Goal: Task Accomplishment & Management: Manage account settings

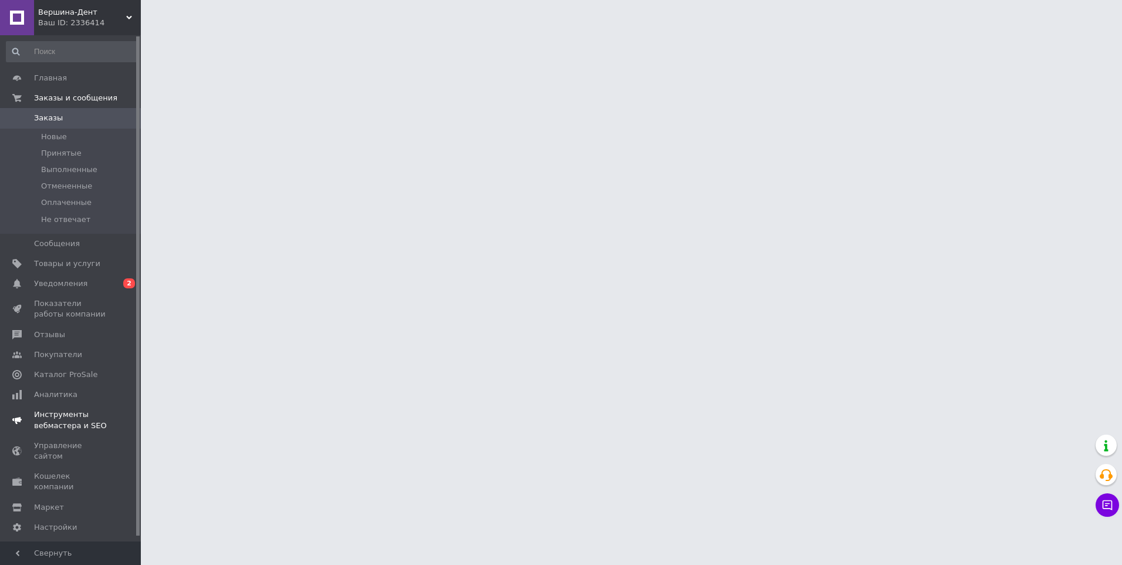
click at [117, 288] on span "0 2" at bounding box center [125, 283] width 32 height 11
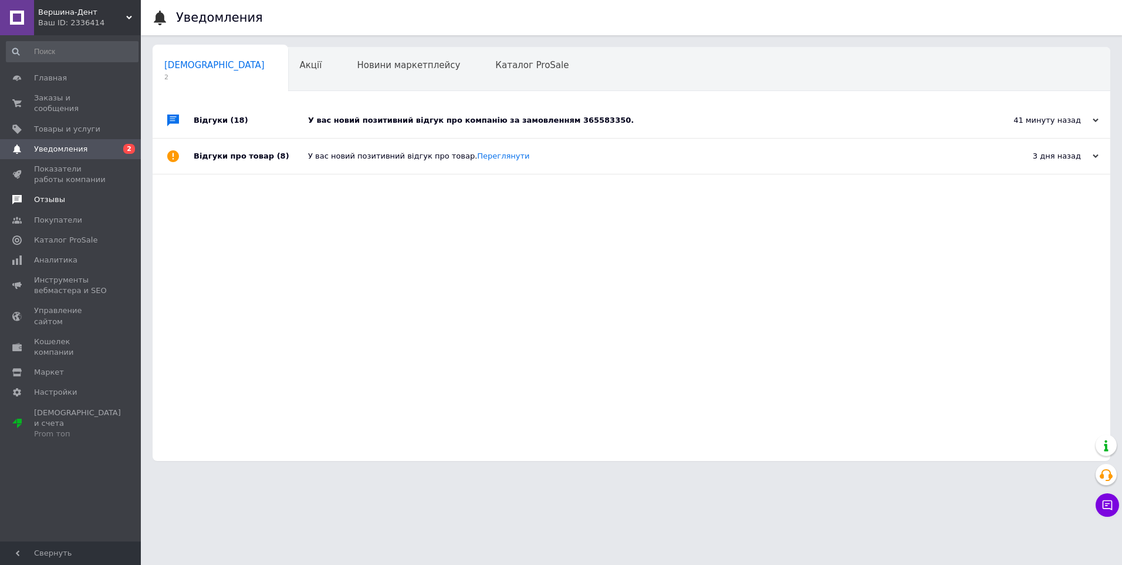
click at [83, 194] on span "Отзывы" at bounding box center [71, 199] width 75 height 11
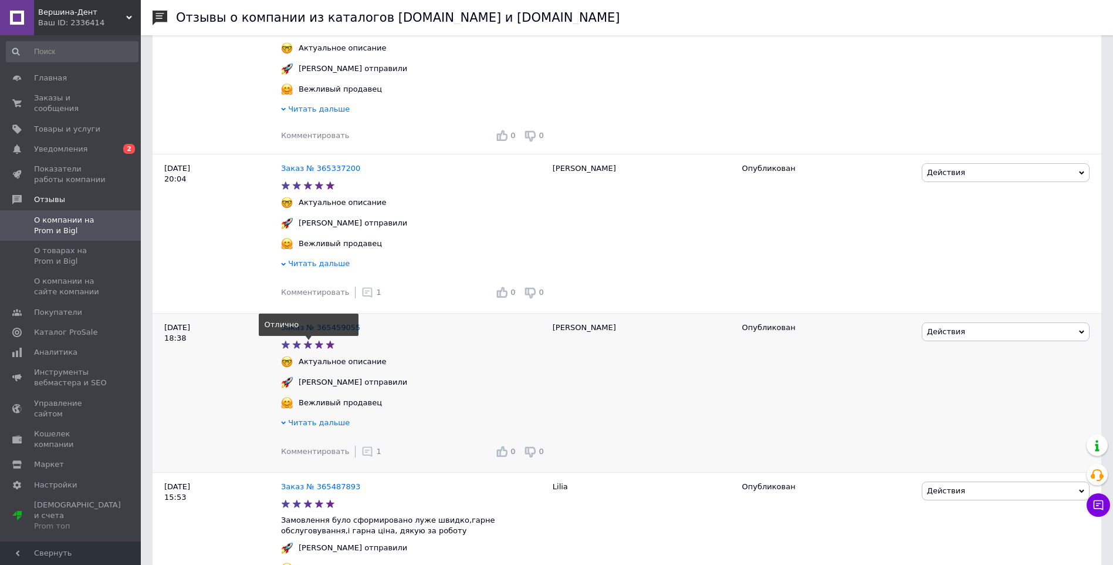
scroll to position [411, 0]
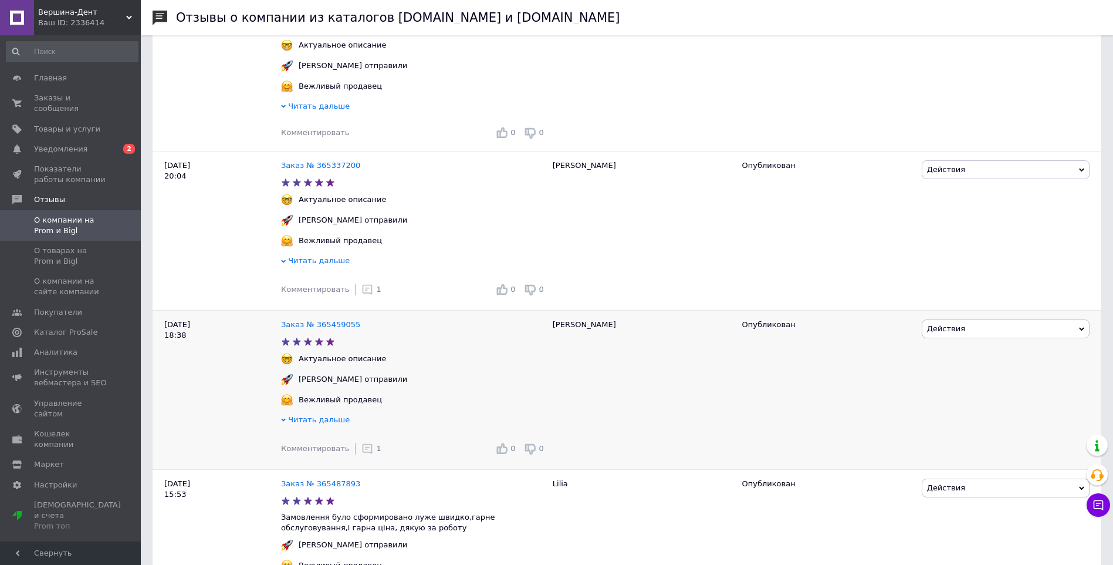
click at [362, 454] on icon at bounding box center [368, 449] width 12 height 12
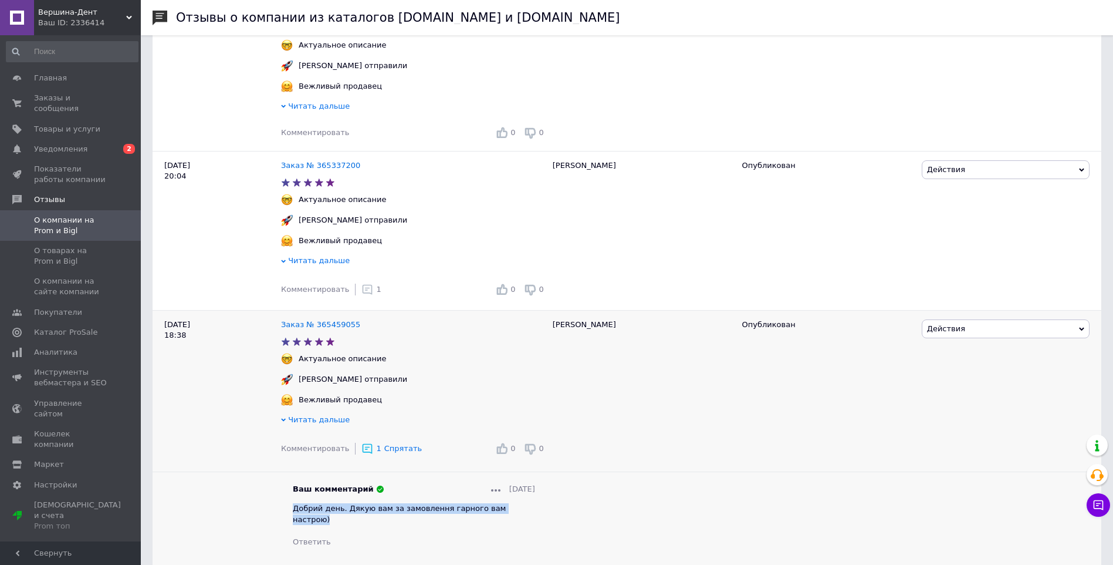
drag, startPoint x: 292, startPoint y: 521, endPoint x: 519, endPoint y: 518, distance: 227.7
click at [519, 518] on div "Ваш комментарий [DATE] Добрий день. Дякую вам за замовлення гарного вам настрою…" at bounding box center [414, 515] width 266 height 63
copy span "Добрий день. Дякую вам за замовлення гарного вам настрою)"
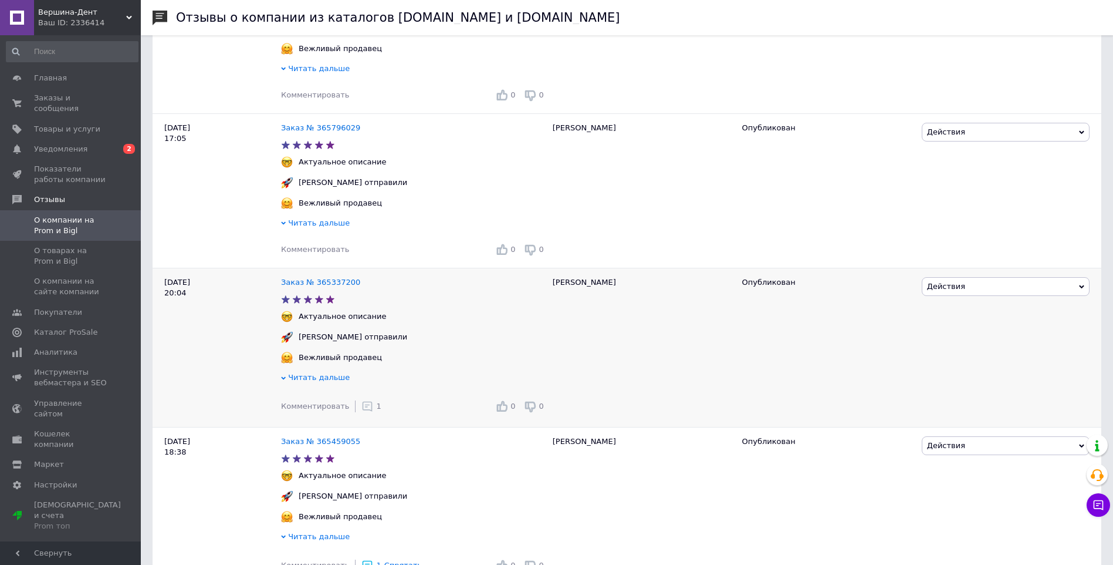
scroll to position [293, 0]
click at [328, 254] on span "Комментировать" at bounding box center [315, 249] width 68 height 9
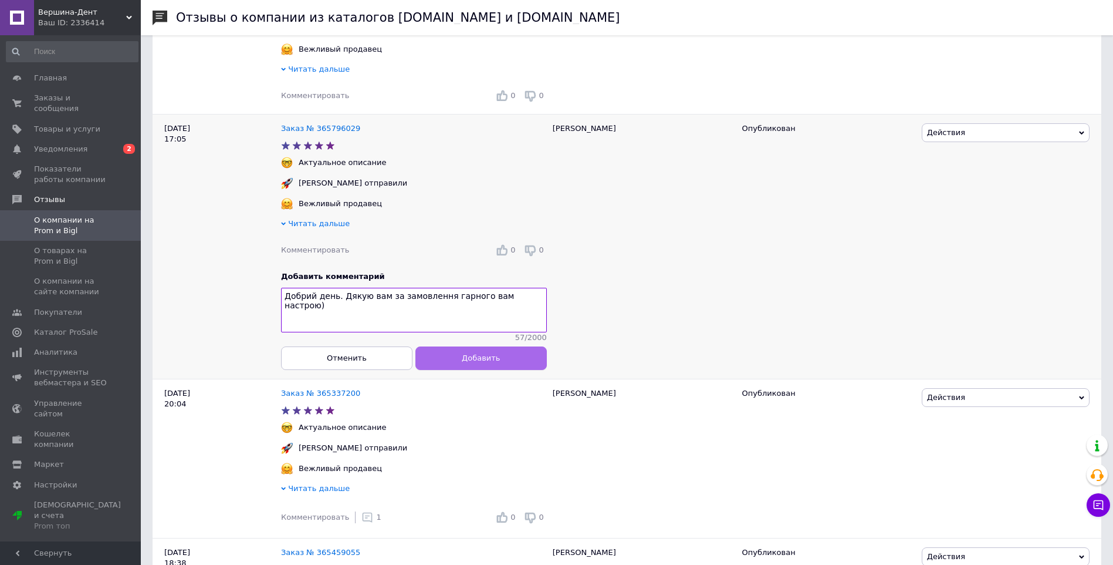
type textarea "Добрий день. Дякую вам за замовлення гарного вам настрою)"
click at [494, 362] on span "Добавить" at bounding box center [481, 357] width 38 height 9
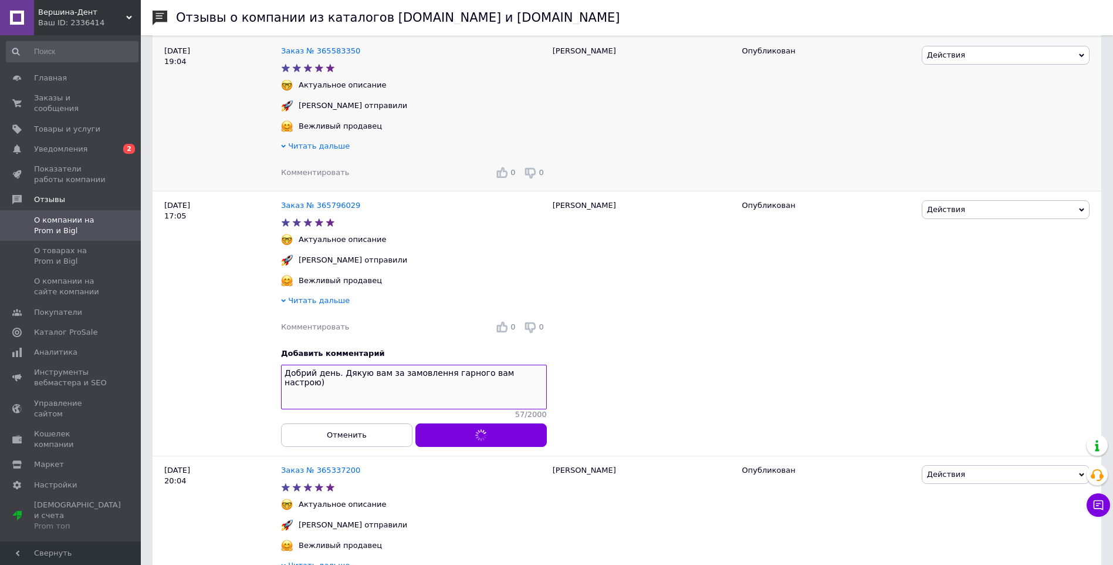
scroll to position [176, 0]
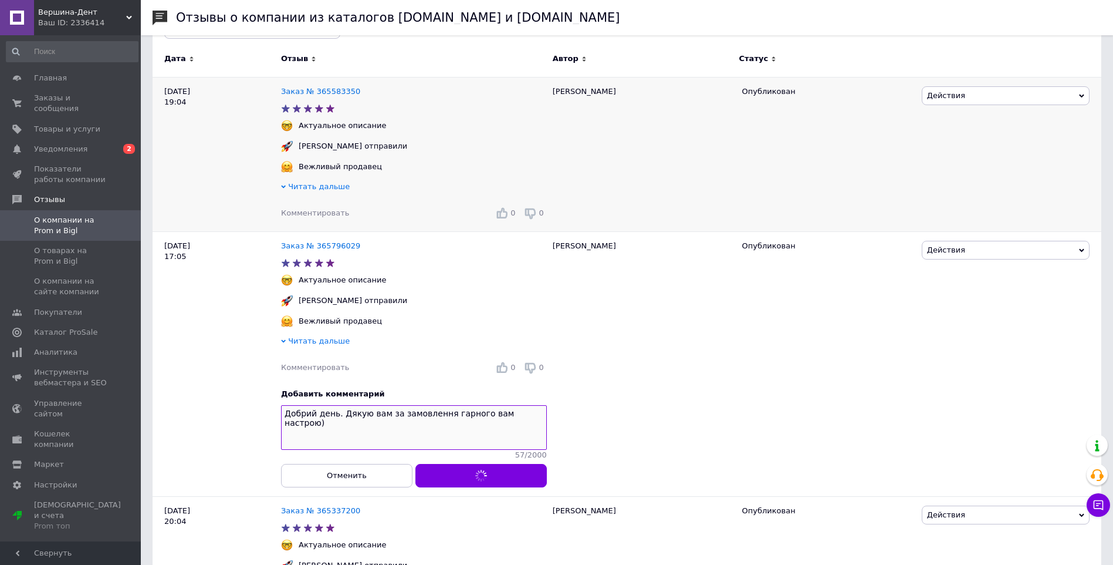
click at [313, 211] on span "Комментировать" at bounding box center [315, 212] width 68 height 9
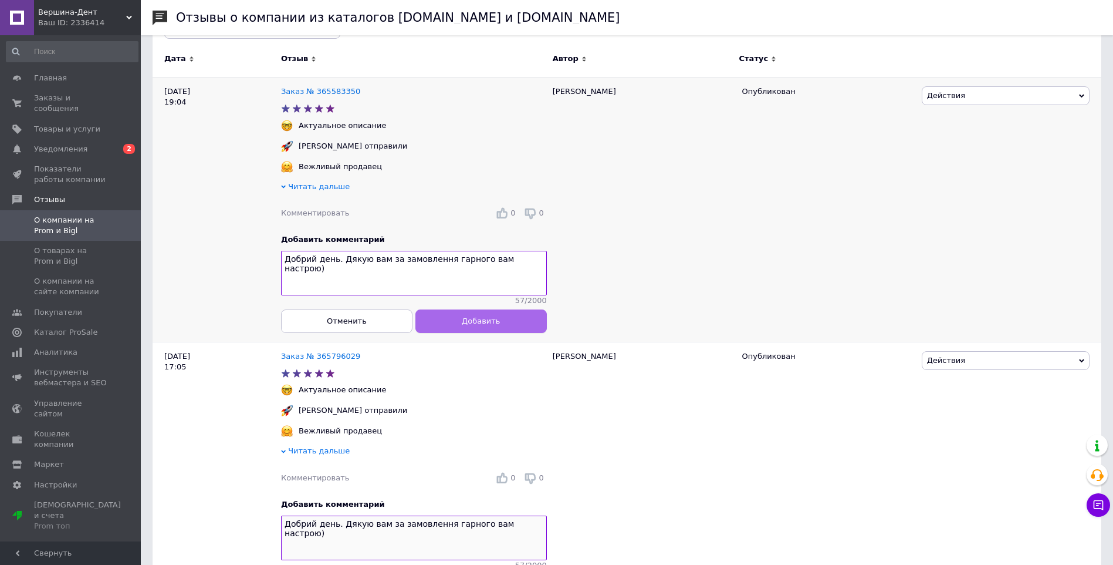
type textarea "Добрий день. Дякую вам за замовлення гарного вам настрою)"
drag, startPoint x: 449, startPoint y: 327, endPoint x: 461, endPoint y: 330, distance: 12.5
click at [449, 327] on button "Добавить" at bounding box center [481, 320] width 131 height 23
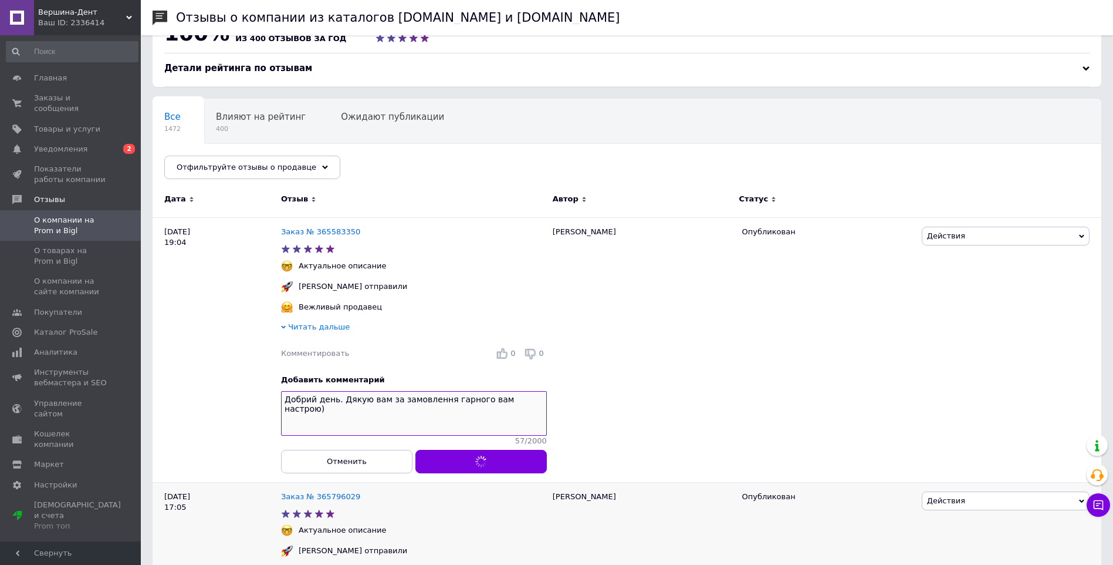
scroll to position [0, 0]
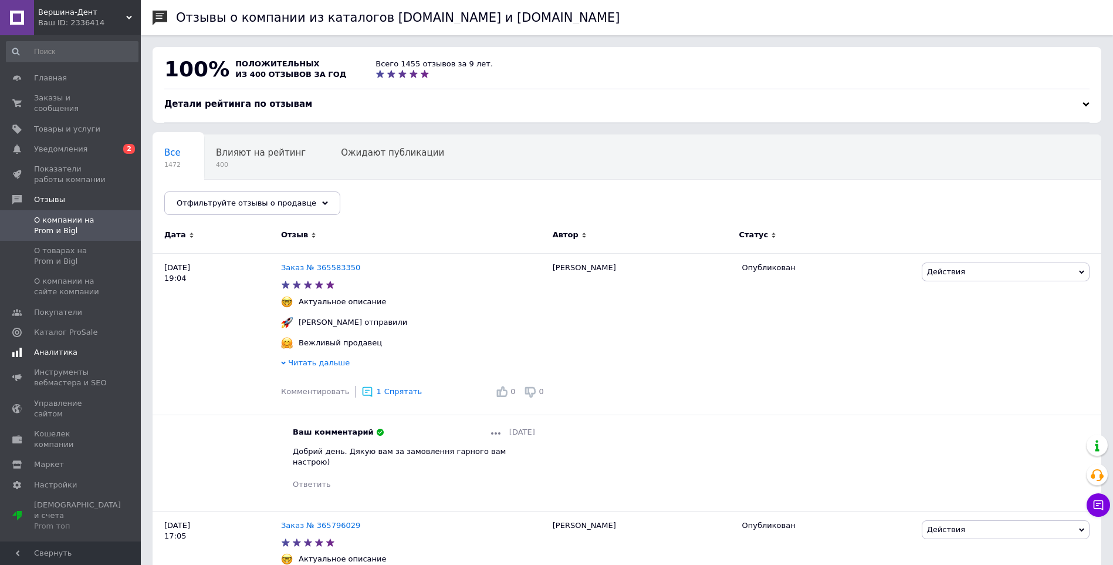
click at [92, 347] on span "Аналитика" at bounding box center [71, 352] width 75 height 11
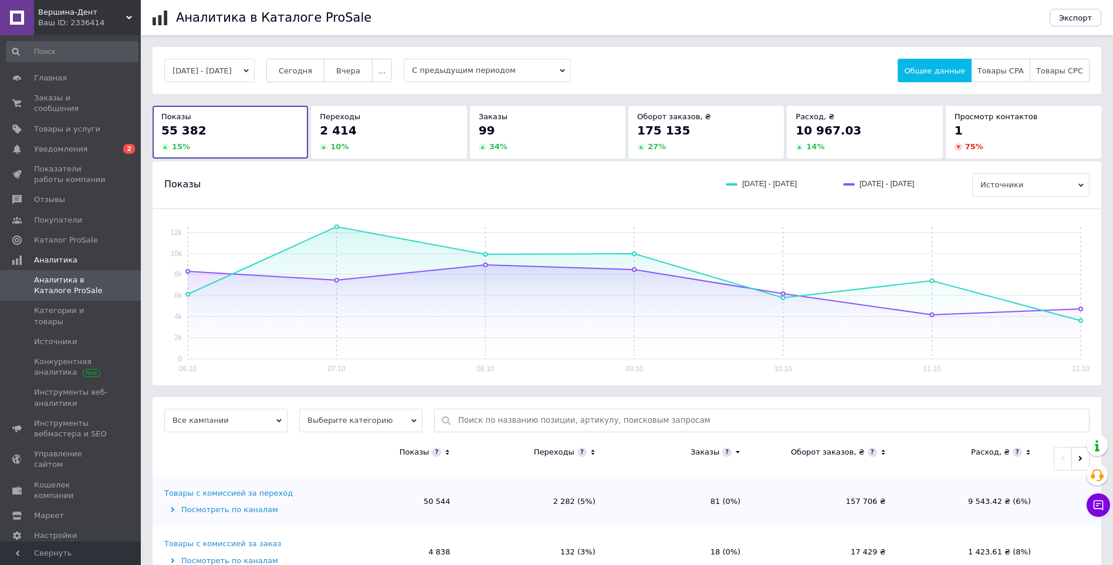
click at [396, 124] on div "2 414" at bounding box center [389, 130] width 138 height 16
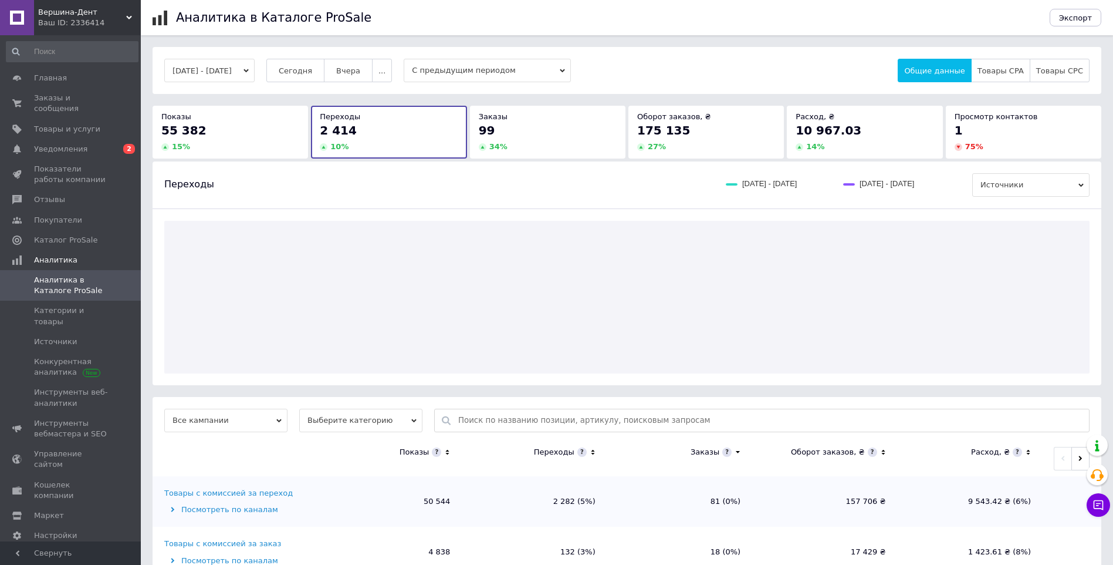
click at [833, 148] on div "14 %" at bounding box center [865, 146] width 138 height 11
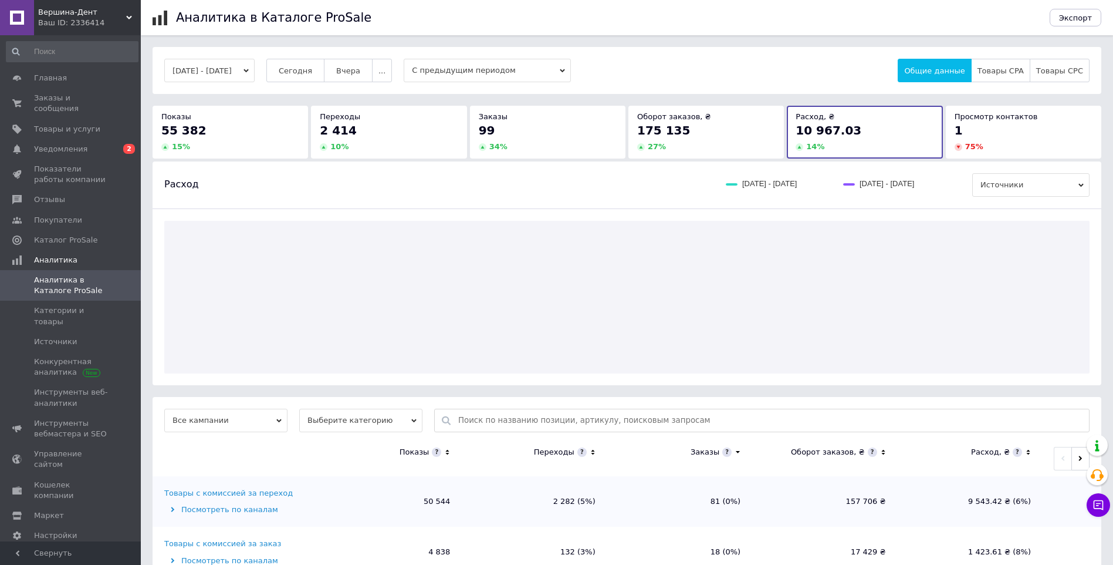
click at [748, 138] on div "175 135" at bounding box center [706, 130] width 138 height 16
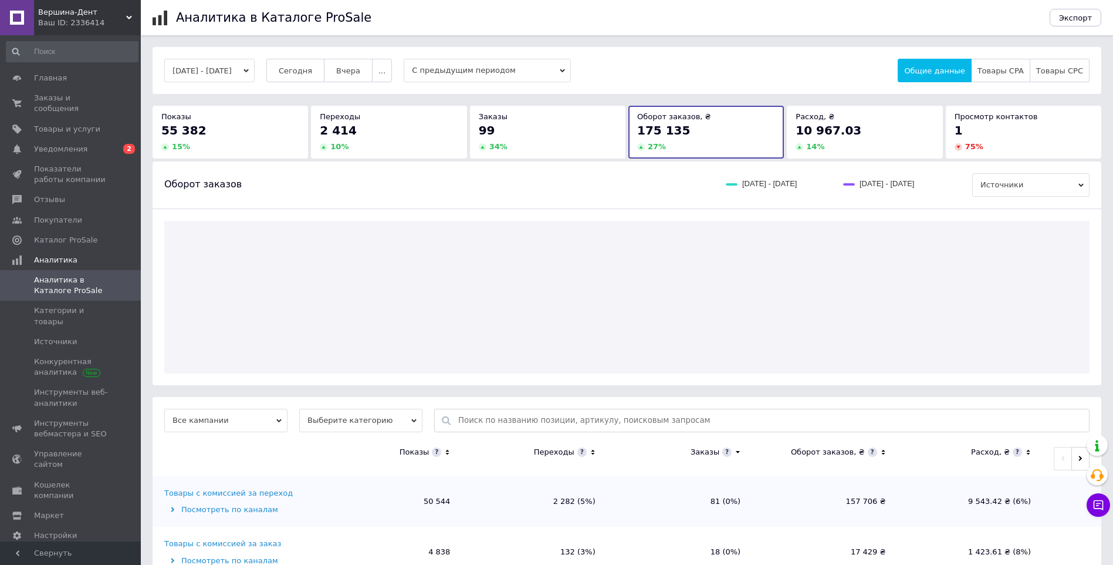
click at [494, 131] on div "99" at bounding box center [548, 130] width 138 height 16
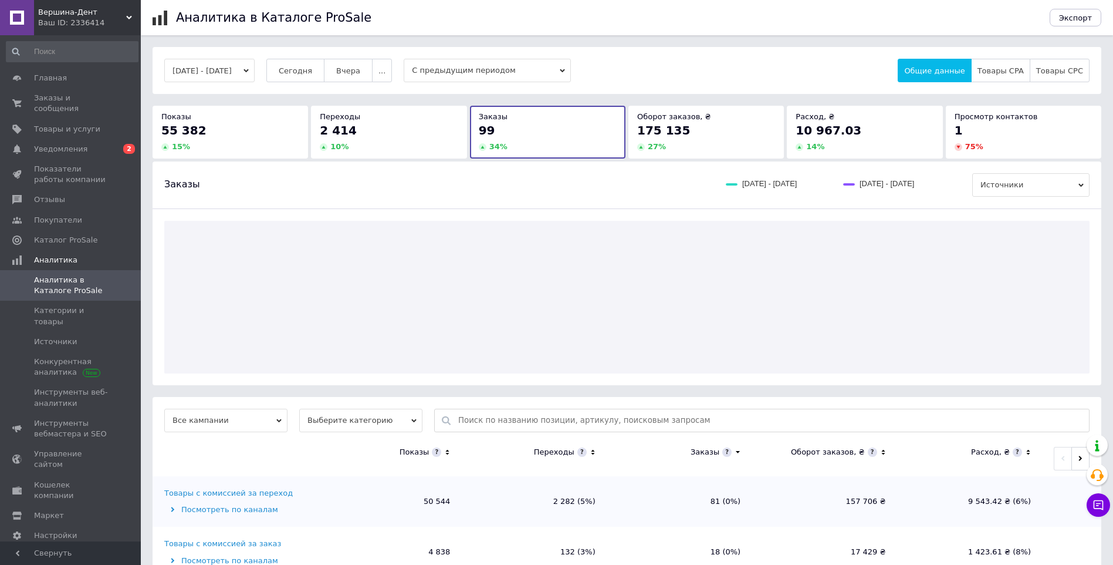
drag, startPoint x: 285, startPoint y: 123, endPoint x: 278, endPoint y: 123, distance: 6.5
click at [284, 123] on div "55 382" at bounding box center [230, 130] width 138 height 16
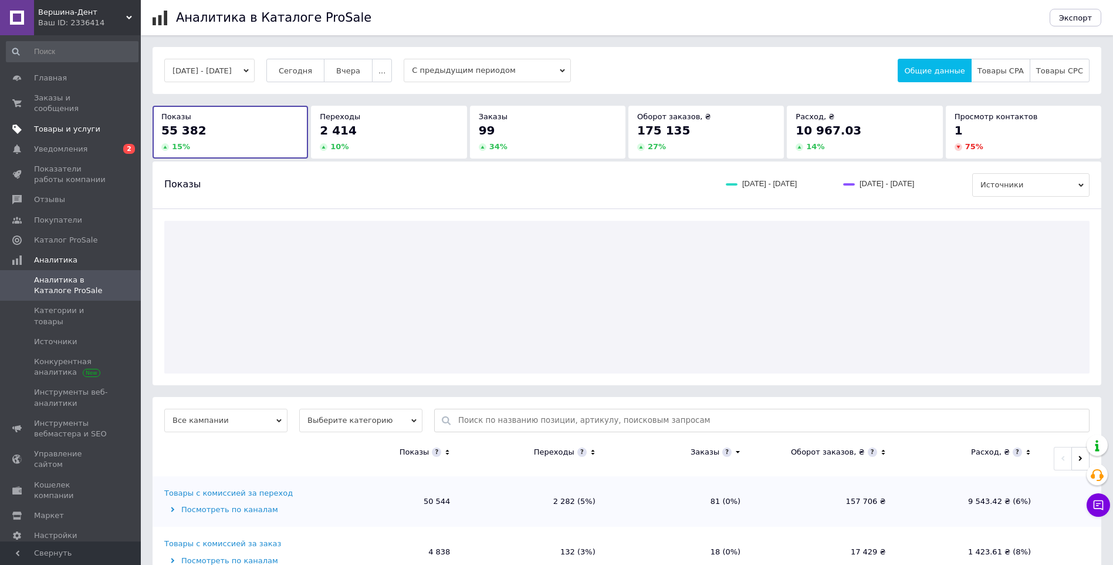
click at [90, 124] on span "Товары и услуги" at bounding box center [67, 129] width 66 height 11
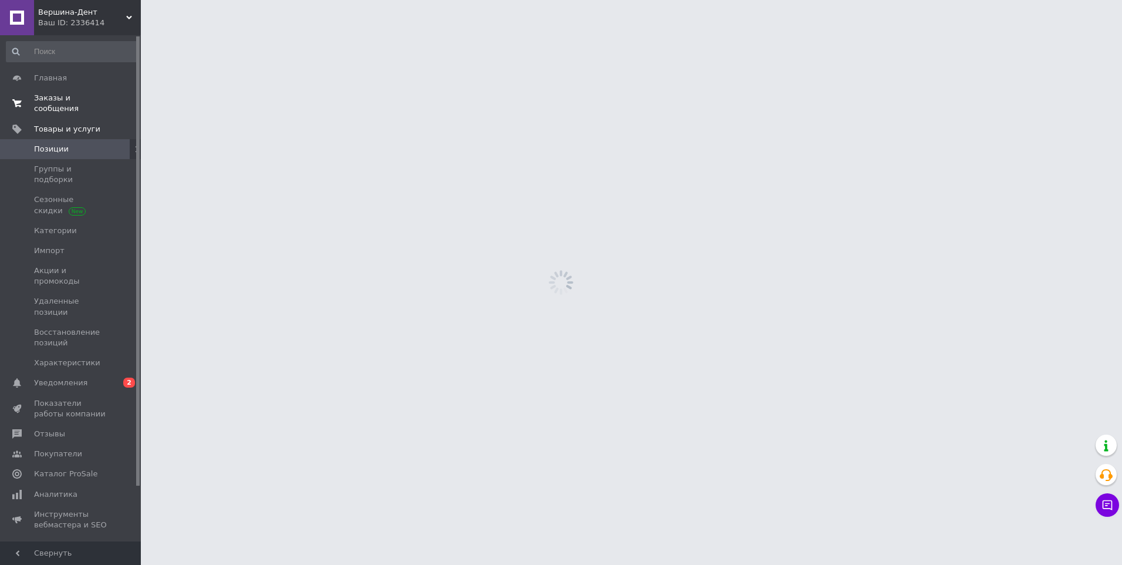
click at [97, 94] on span "Заказы и сообщения" at bounding box center [71, 103] width 75 height 21
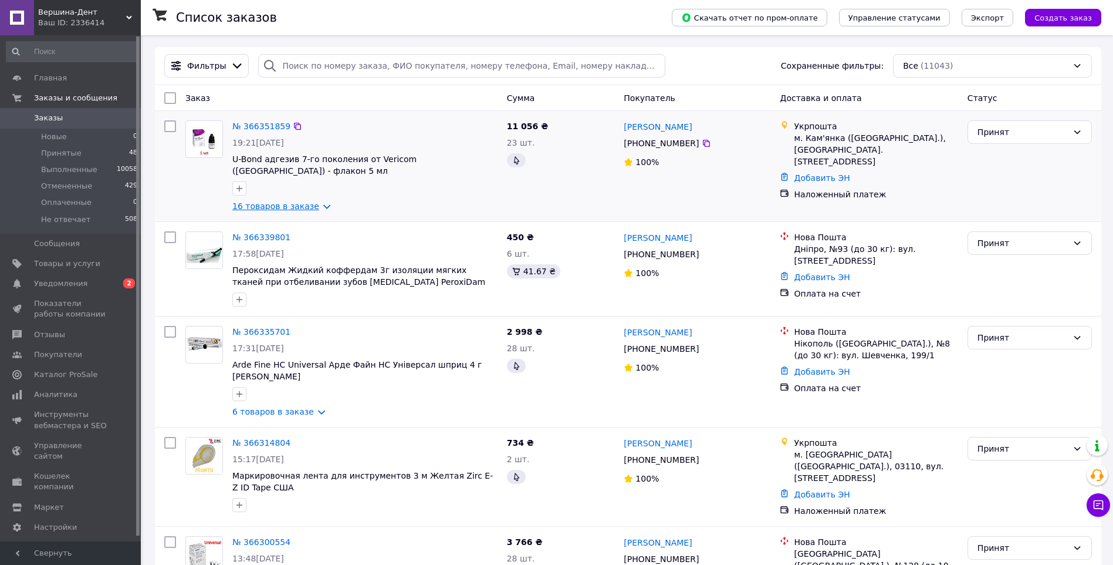
click at [282, 201] on link "16 товаров в заказе" at bounding box center [275, 205] width 87 height 9
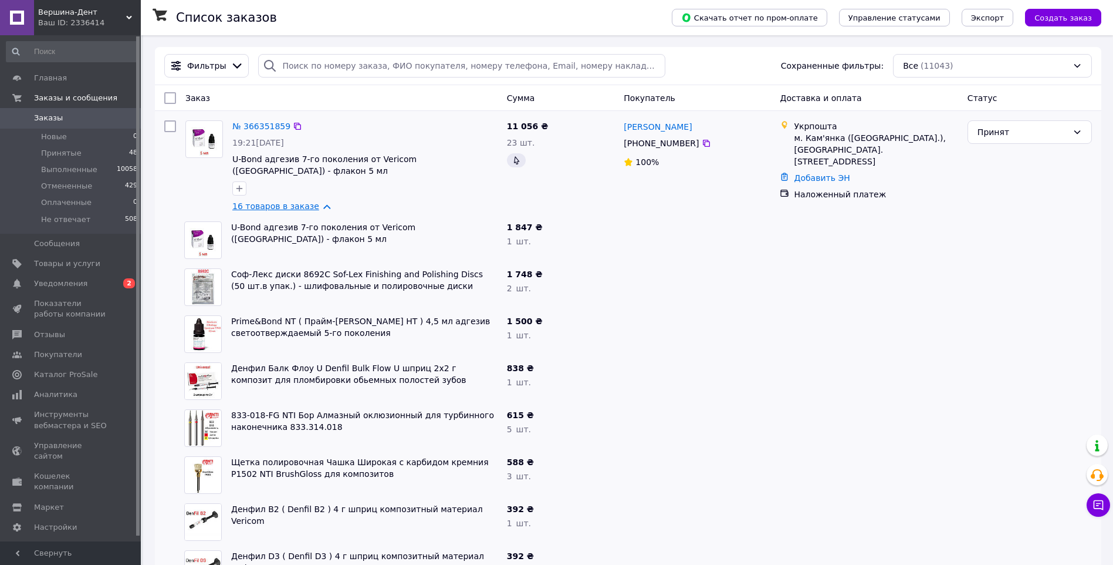
click at [286, 201] on link "16 товаров в заказе" at bounding box center [275, 205] width 87 height 9
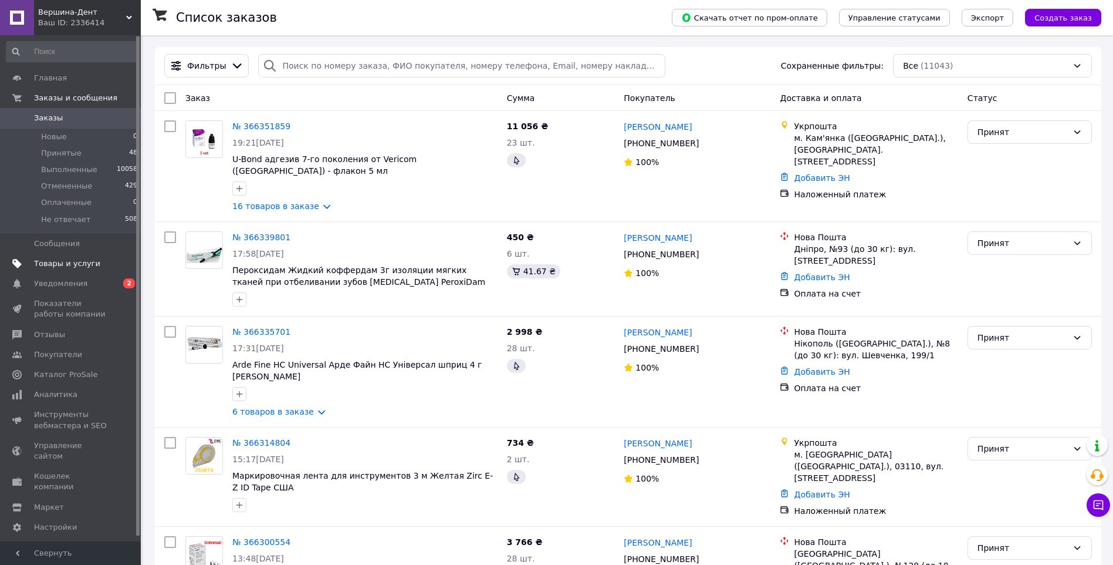
click at [85, 269] on link "Товары и услуги" at bounding box center [72, 264] width 144 height 20
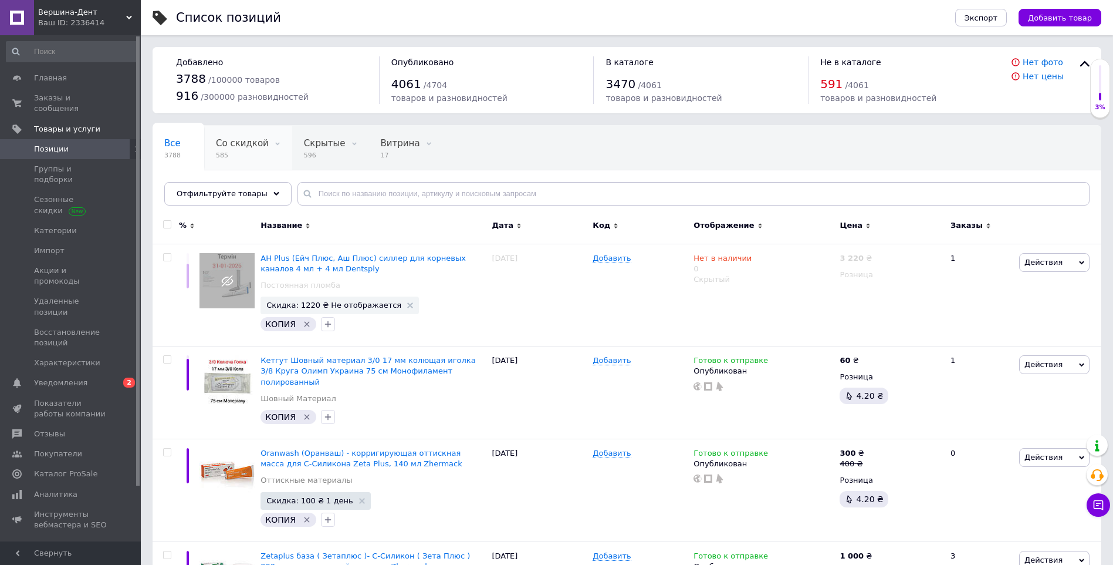
click at [239, 154] on span "585" at bounding box center [242, 155] width 53 height 9
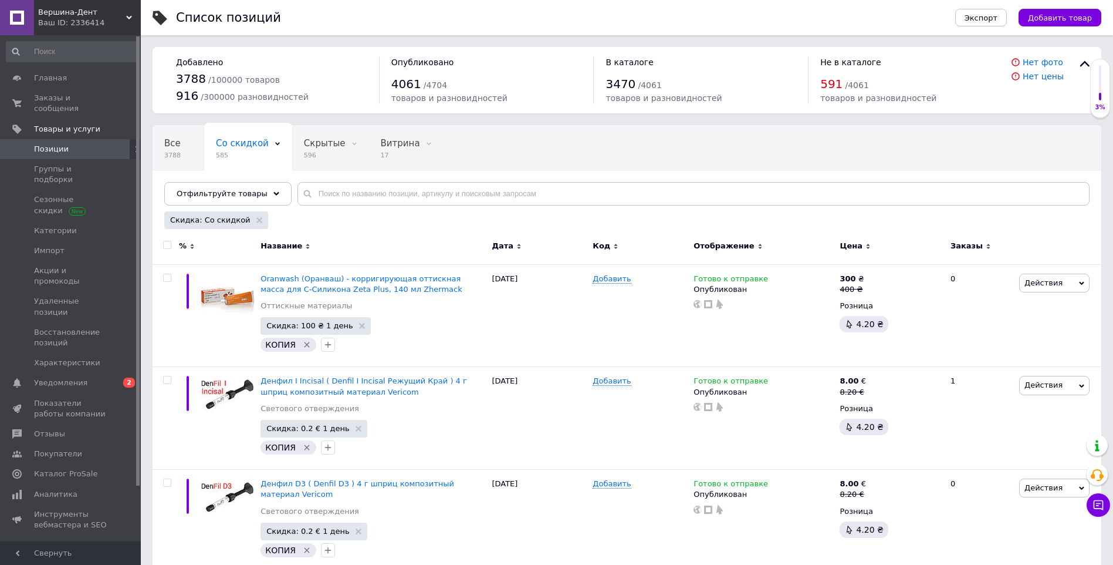
click at [166, 242] on input "checkbox" at bounding box center [167, 245] width 8 height 8
checkbox input "true"
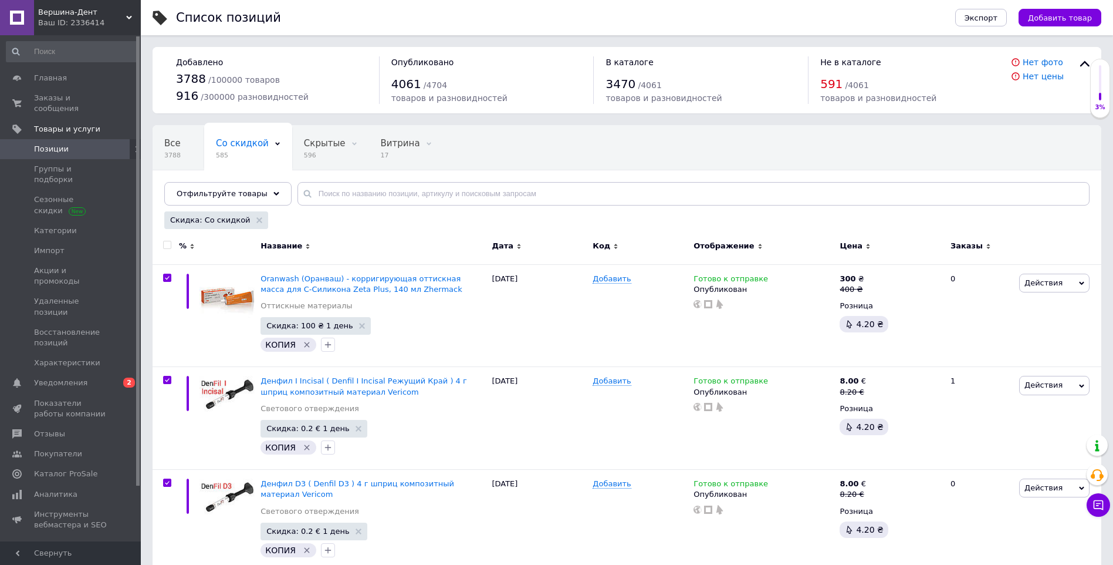
checkbox input "true"
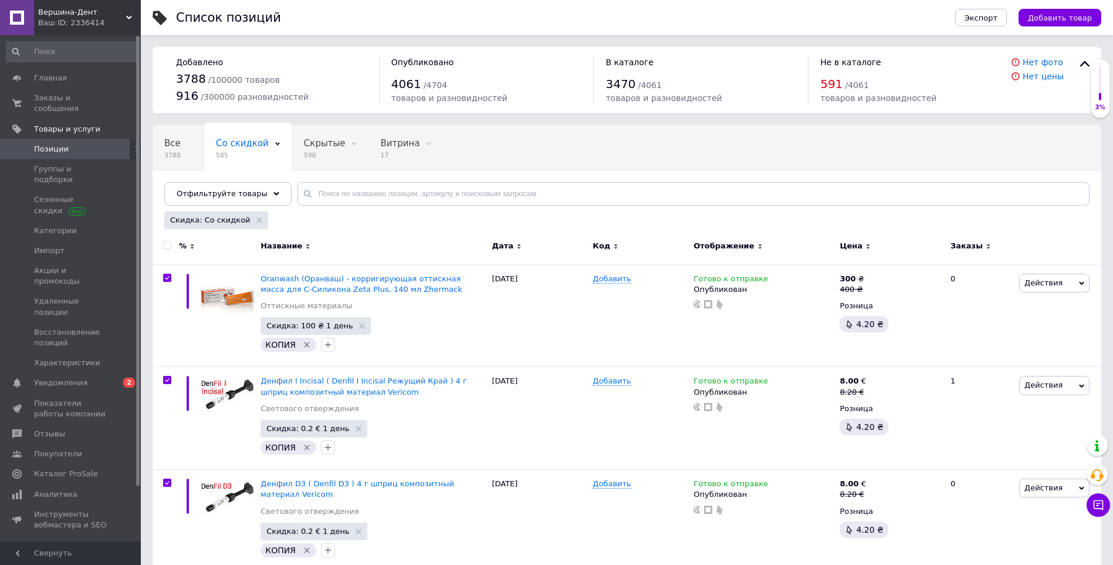
checkbox input "true"
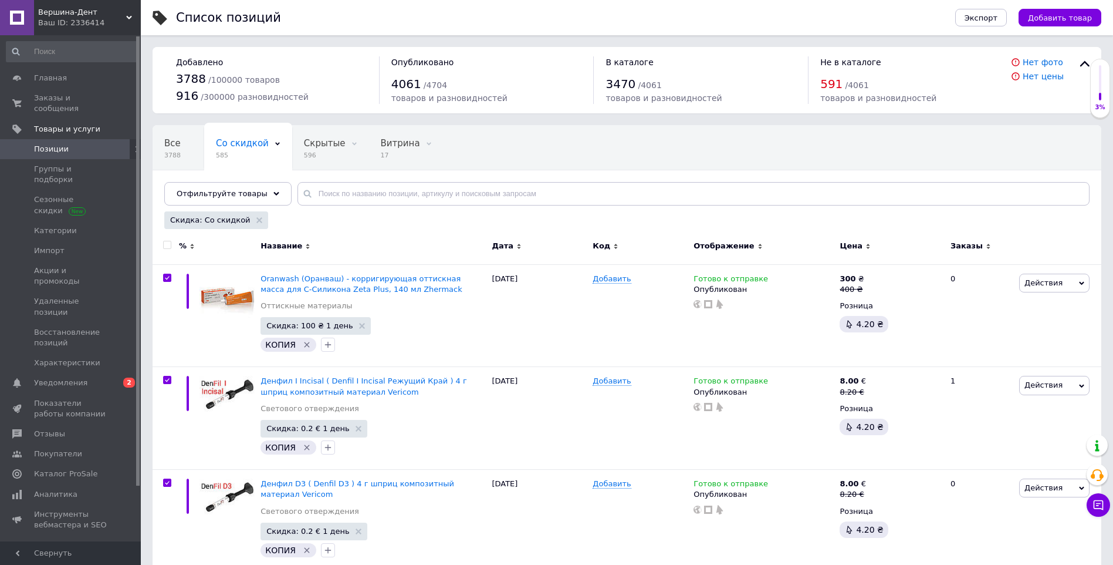
checkbox input "true"
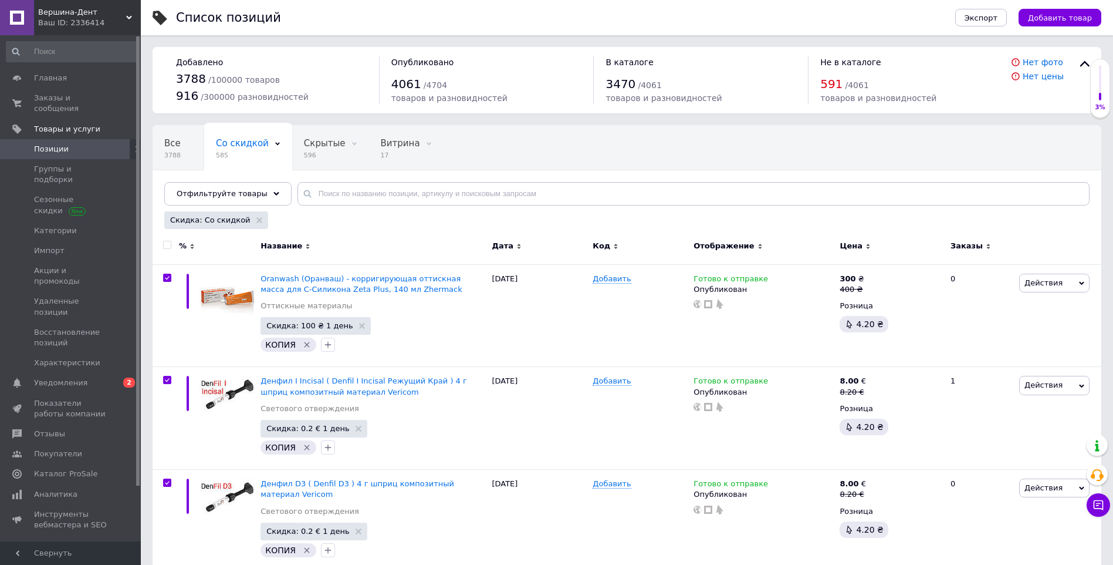
checkbox input "true"
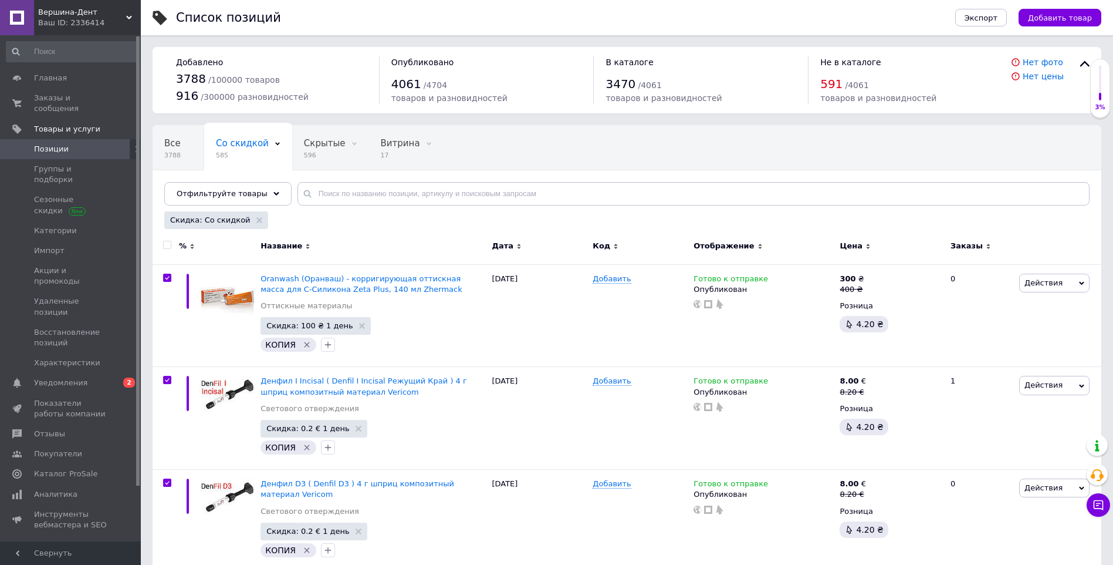
checkbox input "true"
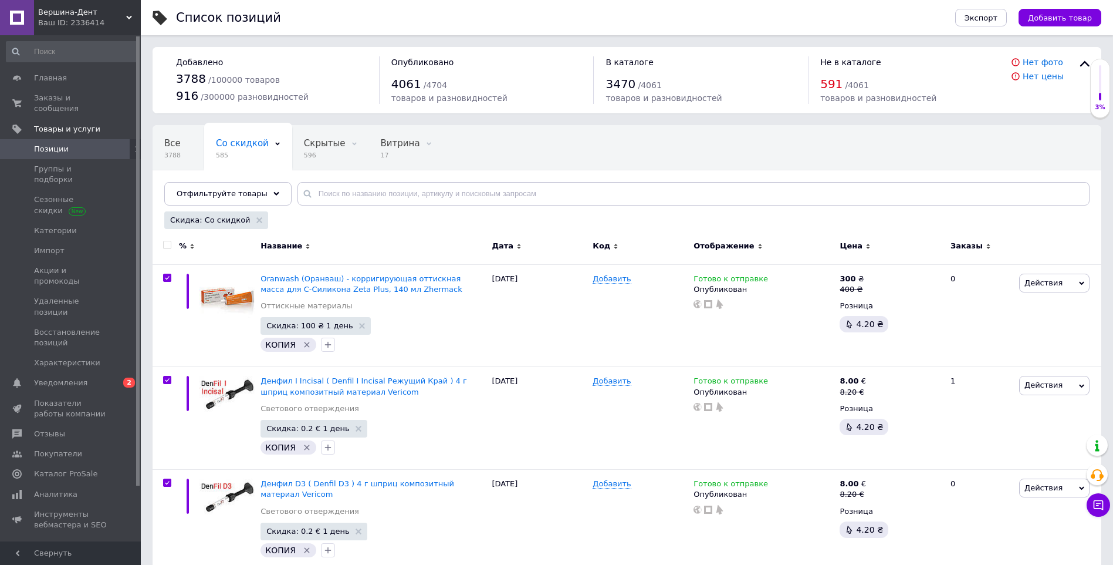
checkbox input "true"
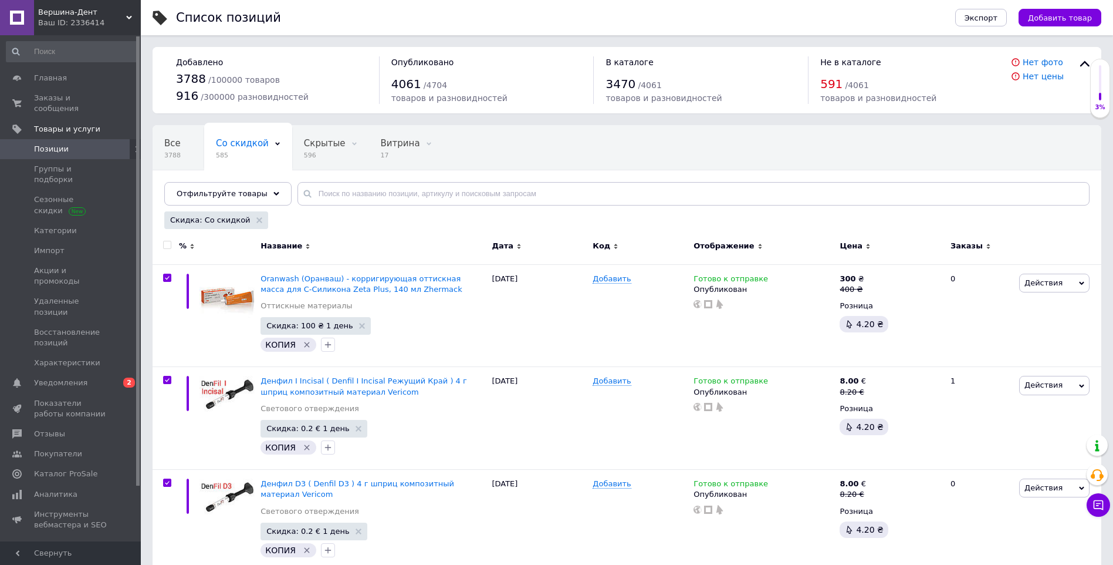
checkbox input "true"
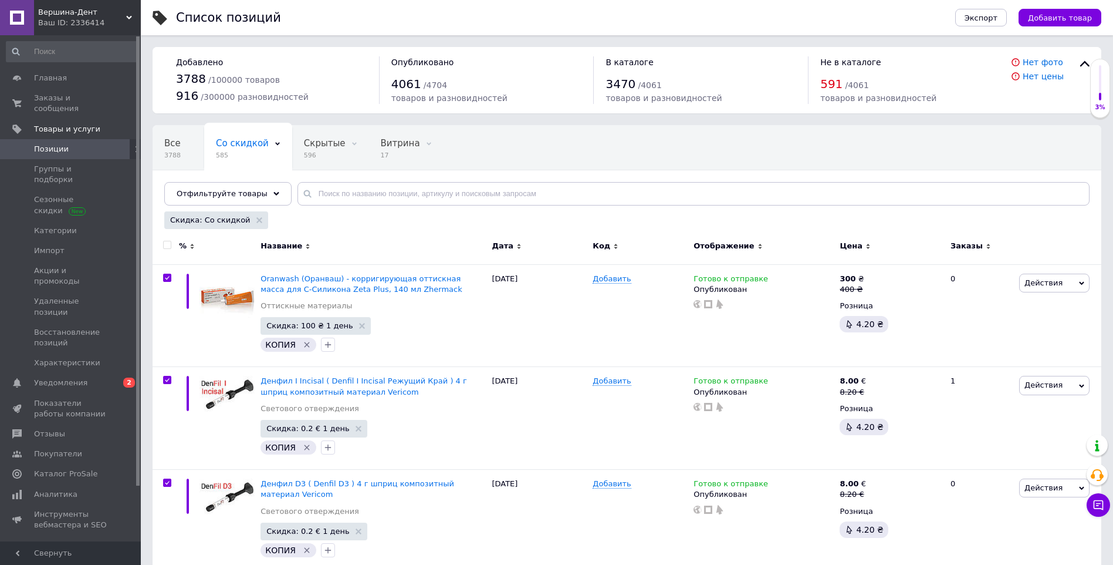
checkbox input "true"
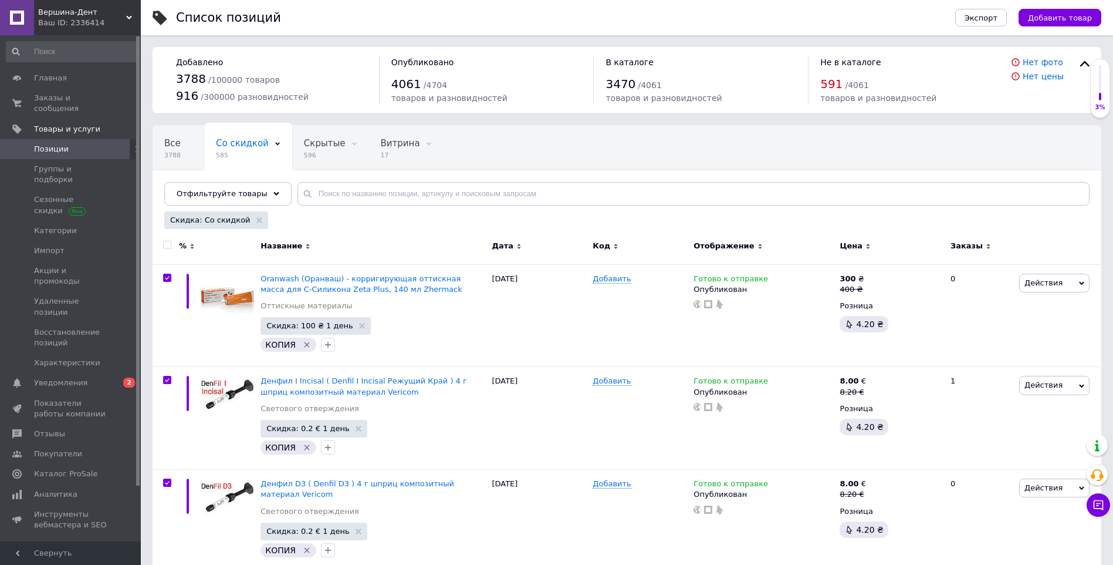
checkbox input "true"
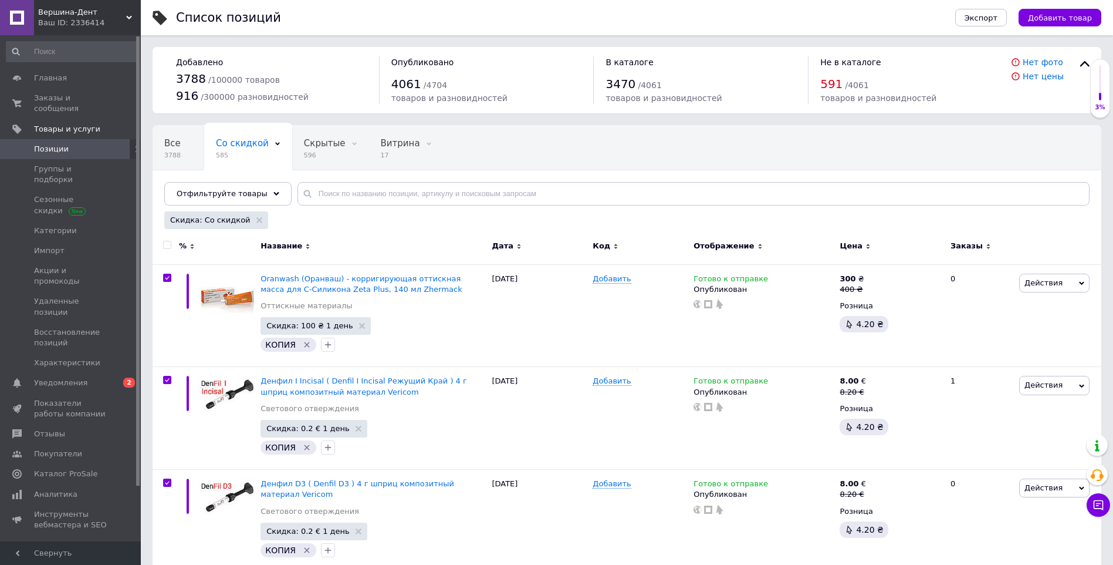
checkbox input "true"
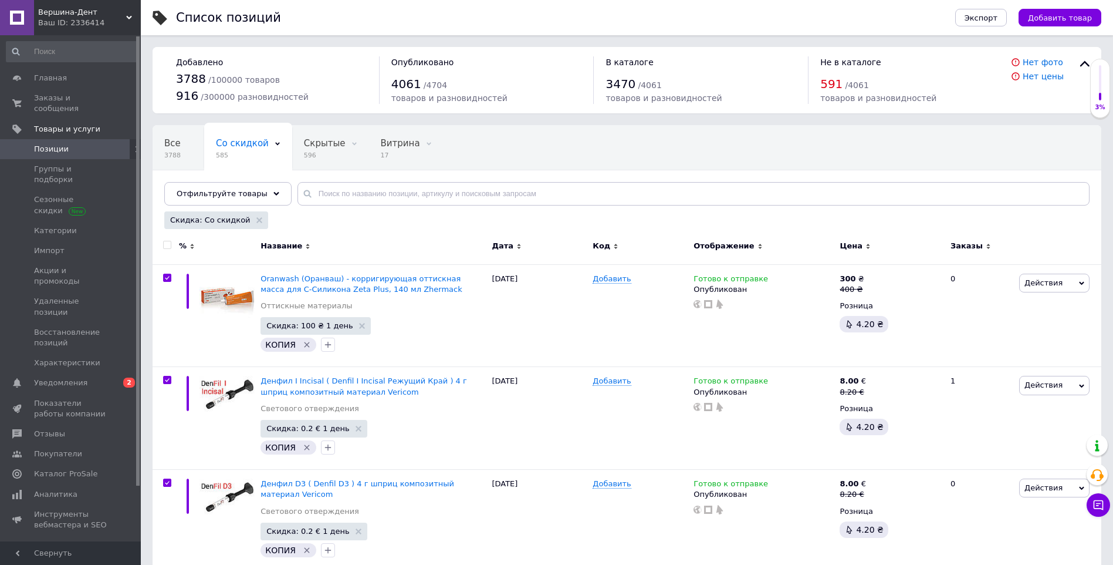
checkbox input "true"
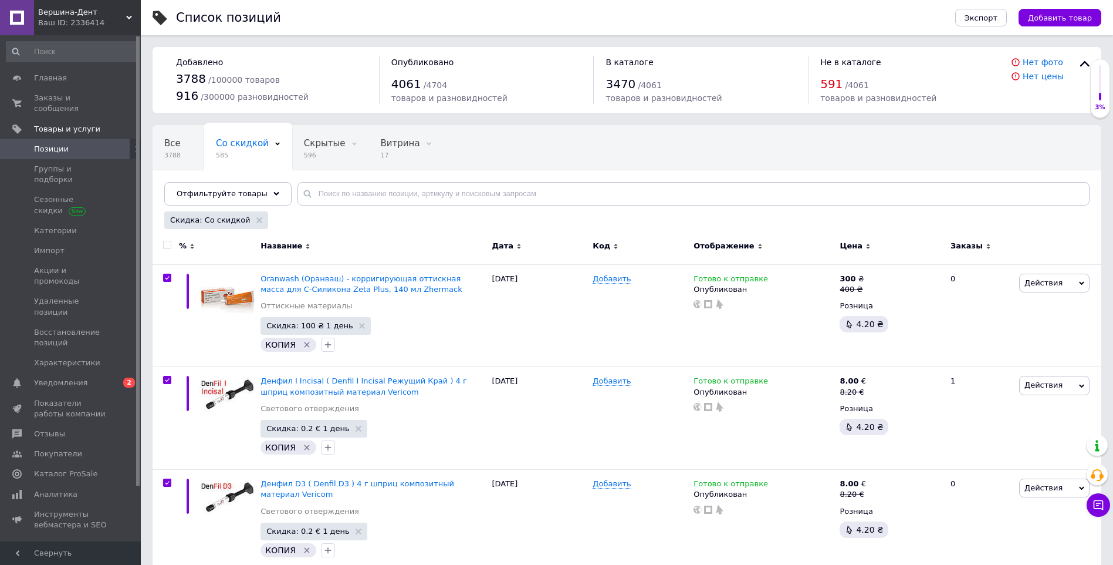
checkbox input "true"
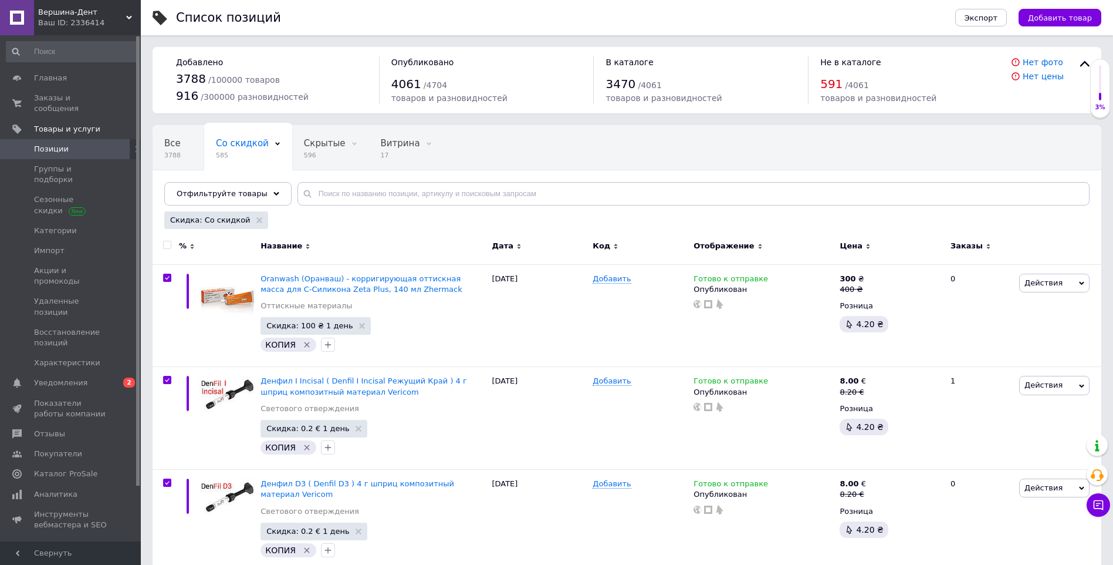
checkbox input "true"
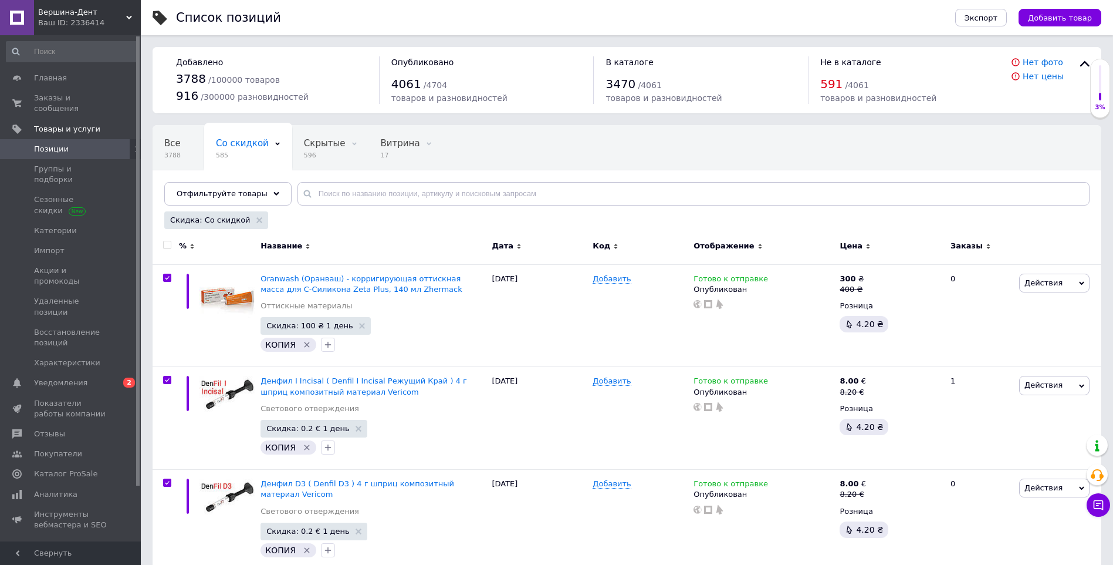
checkbox input "true"
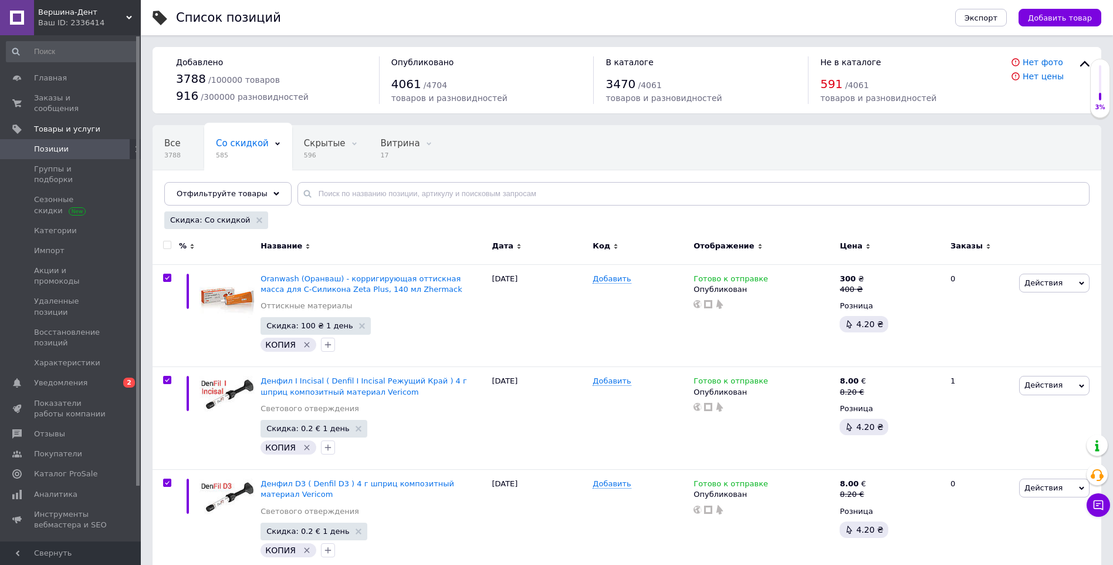
checkbox input "true"
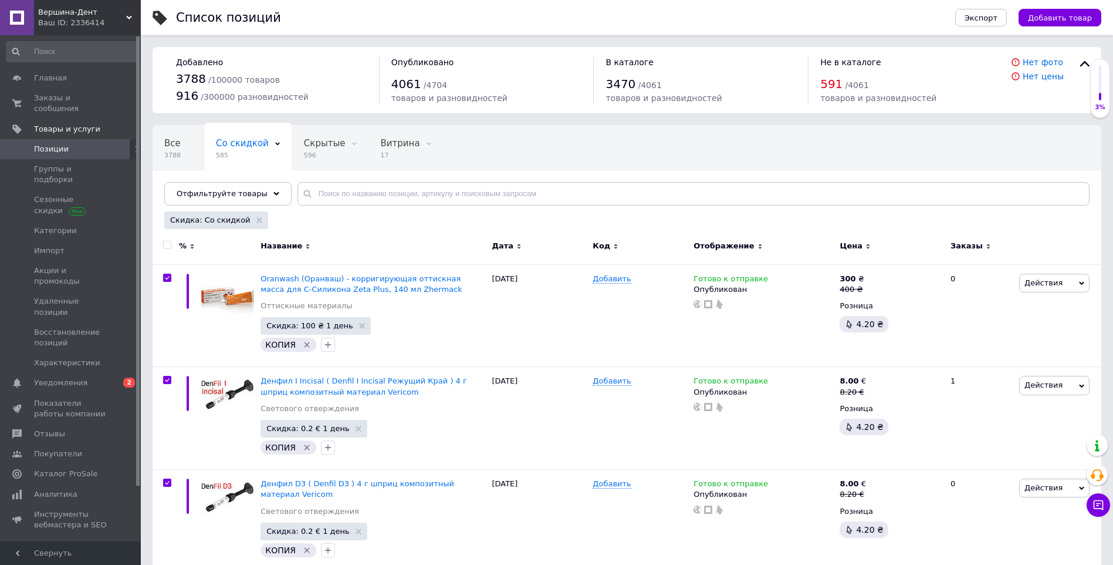
checkbox input "true"
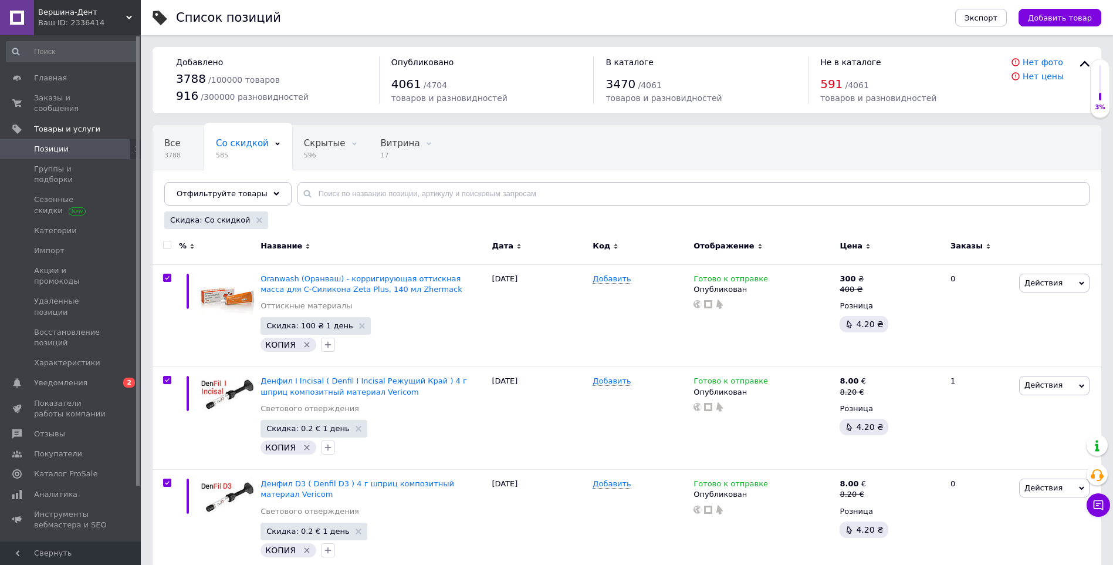
checkbox input "true"
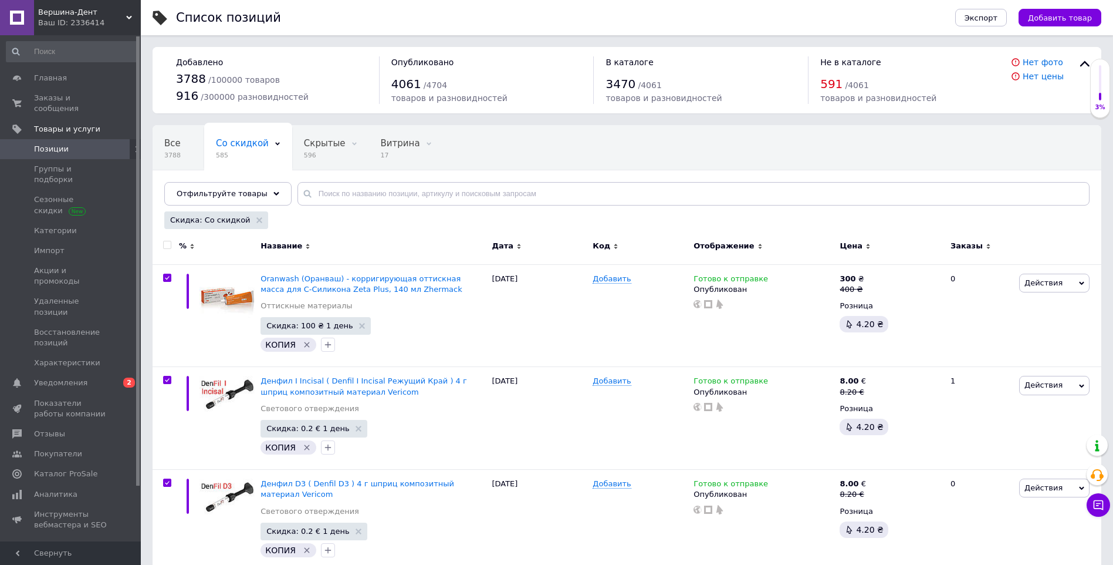
checkbox input "true"
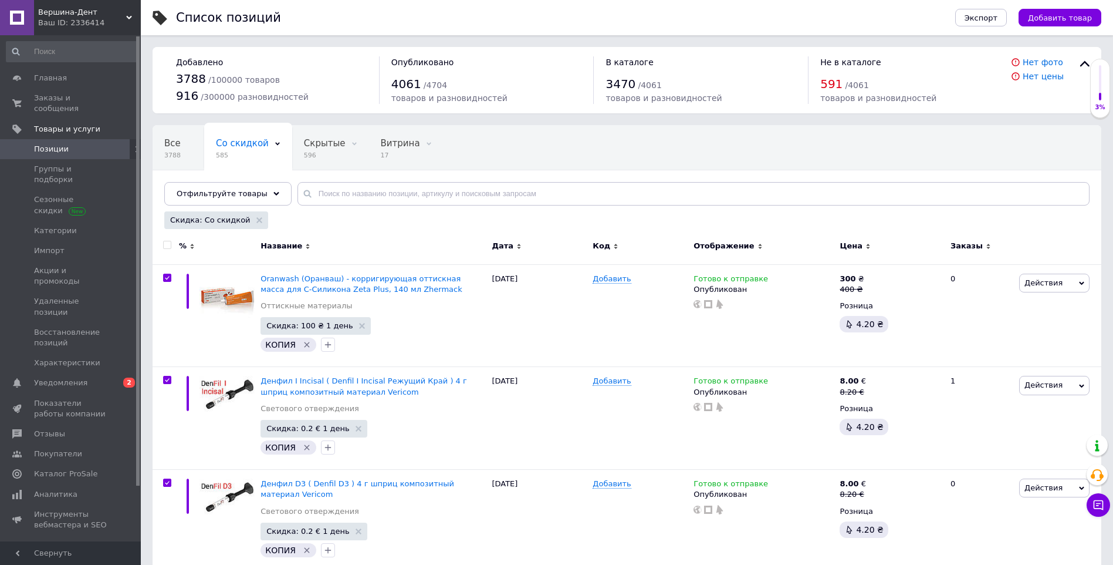
checkbox input "true"
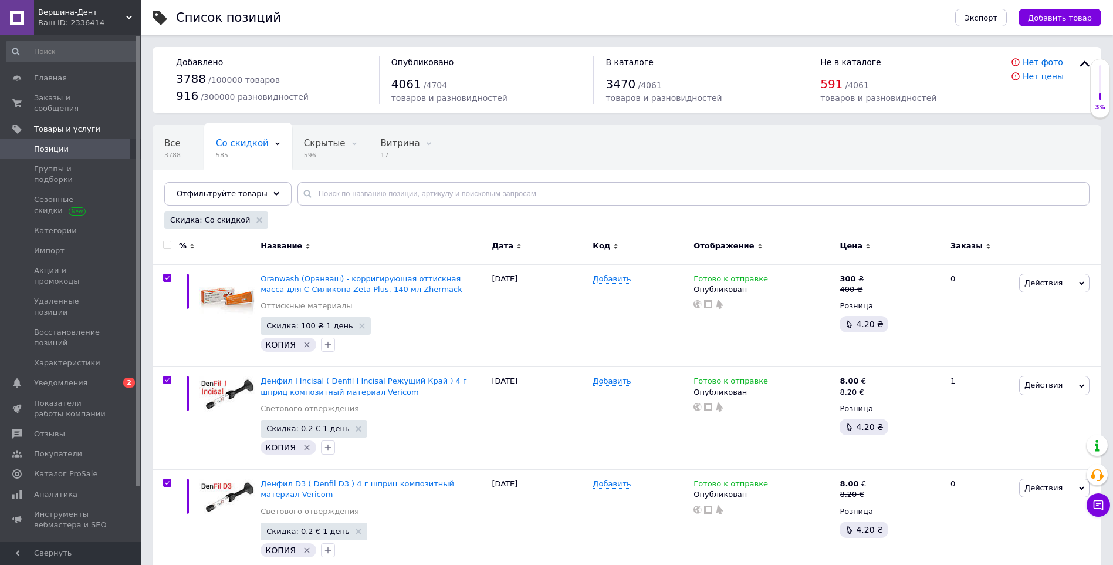
checkbox input "true"
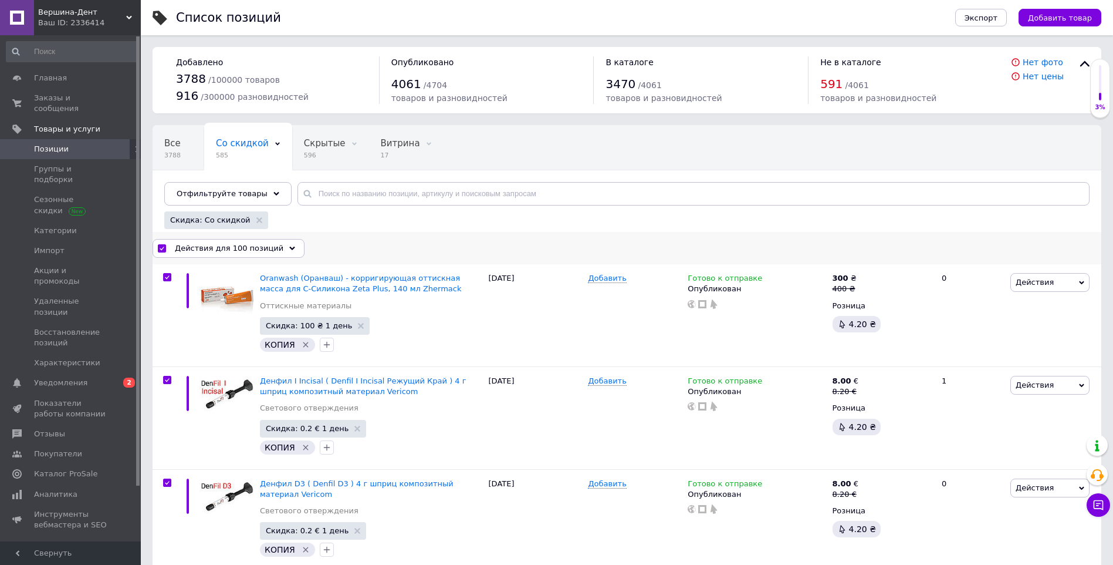
click at [268, 248] on span "Действия для 100 позиций" at bounding box center [229, 248] width 109 height 11
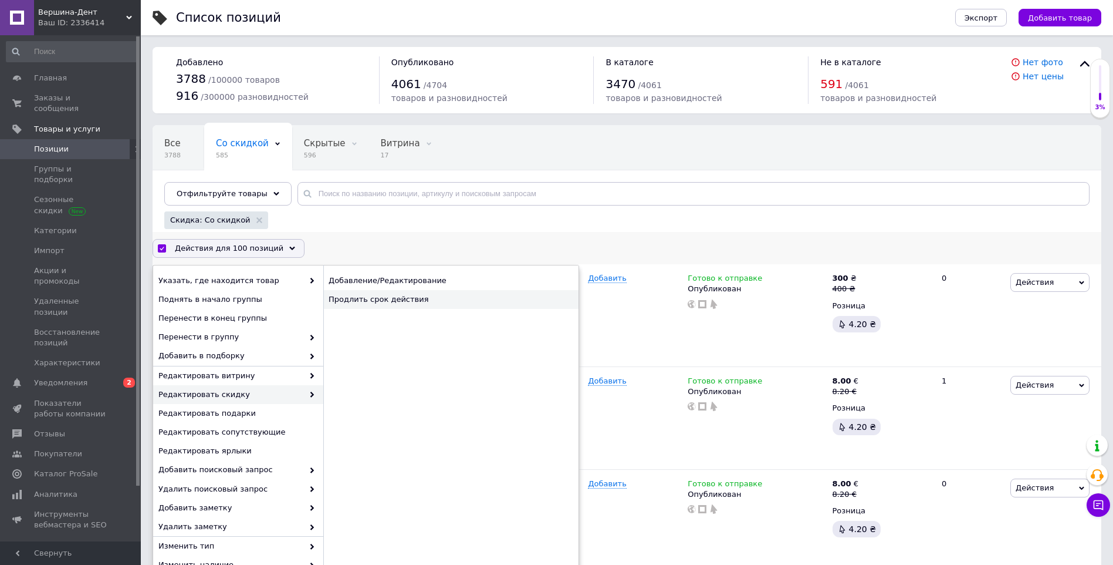
click at [404, 293] on div "Продлить срок действия" at bounding box center [450, 299] width 255 height 19
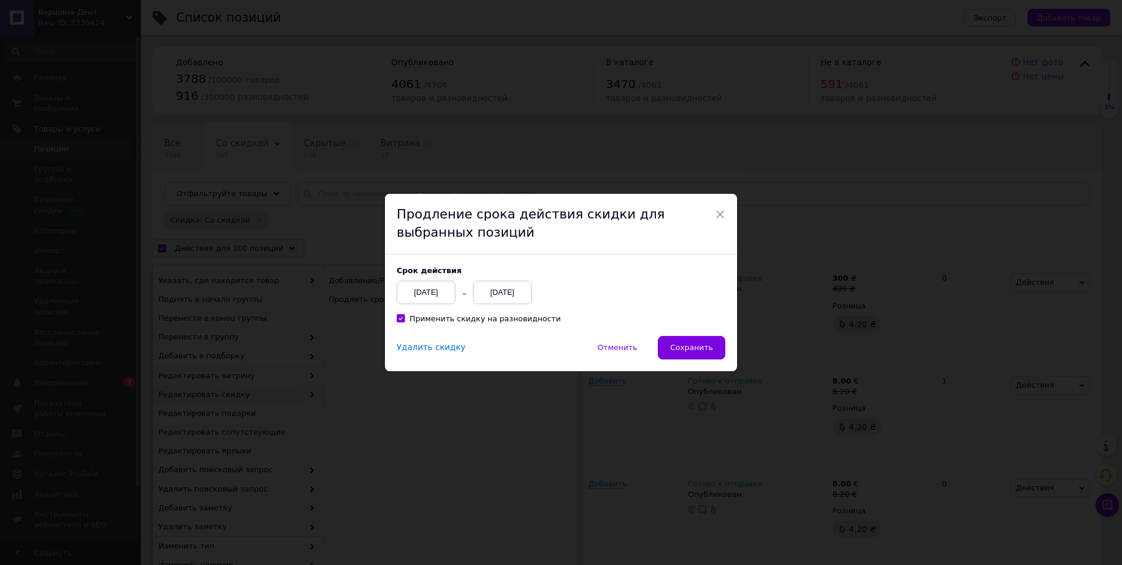
click at [512, 297] on div "[DATE]" at bounding box center [502, 292] width 59 height 23
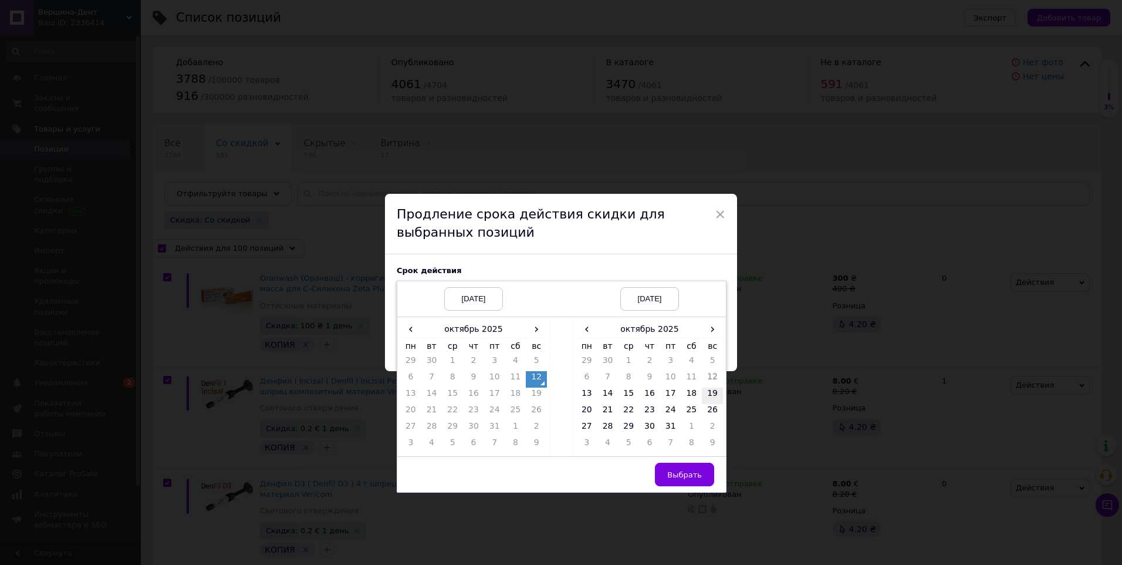
click at [712, 392] on td "19" at bounding box center [712, 395] width 21 height 16
click at [697, 475] on span "Выбрать" at bounding box center [684, 474] width 35 height 9
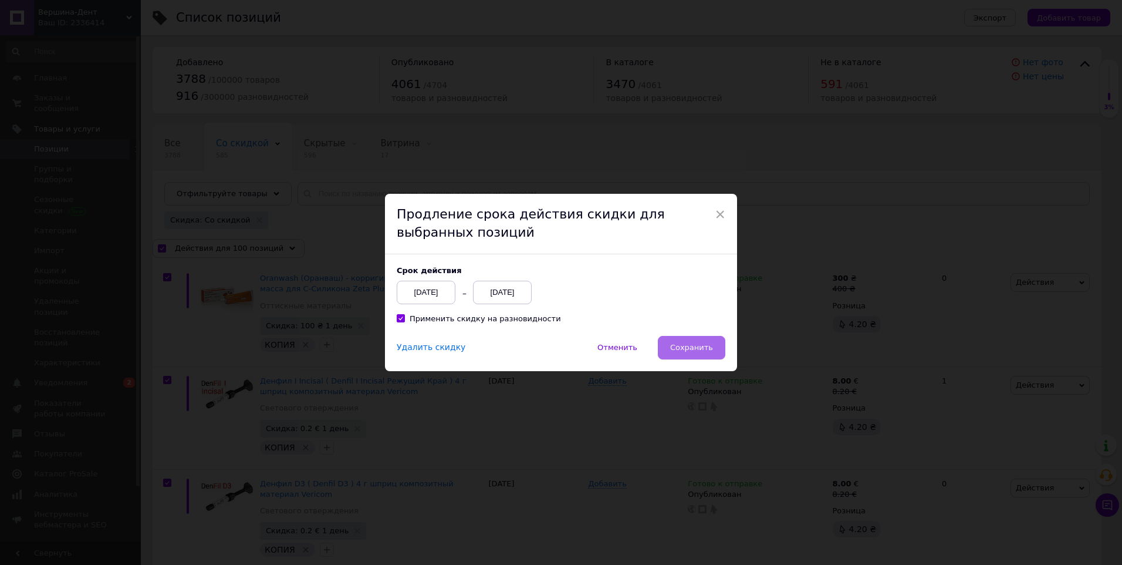
click at [701, 349] on span "Сохранить" at bounding box center [691, 347] width 43 height 9
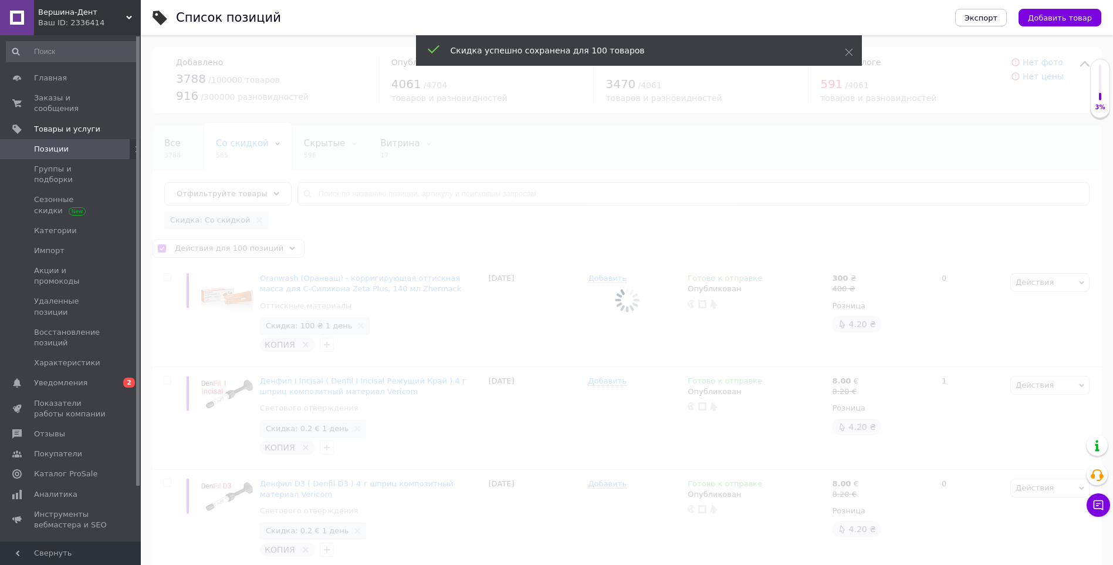
checkbox input "false"
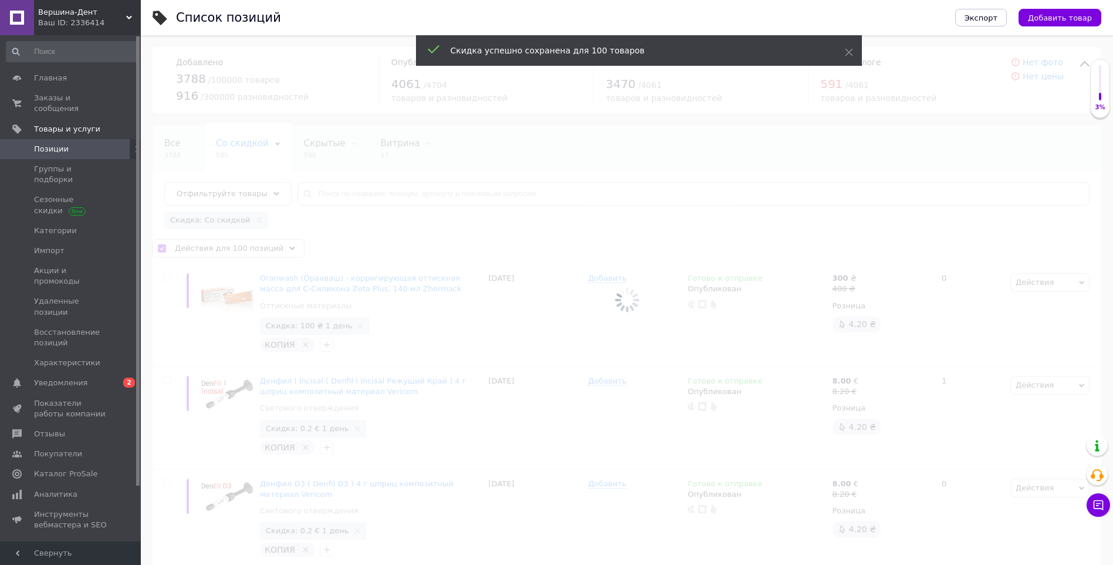
checkbox input "false"
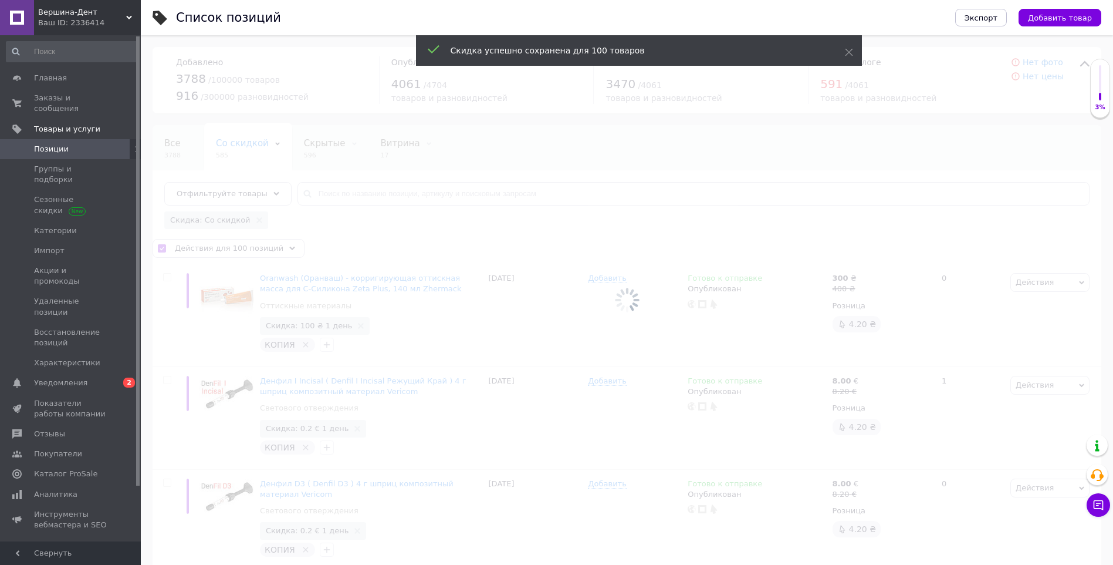
checkbox input "false"
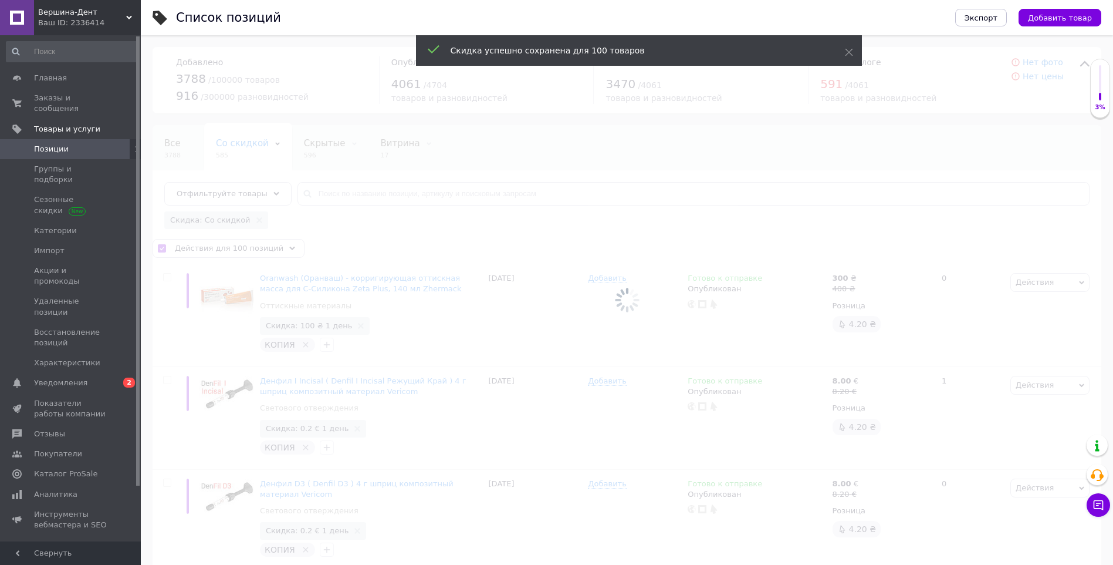
checkbox input "false"
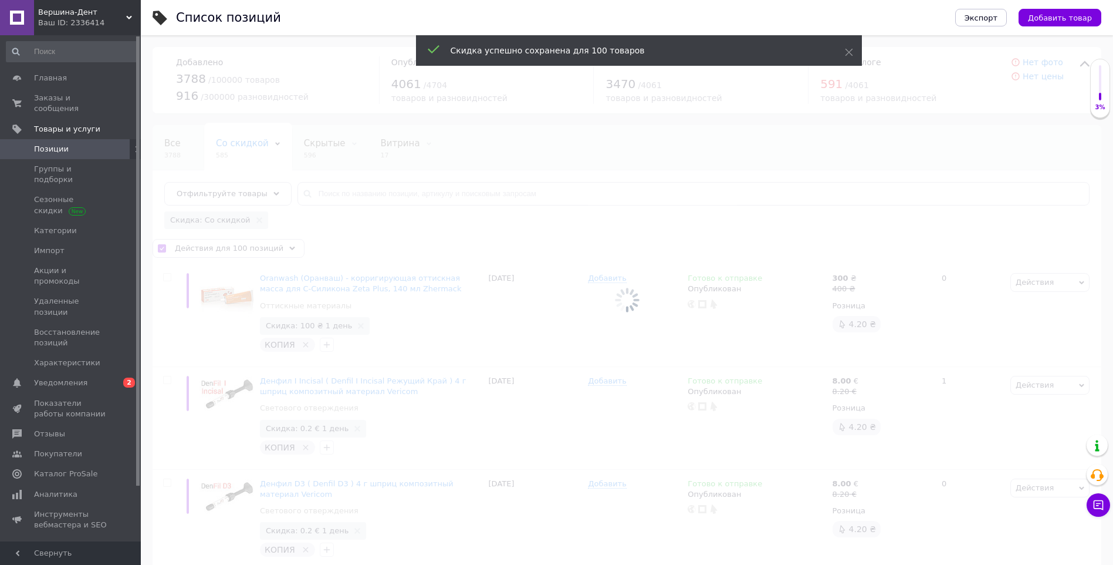
checkbox input "false"
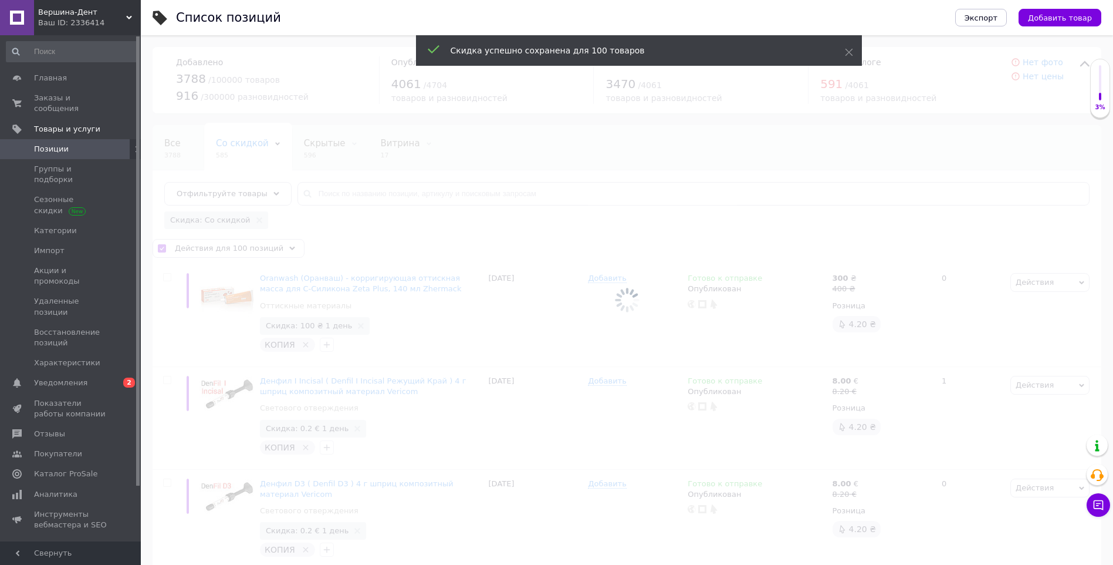
checkbox input "false"
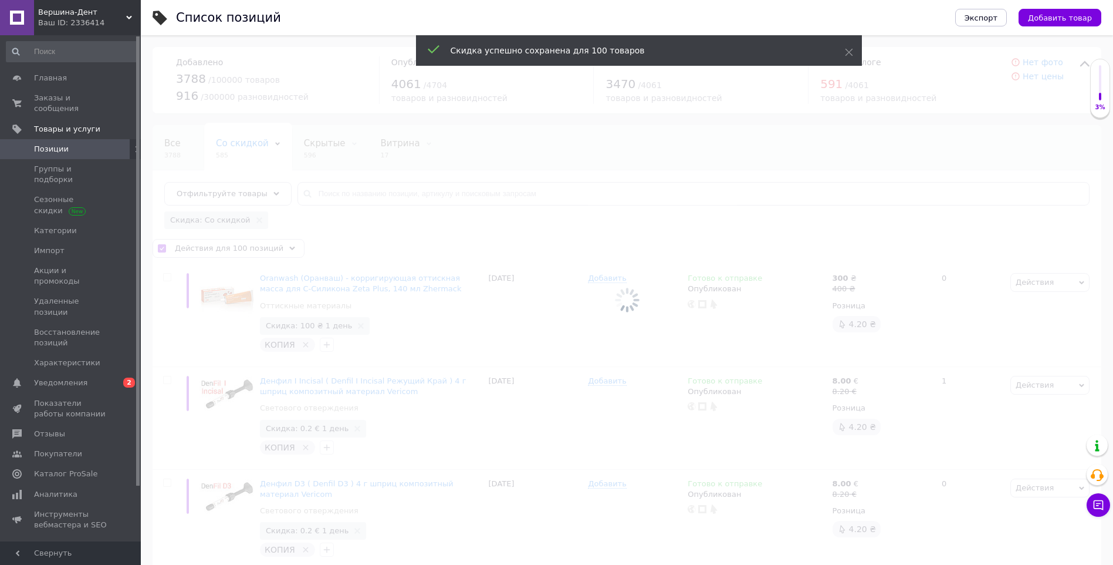
checkbox input "false"
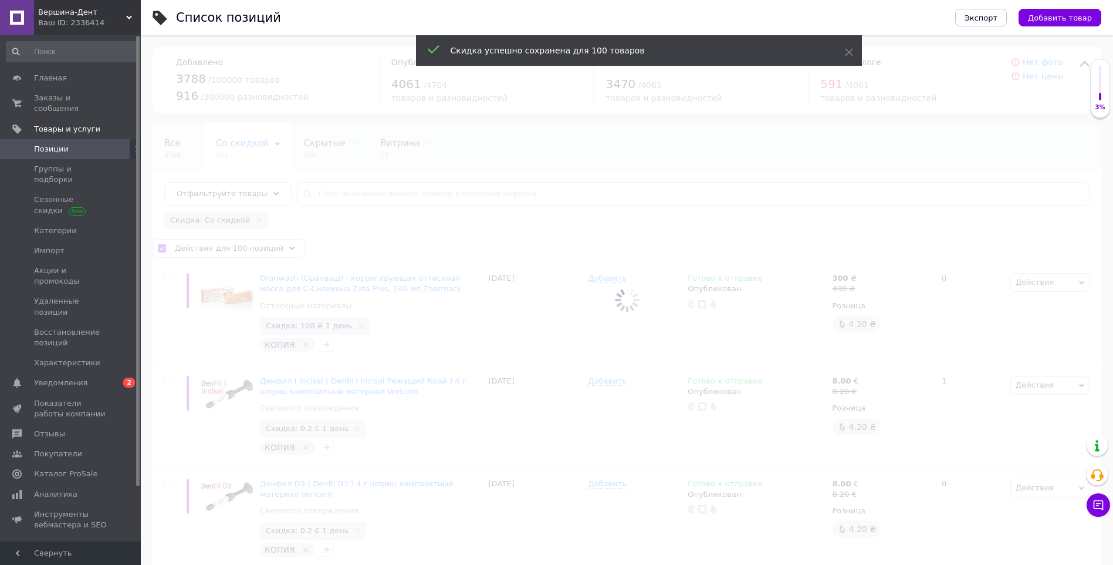
checkbox input "false"
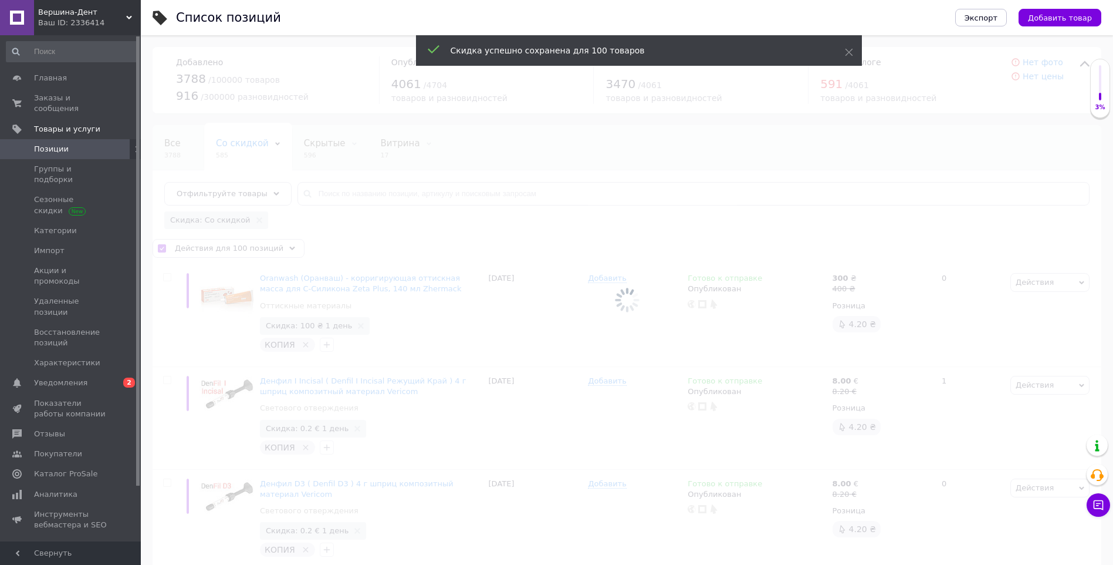
checkbox input "false"
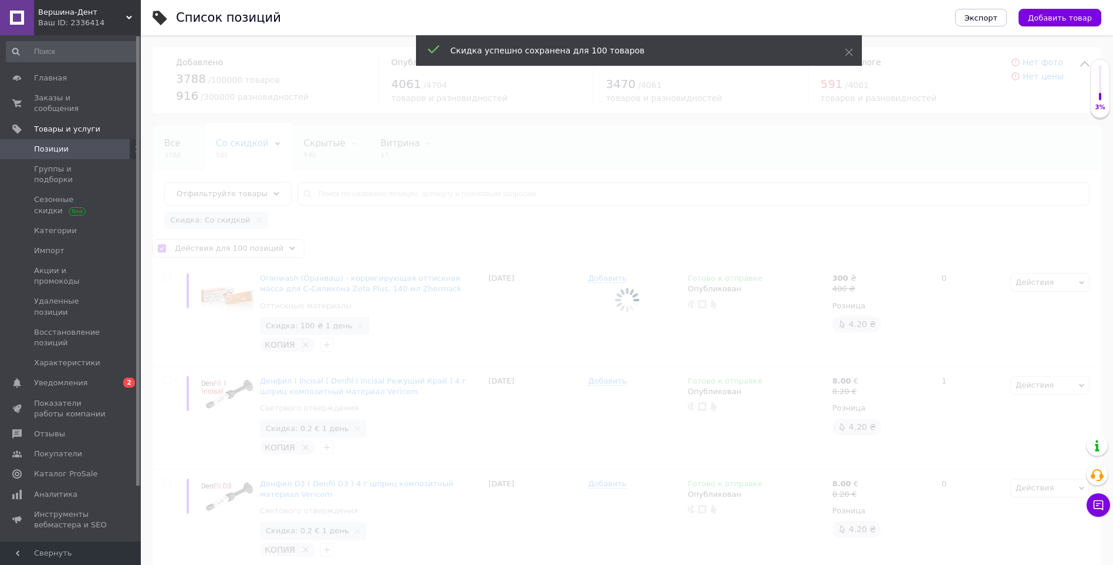
checkbox input "false"
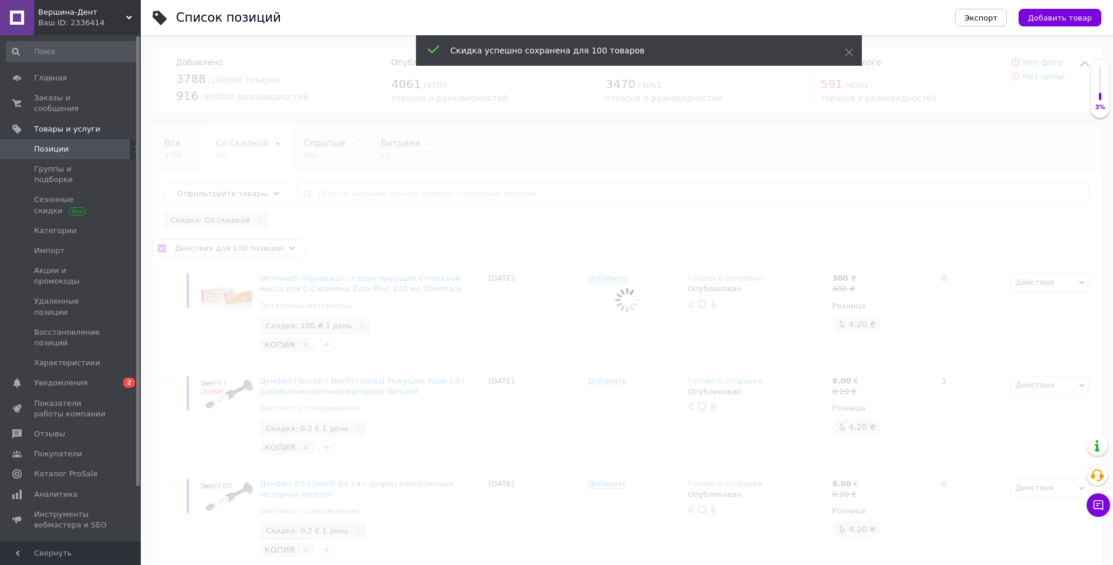
checkbox input "false"
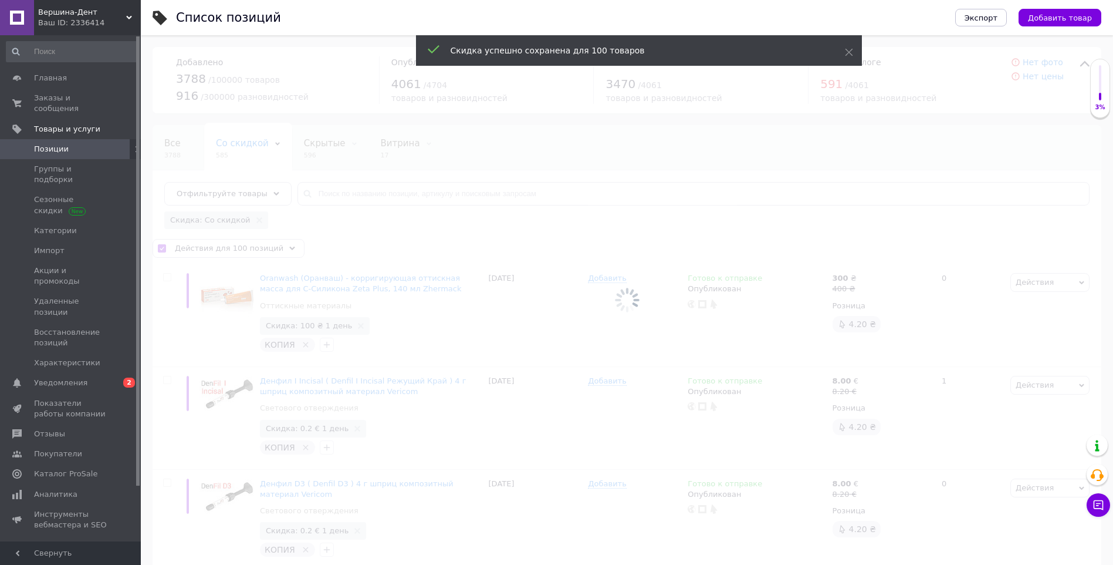
checkbox input "false"
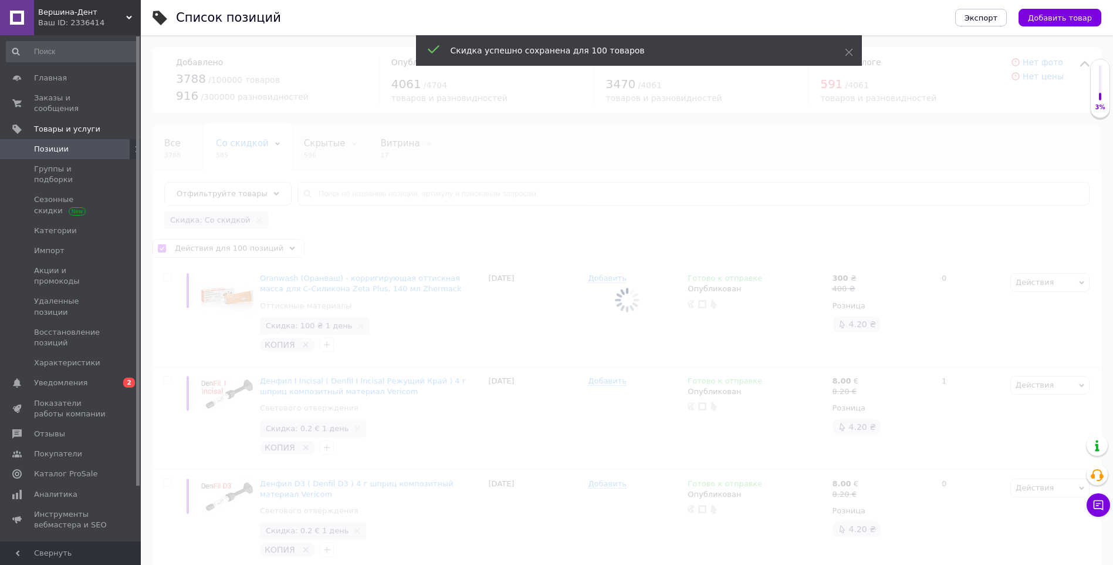
checkbox input "false"
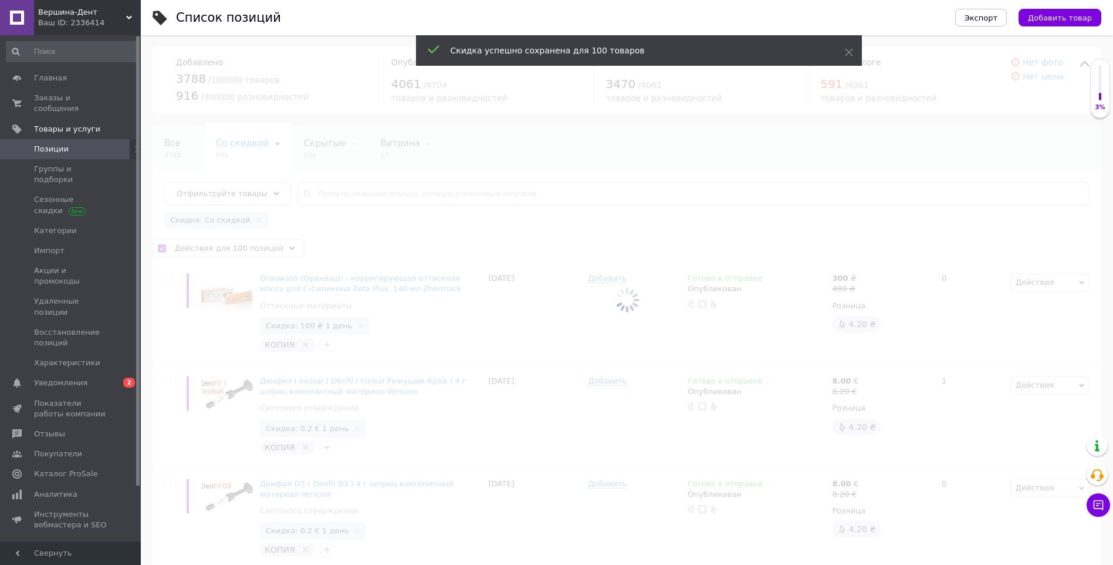
checkbox input "false"
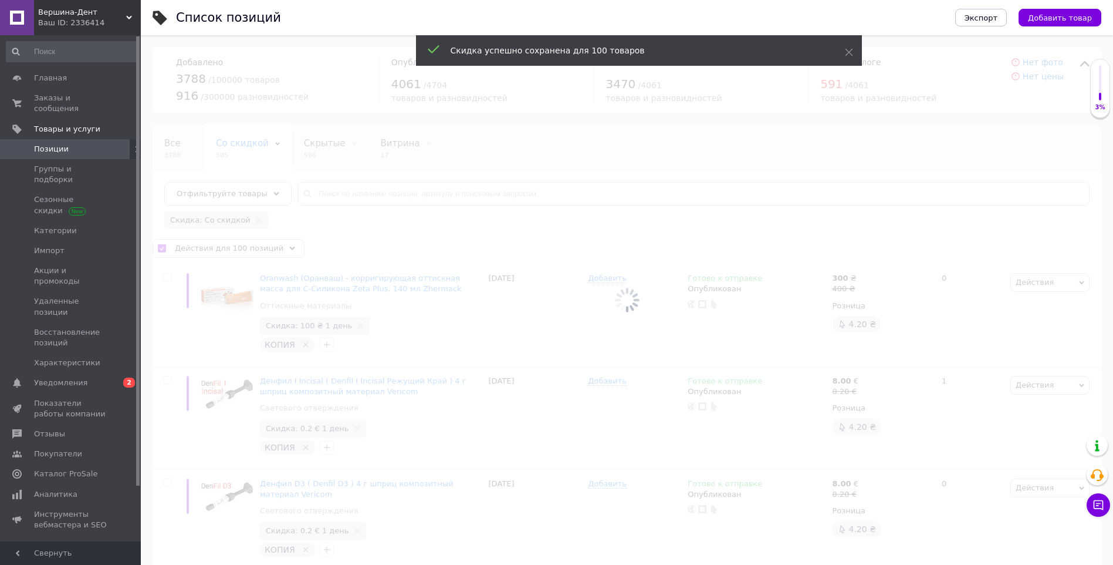
checkbox input "false"
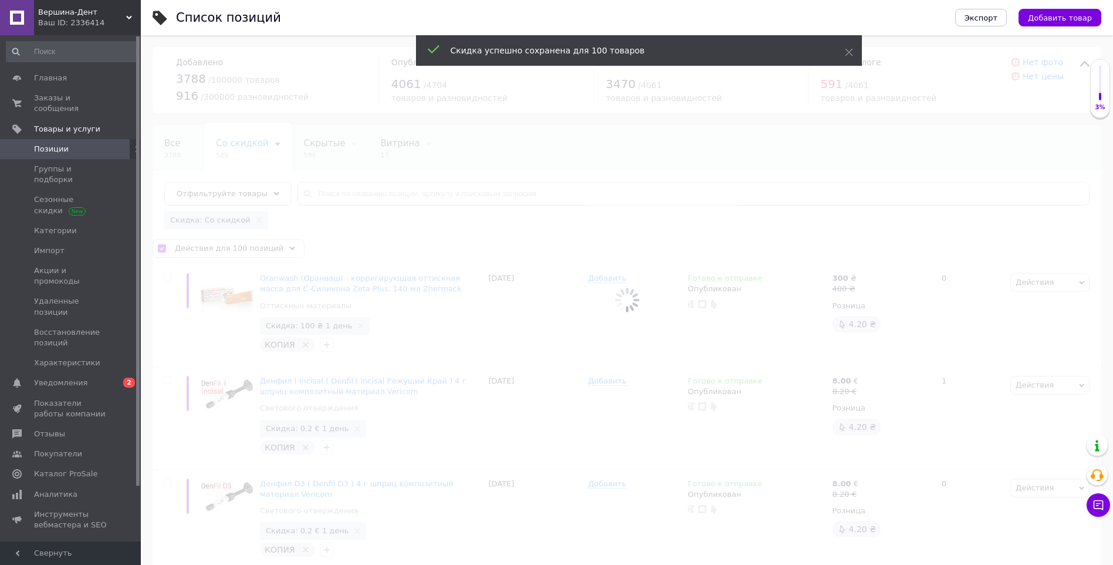
checkbox input "false"
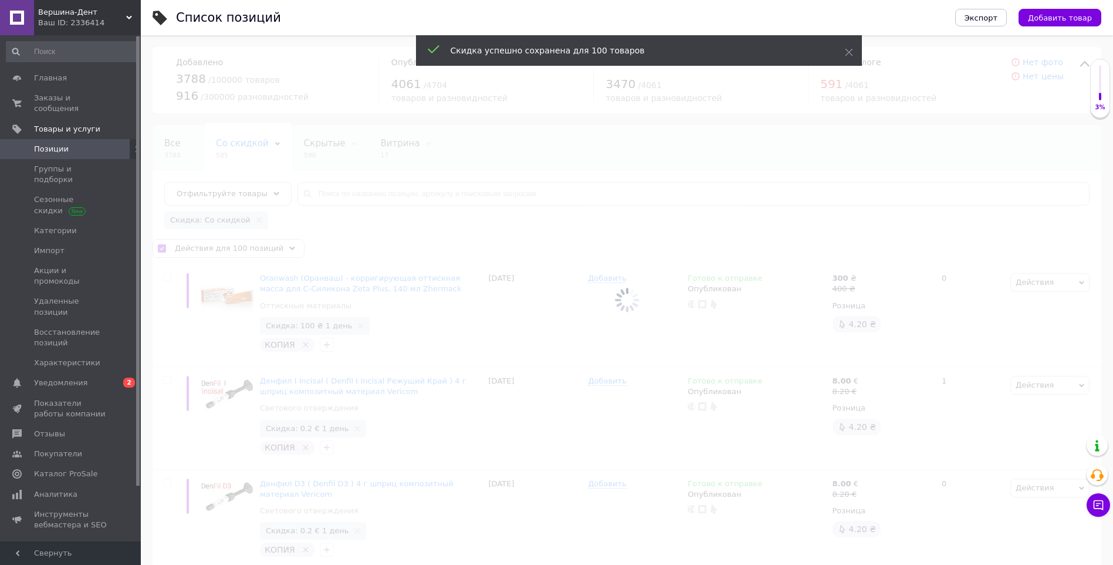
checkbox input "false"
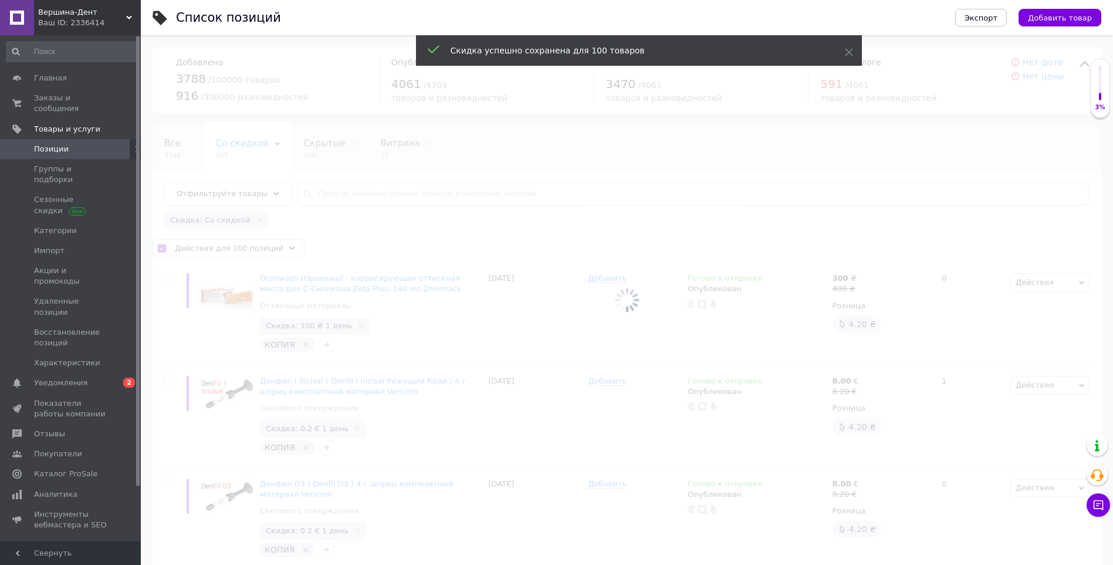
checkbox input "false"
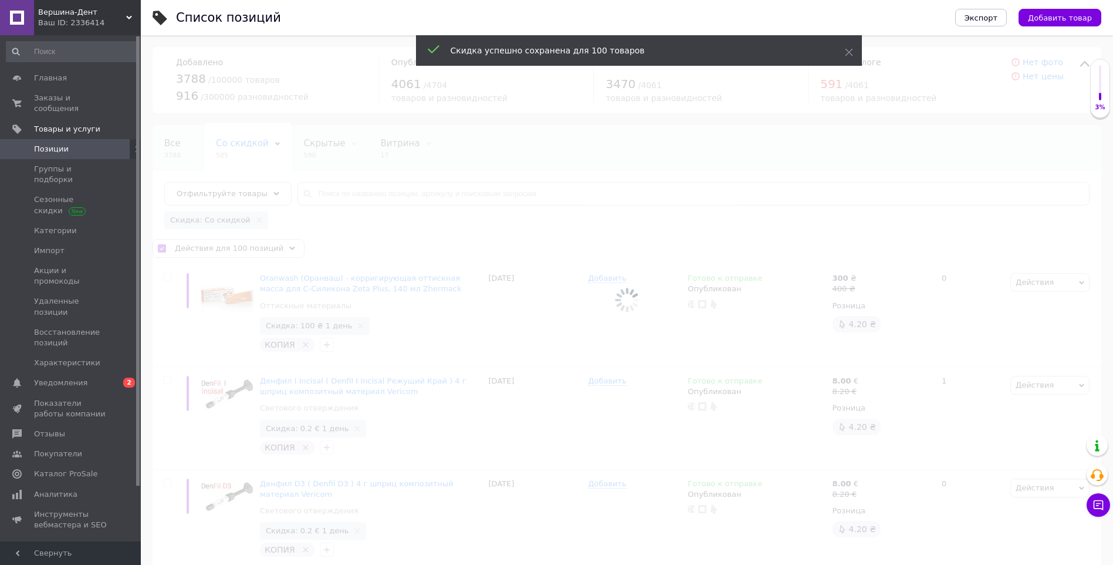
checkbox input "false"
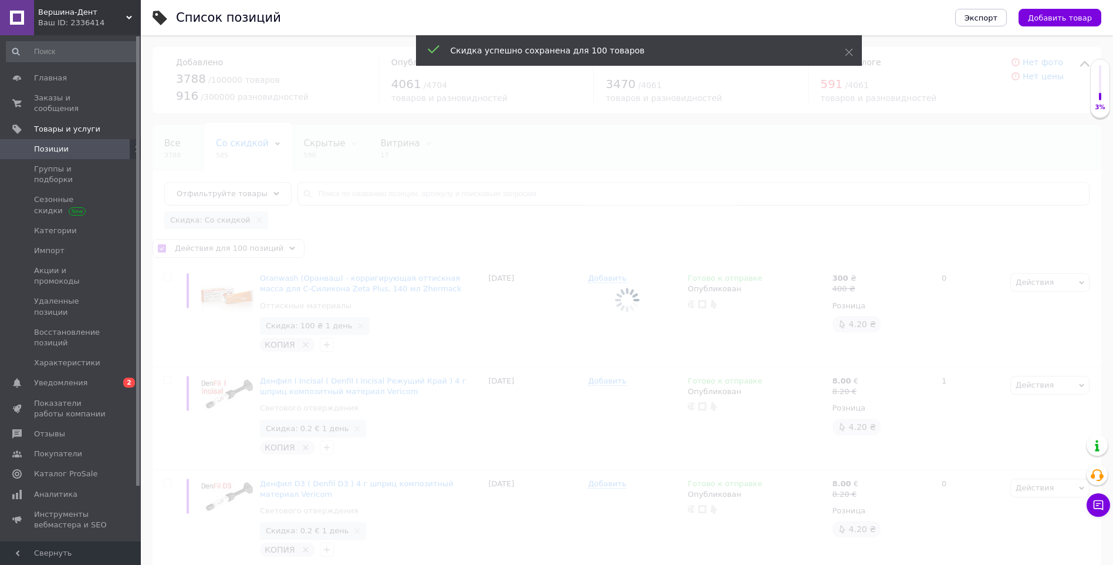
checkbox input "false"
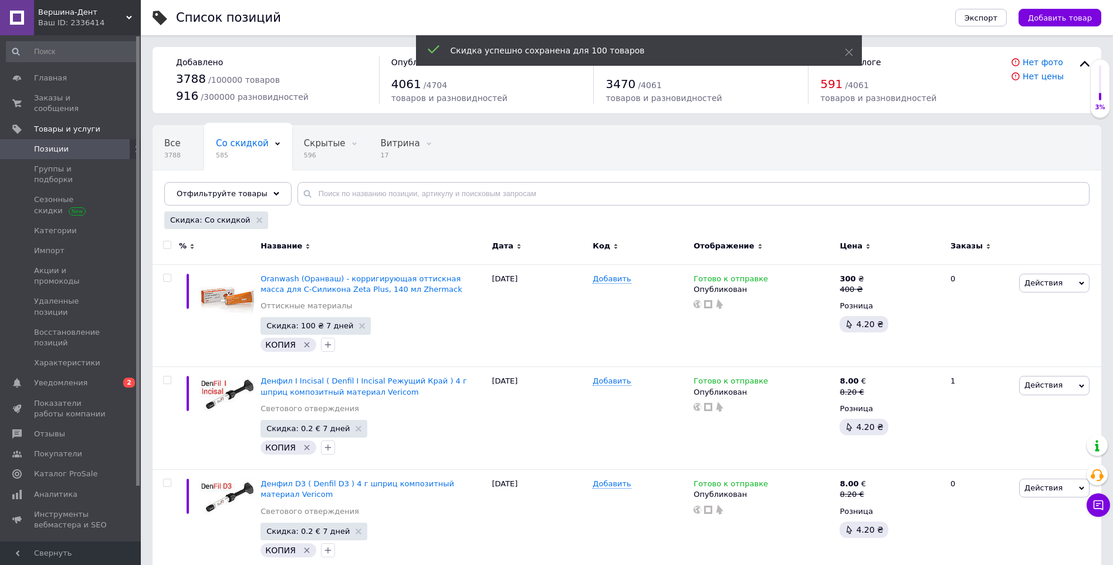
scroll to position [9853, 0]
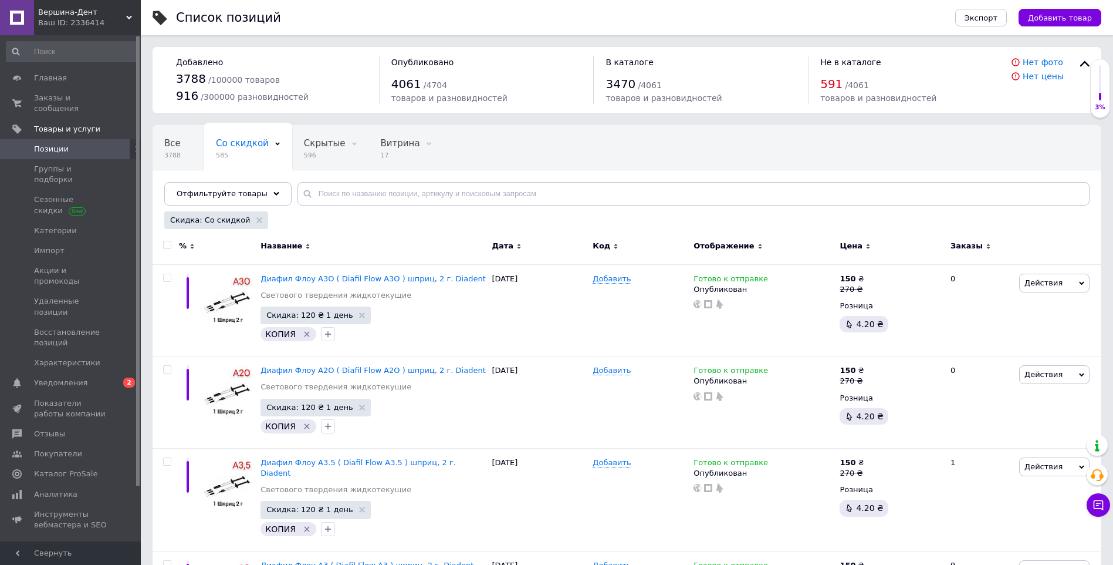
click at [163, 241] on div at bounding box center [167, 245] width 23 height 8
click at [168, 245] on input "checkbox" at bounding box center [167, 245] width 8 height 8
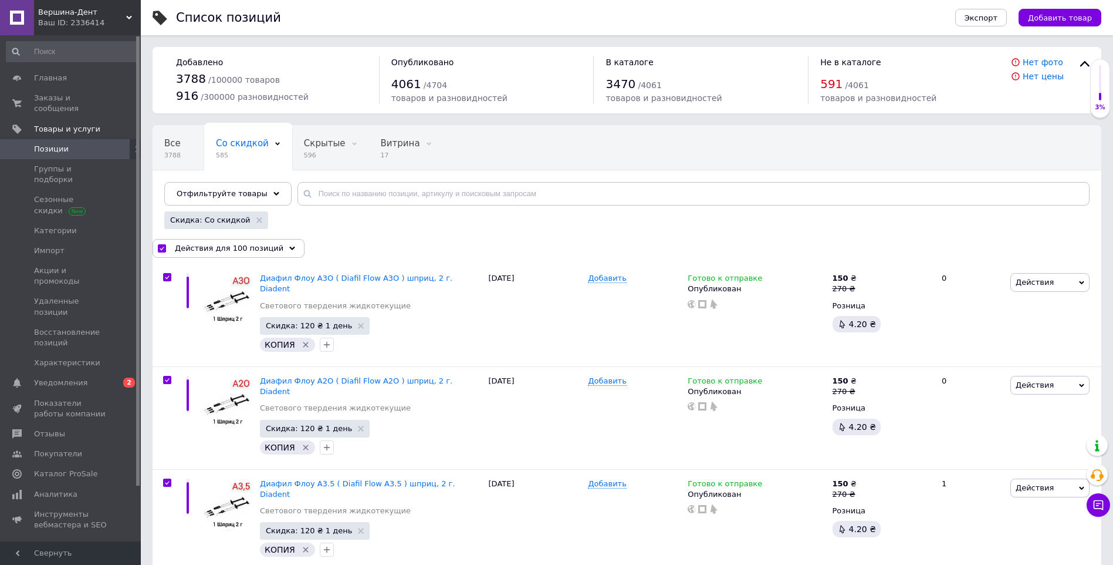
click at [281, 247] on div "Действия для 100 позиций" at bounding box center [229, 248] width 152 height 19
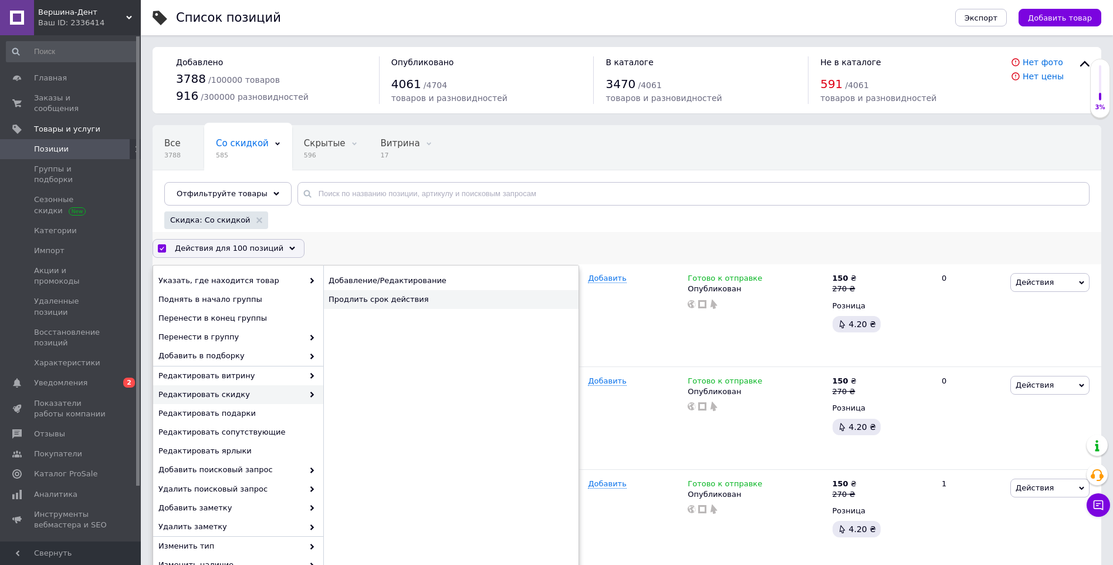
click at [422, 305] on div "Продлить срок действия" at bounding box center [450, 299] width 255 height 19
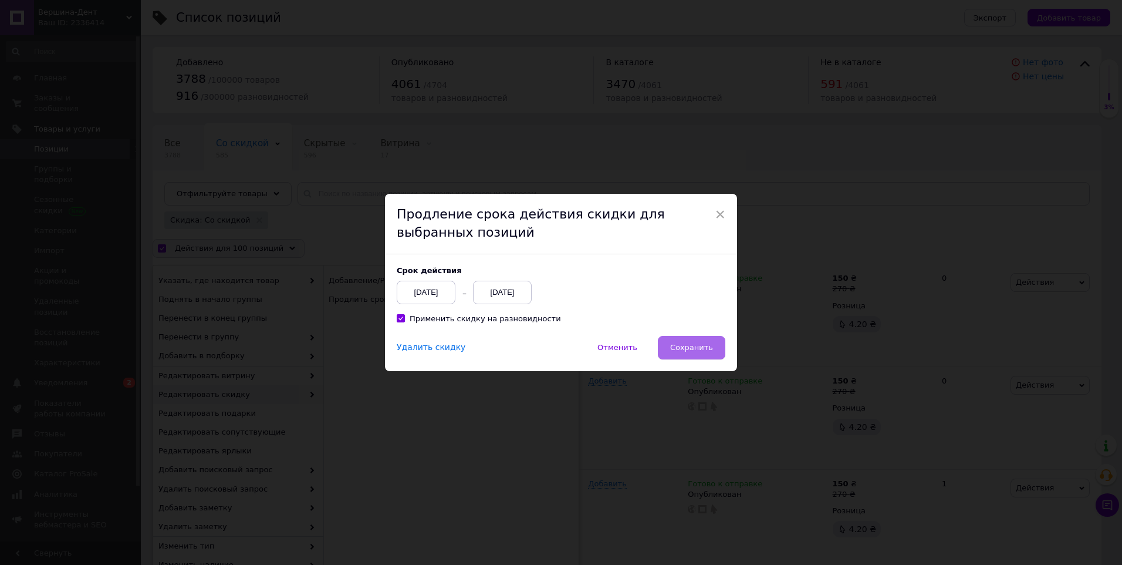
click at [693, 347] on span "Сохранить" at bounding box center [691, 347] width 43 height 9
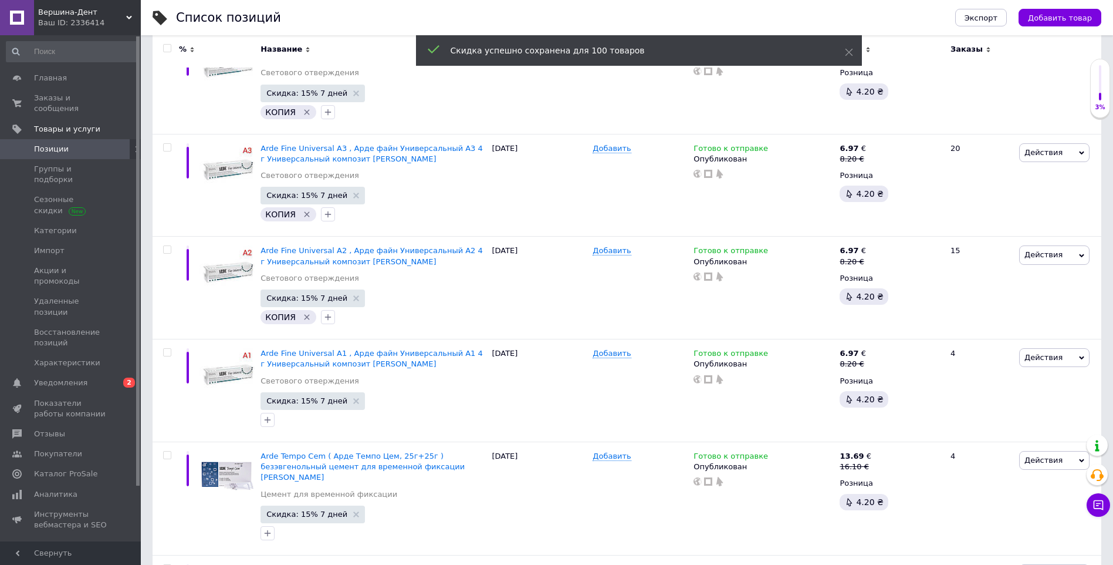
scroll to position [9799, 0]
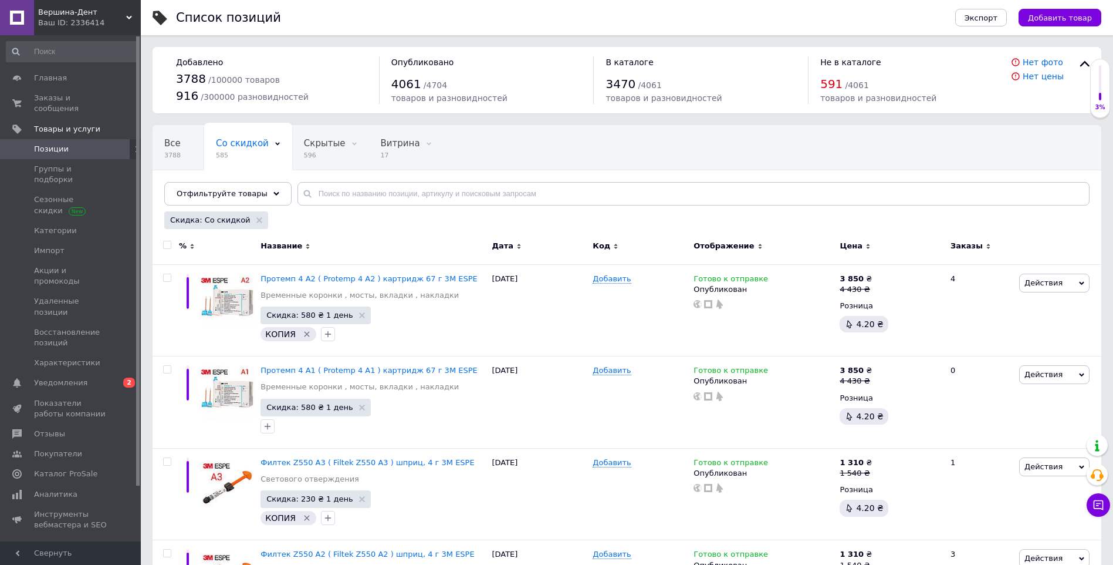
click at [164, 241] on input "checkbox" at bounding box center [167, 245] width 8 height 8
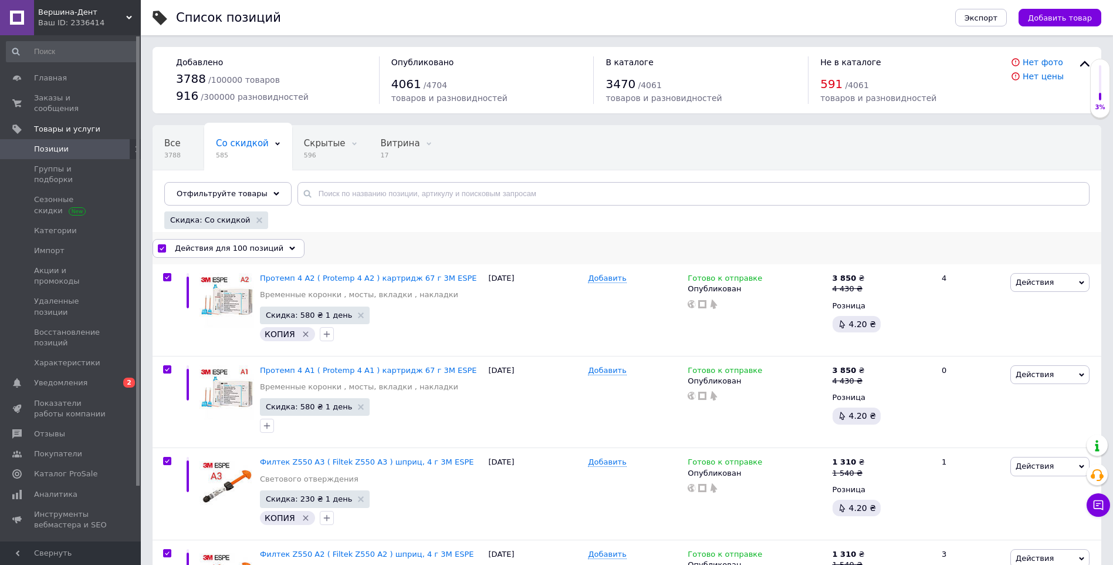
click at [277, 259] on div "Действия для 100 позиций Выбрать все 585 позиций Выбраны все 585 позиций Отмени…" at bounding box center [627, 248] width 949 height 32
click at [273, 253] on div "Действия для 100 позиций" at bounding box center [229, 248] width 152 height 19
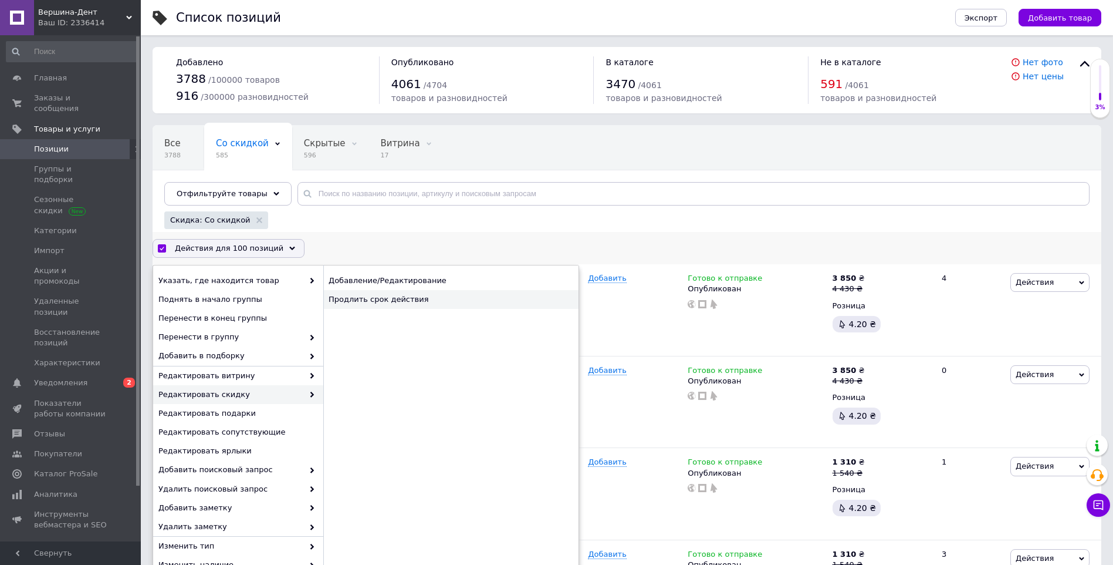
click at [417, 302] on div "Продлить срок действия" at bounding box center [450, 299] width 255 height 19
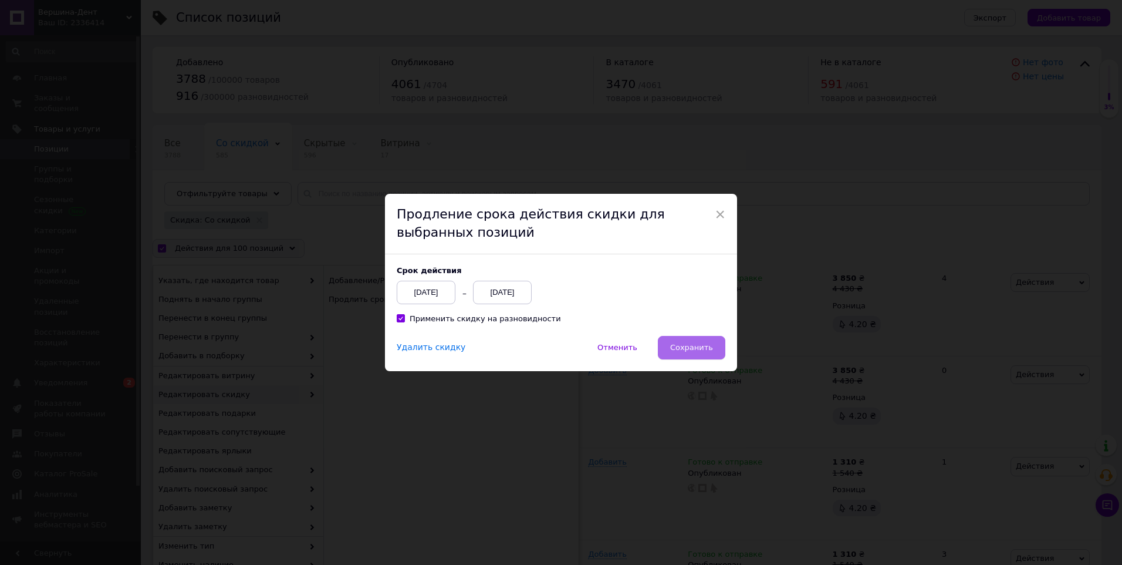
click at [708, 354] on button "Сохранить" at bounding box center [691, 347] width 67 height 23
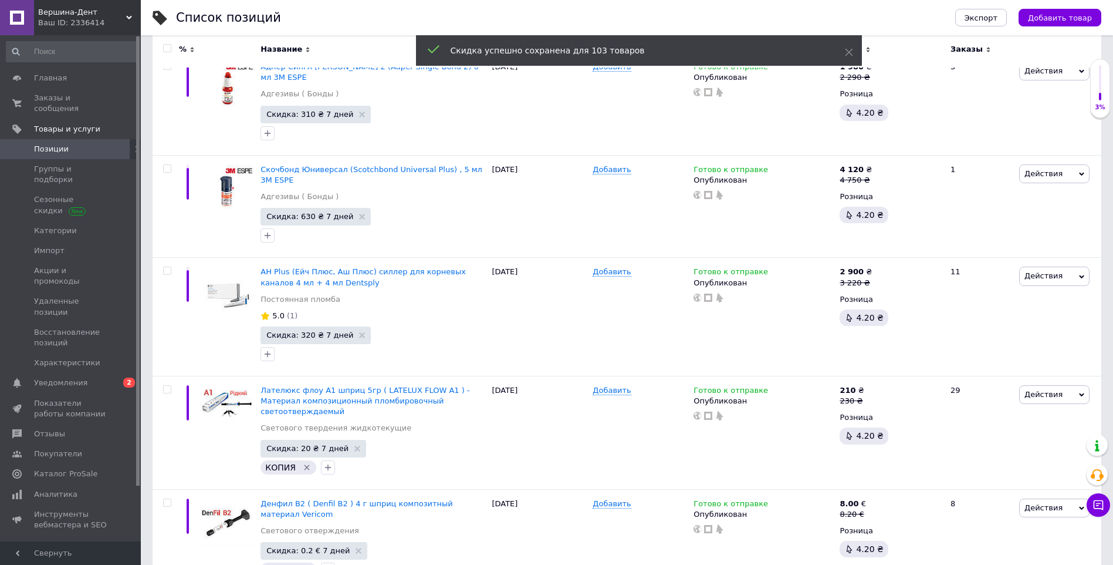
scroll to position [10092, 0]
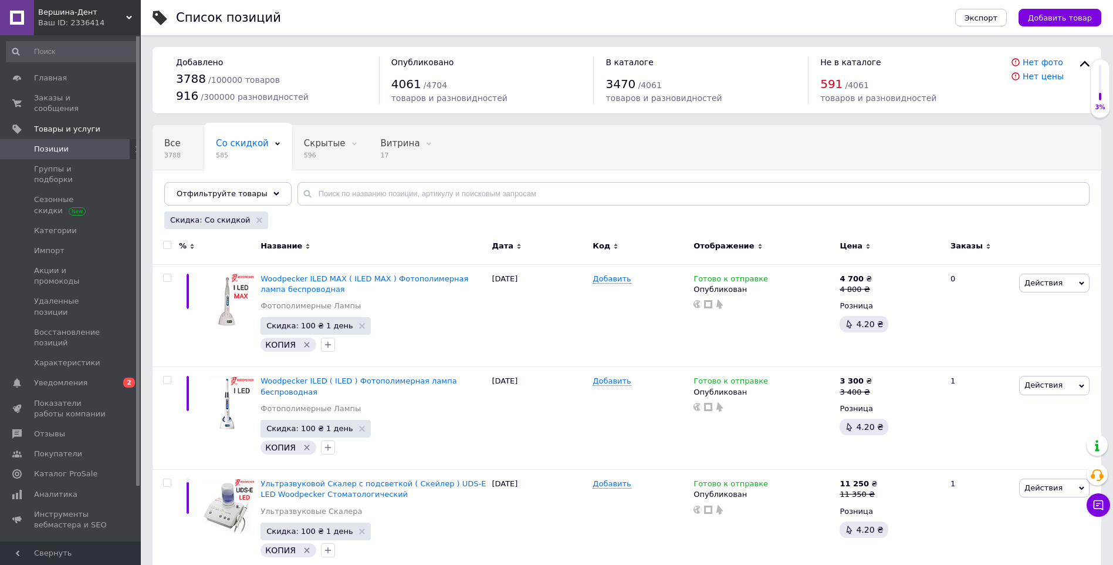
click at [175, 242] on div at bounding box center [167, 245] width 23 height 8
click at [170, 241] on input "checkbox" at bounding box center [167, 245] width 8 height 8
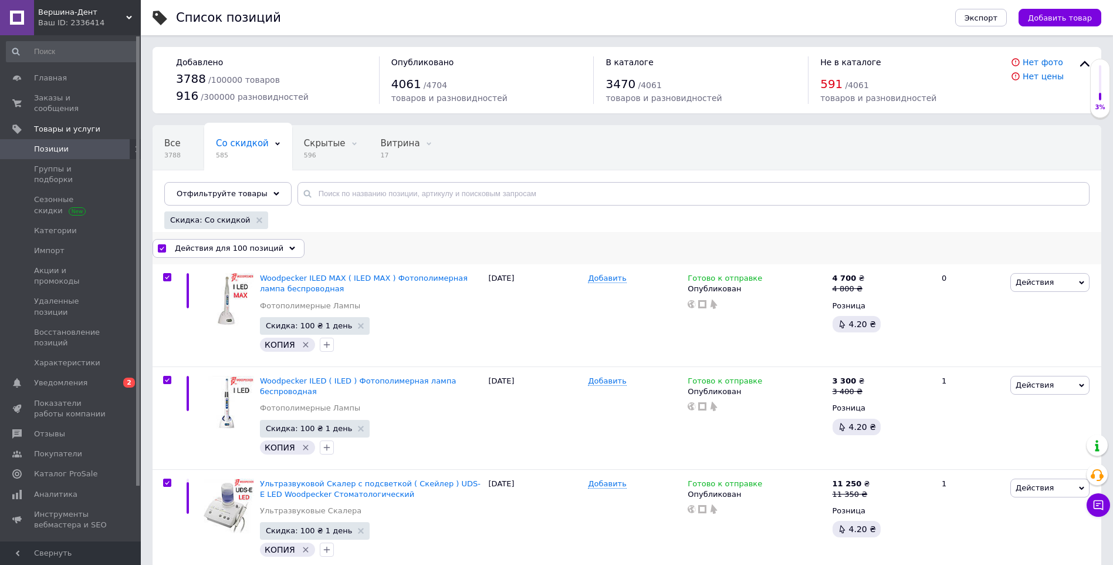
click at [245, 252] on span "Действия для 100 позиций" at bounding box center [229, 248] width 109 height 11
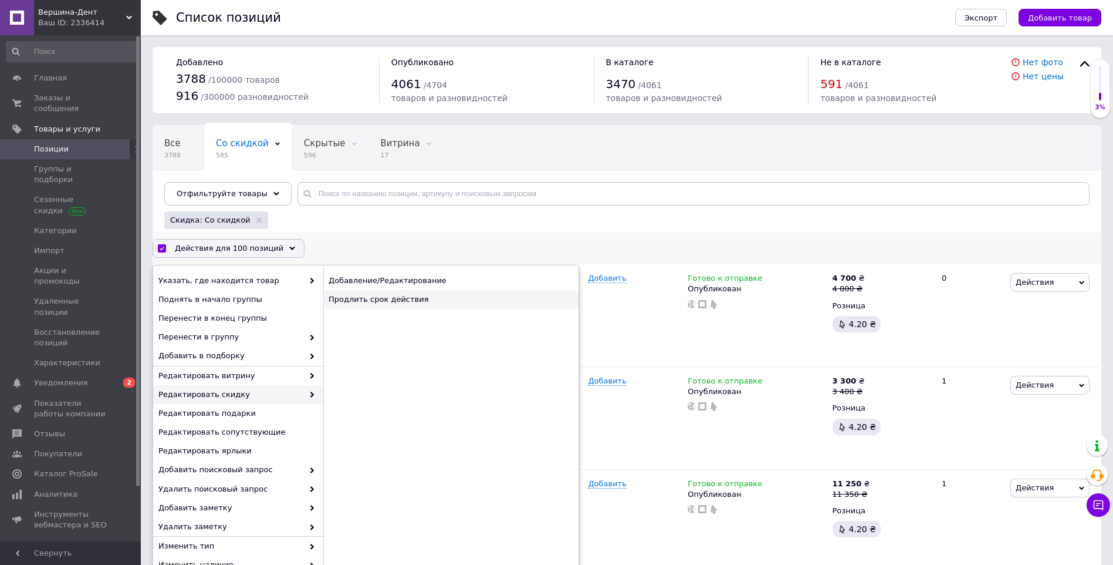
click at [432, 305] on div "Продлить срок действия" at bounding box center [450, 299] width 255 height 19
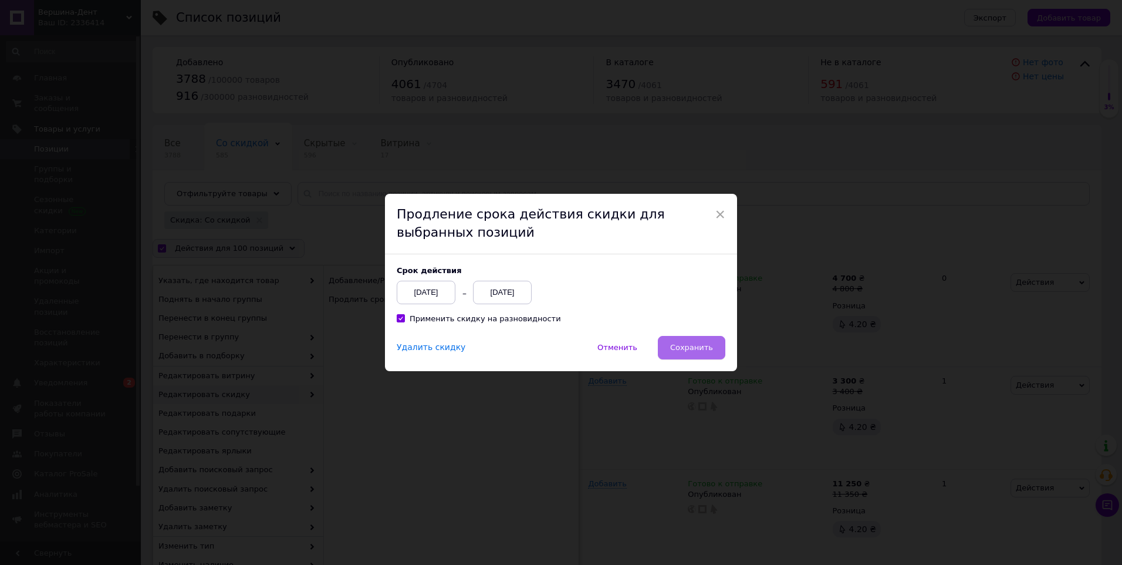
click at [701, 352] on span "Сохранить" at bounding box center [691, 347] width 43 height 9
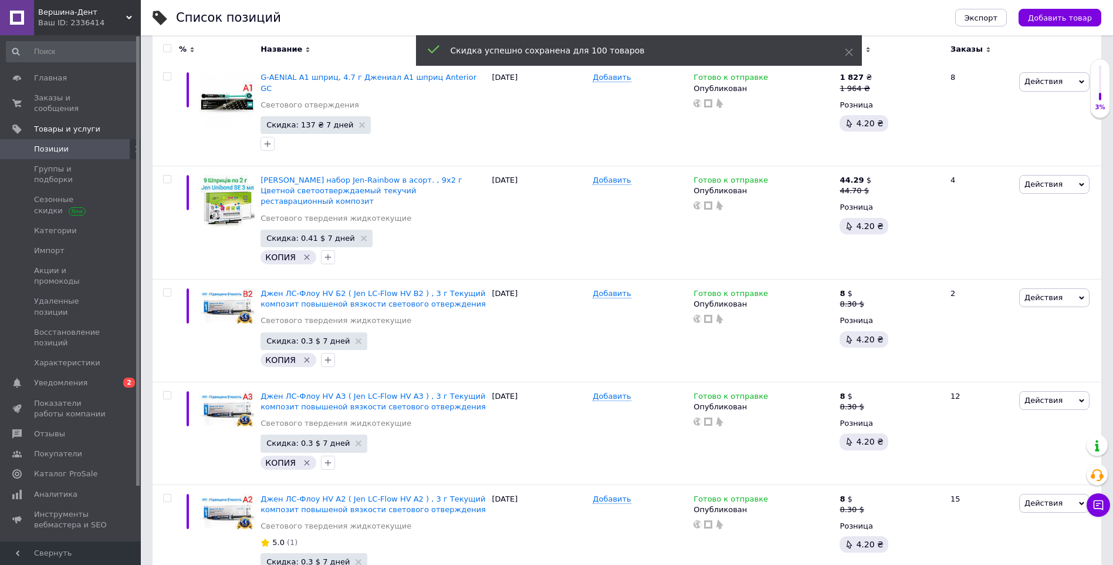
scroll to position [9846, 0]
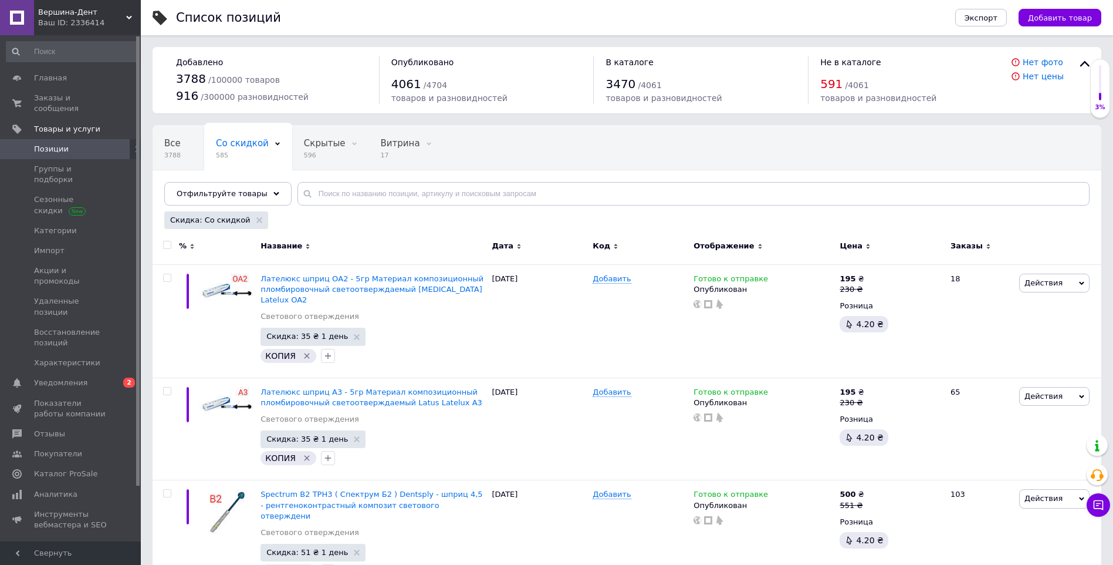
click at [170, 243] on input "checkbox" at bounding box center [167, 245] width 8 height 8
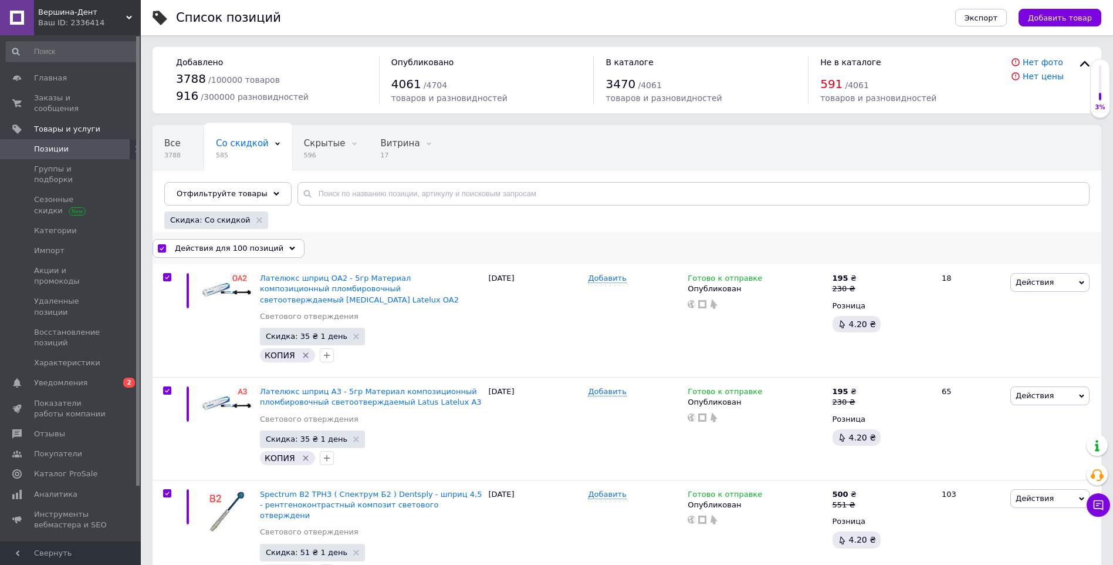
click at [254, 251] on span "Действия для 100 позиций" at bounding box center [229, 248] width 109 height 11
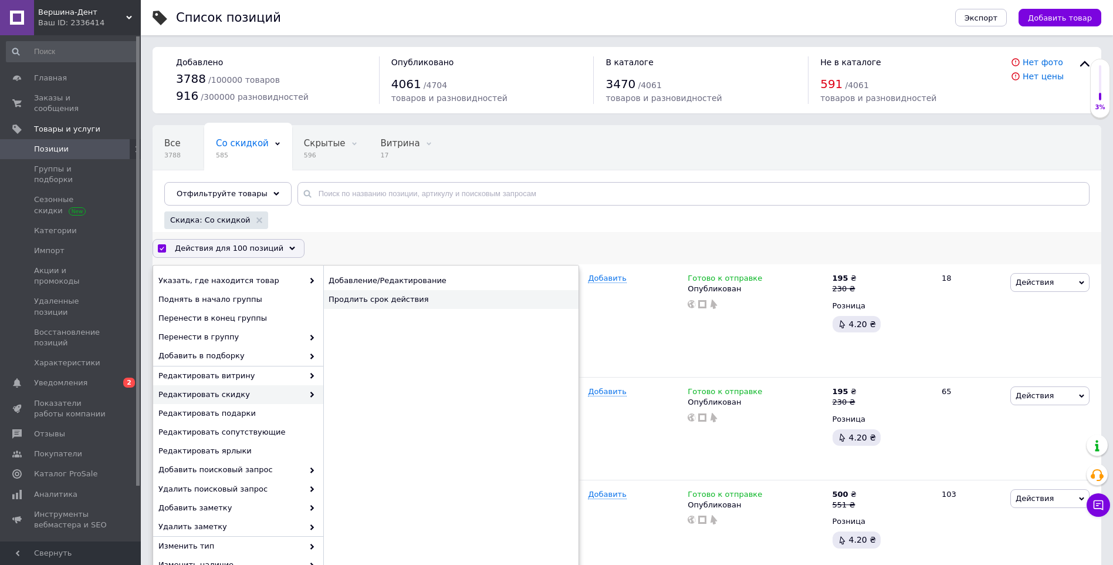
click at [394, 294] on div "Продлить срок действия" at bounding box center [450, 299] width 255 height 19
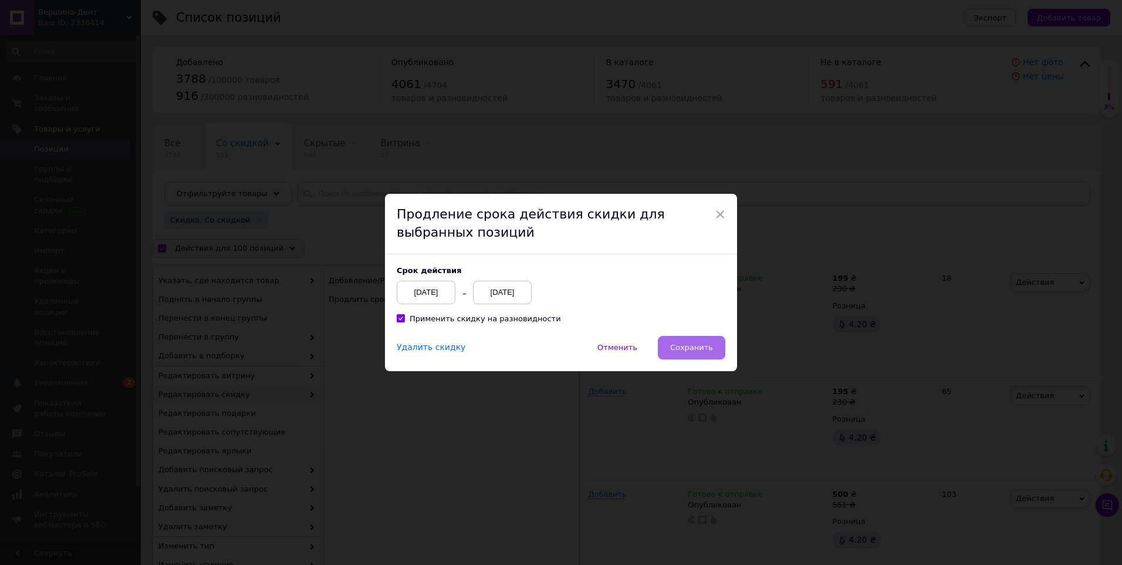
click at [684, 347] on span "Сохранить" at bounding box center [691, 347] width 43 height 9
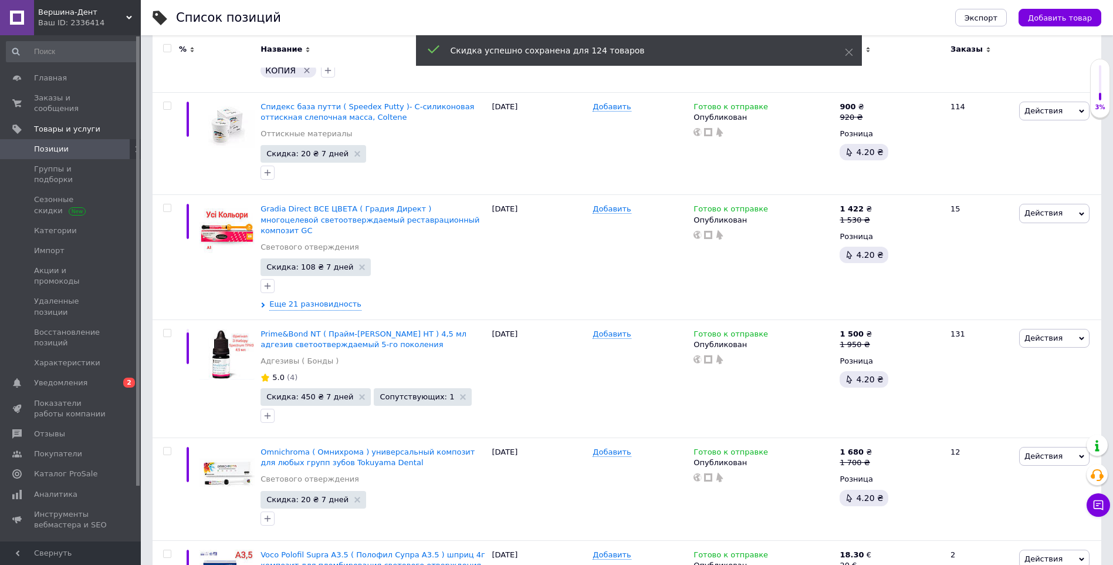
scroll to position [10228, 0]
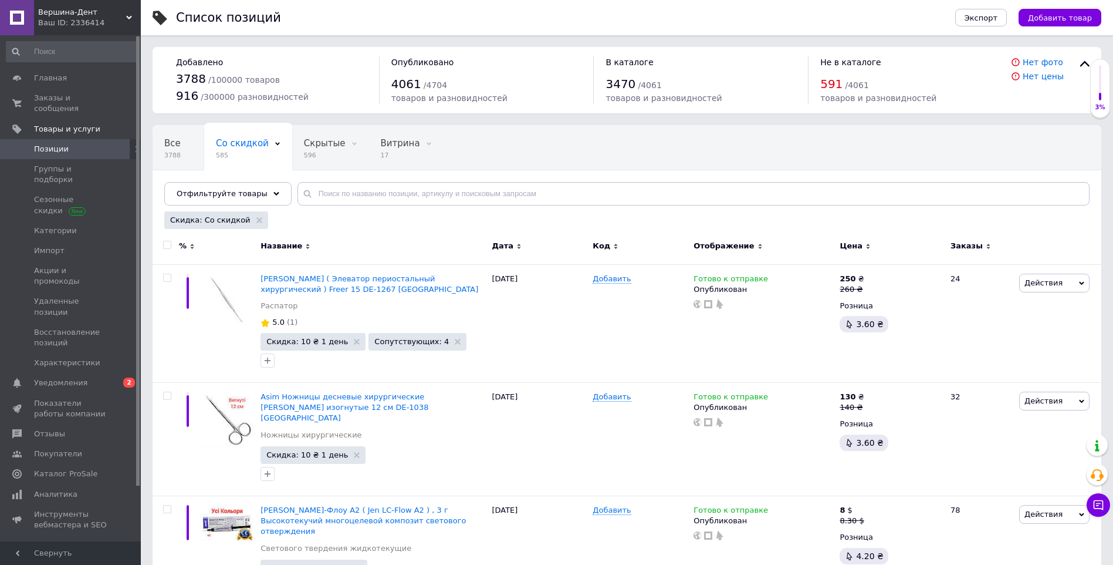
click at [160, 242] on div at bounding box center [167, 245] width 23 height 8
click at [176, 245] on div at bounding box center [167, 245] width 23 height 8
click at [169, 245] on input "checkbox" at bounding box center [167, 245] width 8 height 8
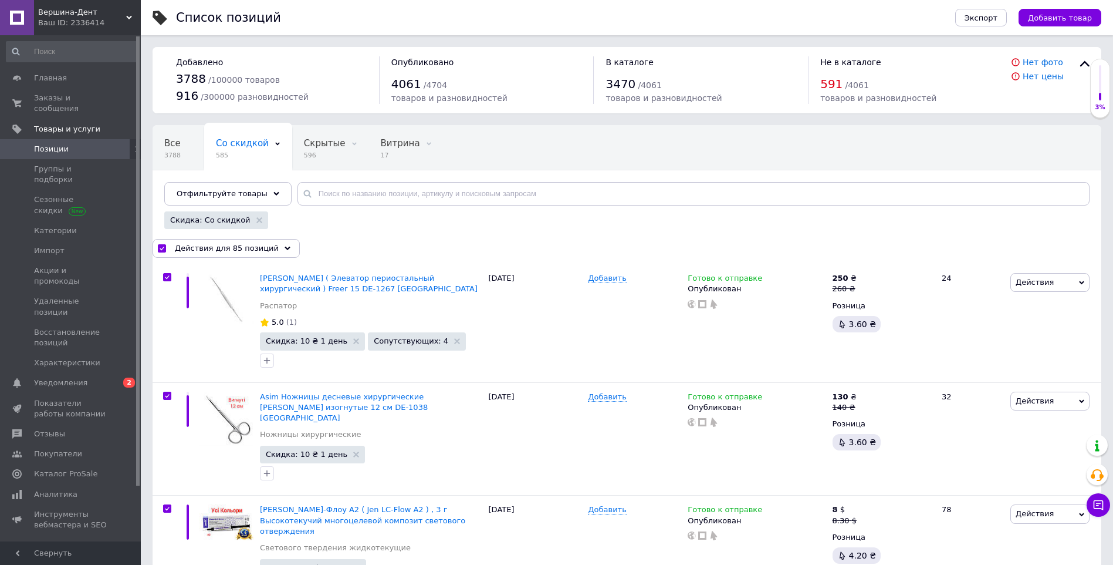
click at [207, 247] on span "Действия для 85 позиций" at bounding box center [227, 248] width 104 height 11
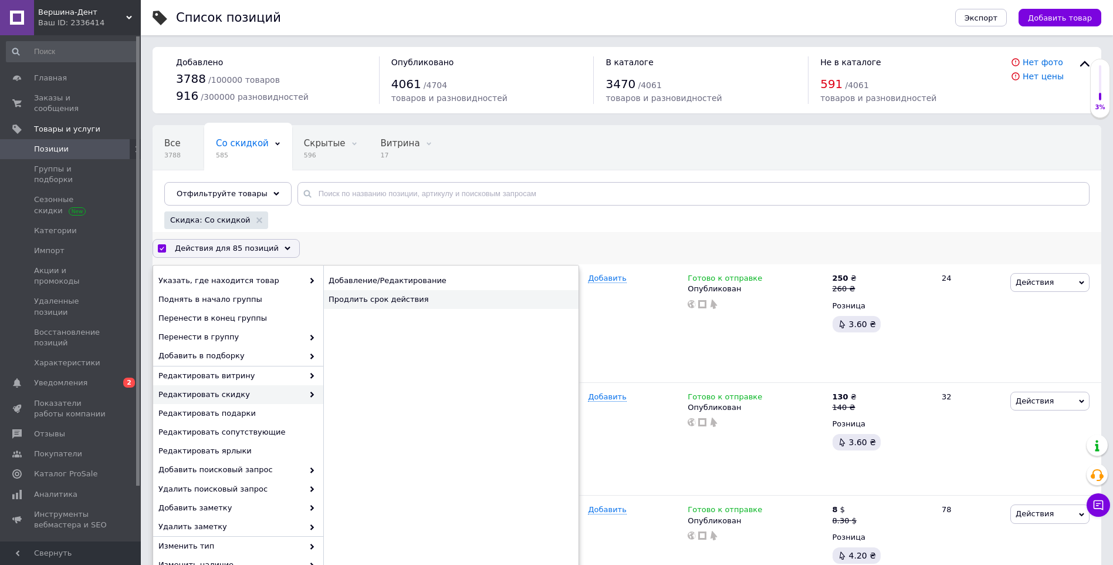
click at [399, 306] on div "Продлить срок действия" at bounding box center [450, 299] width 255 height 19
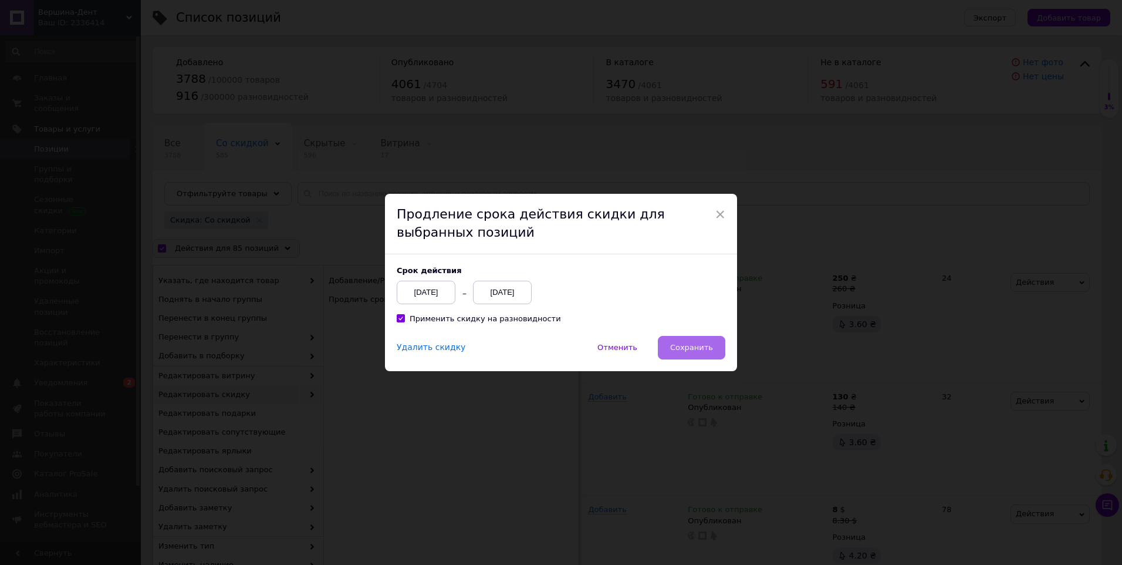
click at [676, 350] on span "Сохранить" at bounding box center [691, 347] width 43 height 9
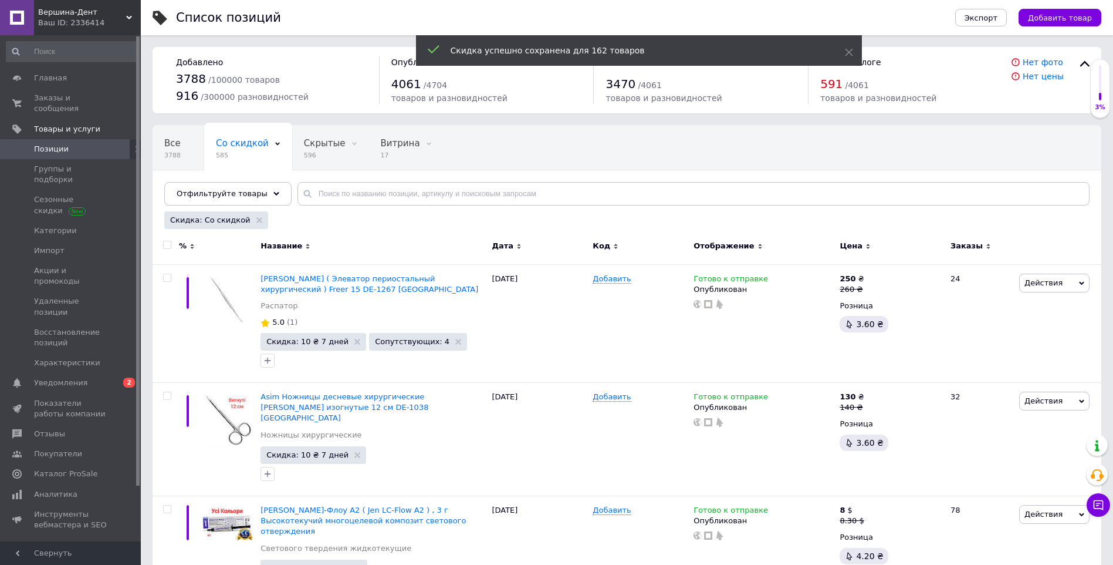
click at [77, 144] on span "Позиции" at bounding box center [71, 149] width 75 height 11
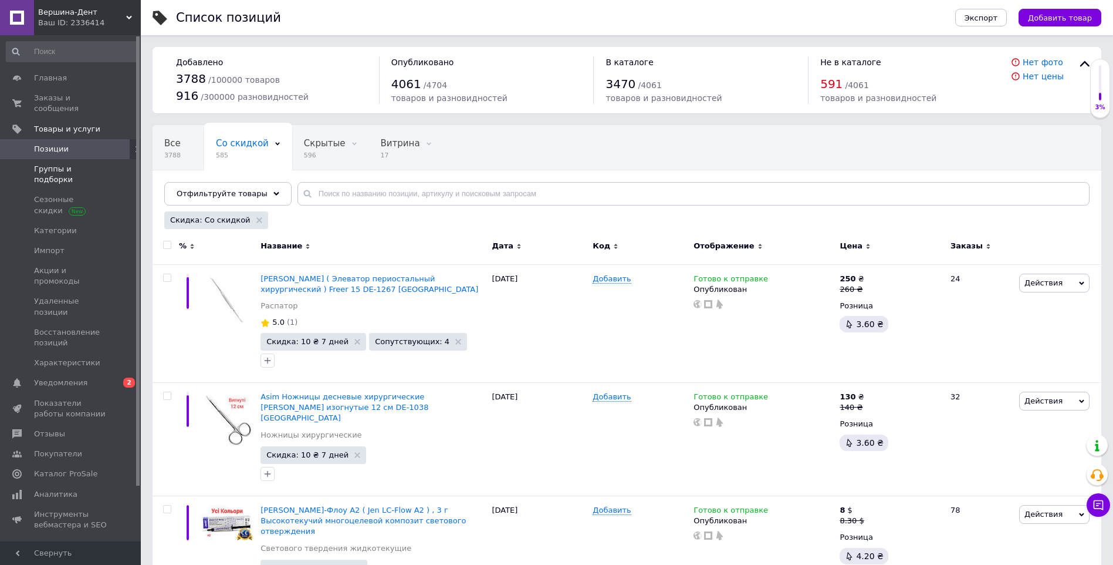
click at [81, 164] on span "Группы и подборки" at bounding box center [71, 174] width 75 height 21
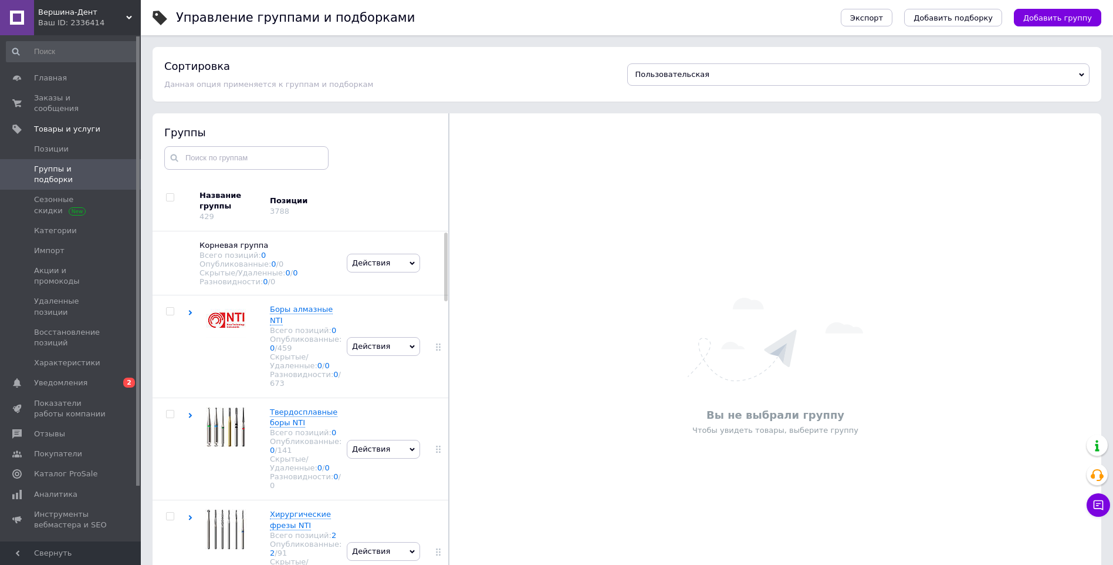
click at [94, 159] on link "Группы и подборки" at bounding box center [72, 174] width 144 height 31
click at [102, 144] on span "Позиции" at bounding box center [71, 149] width 75 height 11
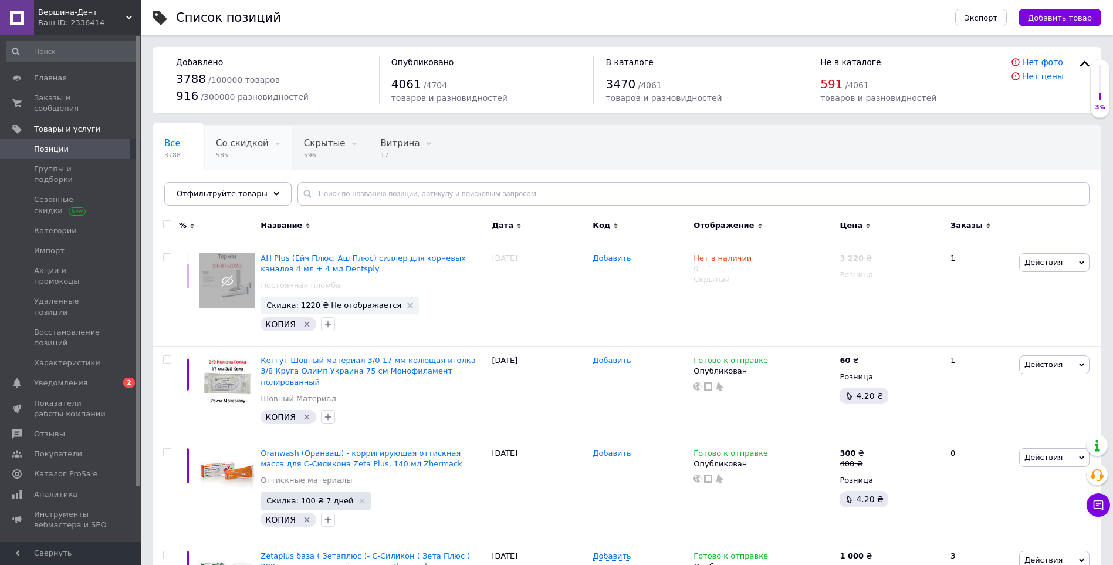
click at [251, 149] on div "Со скидкой 585" at bounding box center [248, 148] width 88 height 45
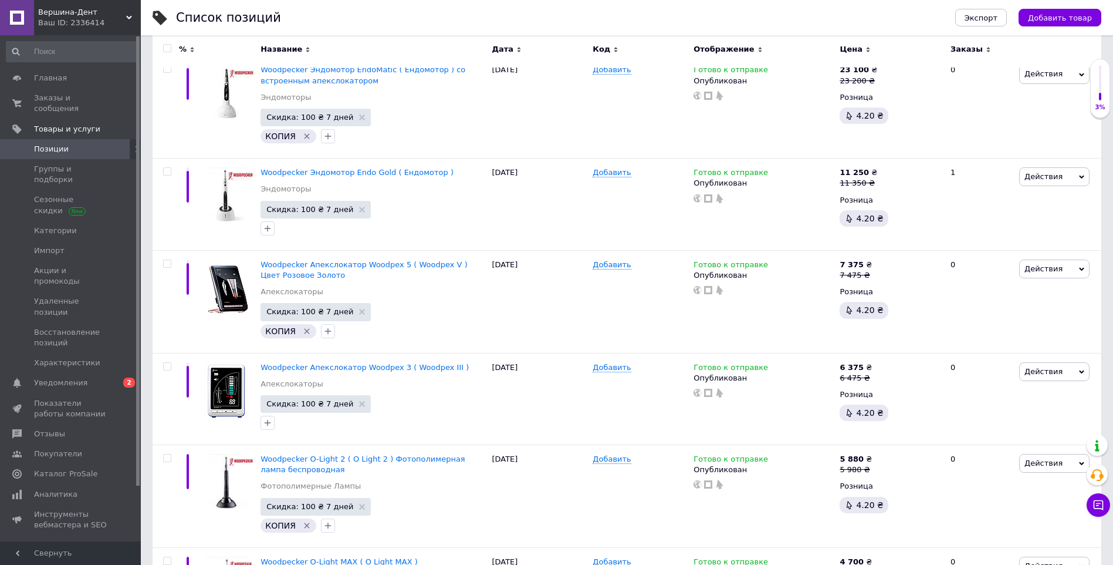
scroll to position [9853, 0]
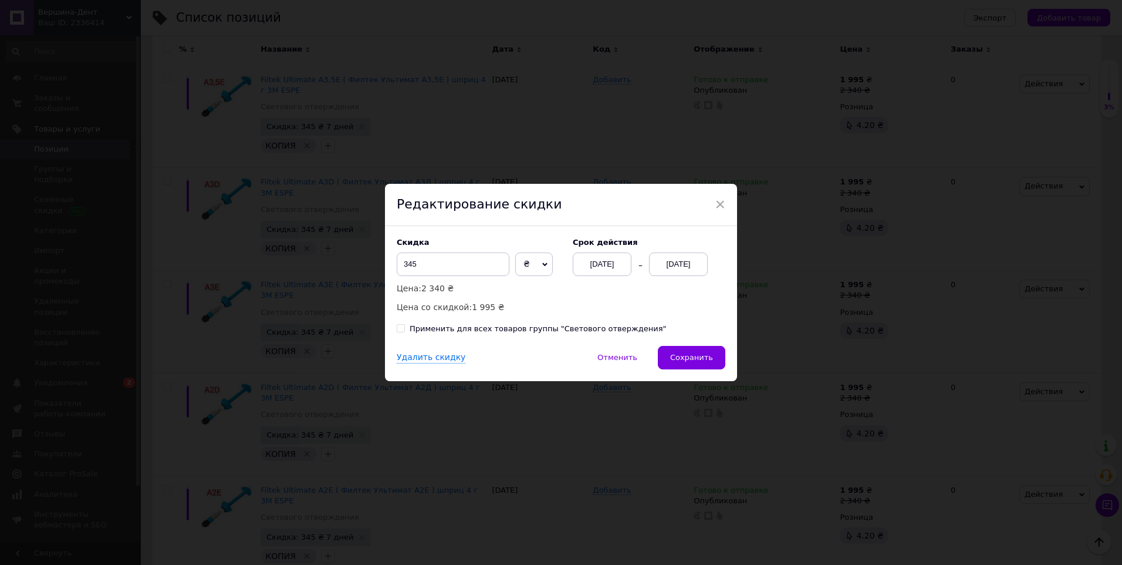
click at [983, 426] on div "× Редактирование скидки Скидка 345 ₴ % Цена: 2 340 ₴ Цена со скидкой: 1 995 ₴ C…" at bounding box center [561, 282] width 1122 height 565
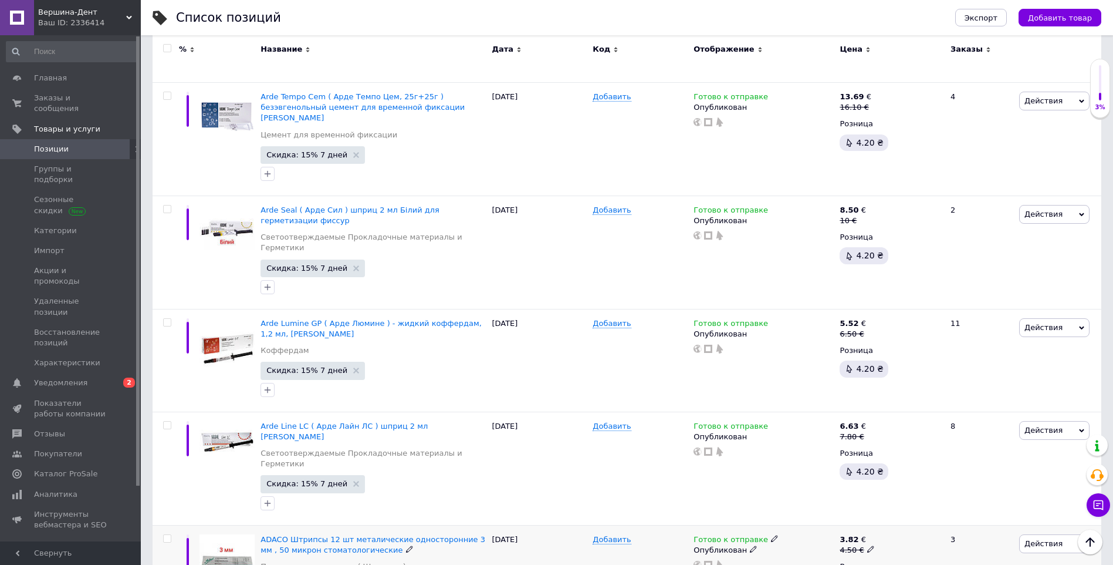
scroll to position [9799, 0]
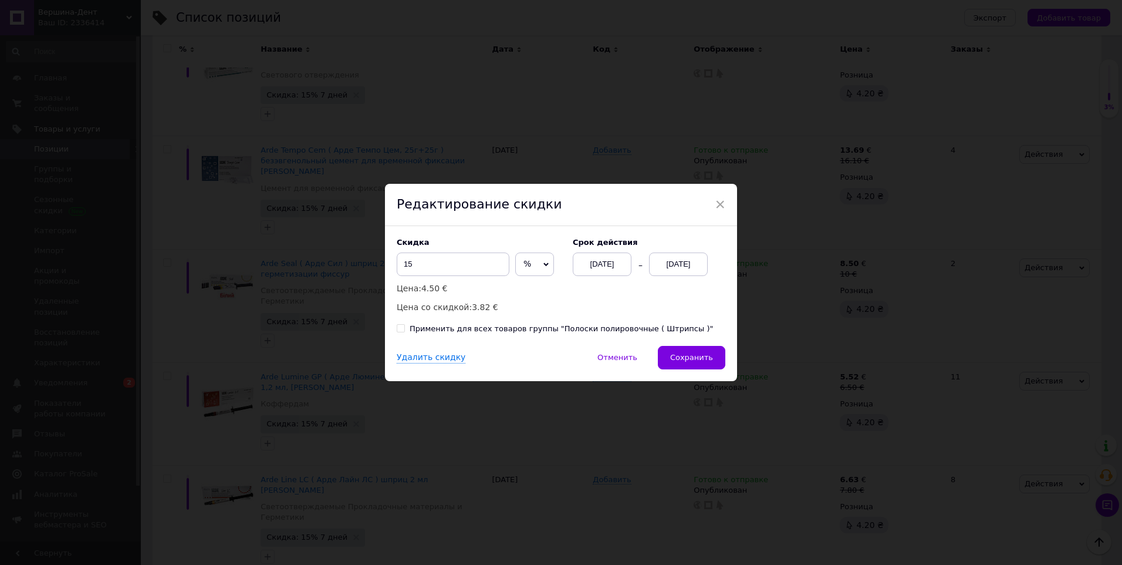
click at [967, 416] on div "× Редактирование скидки Скидка 15 % € Цена: 4.50 € Цена со скидкой: 3.82 € Cрок…" at bounding box center [561, 282] width 1122 height 565
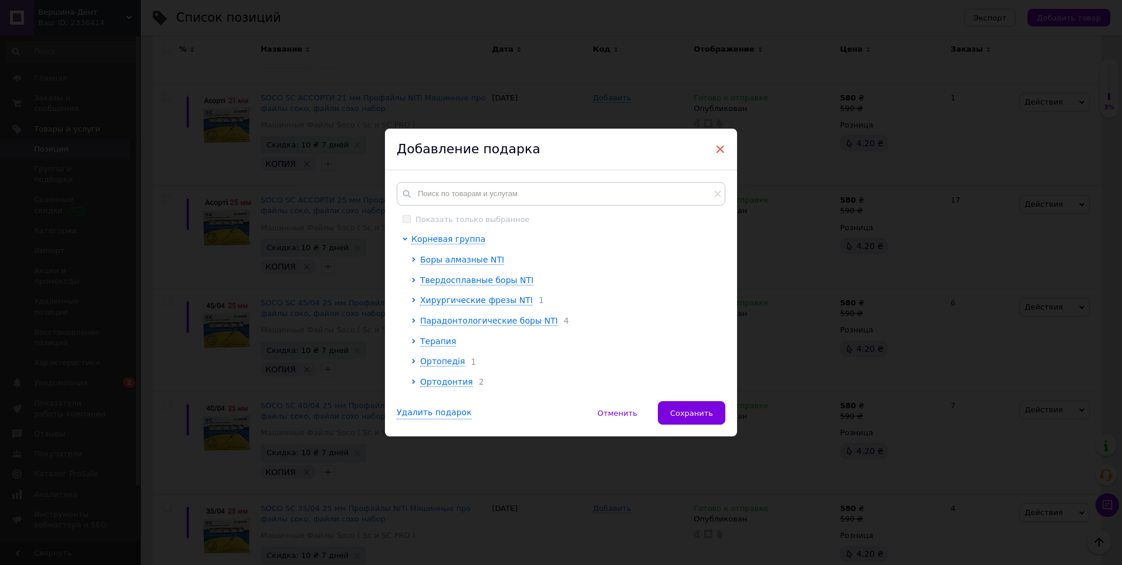
click at [716, 140] on span "×" at bounding box center [720, 149] width 11 height 20
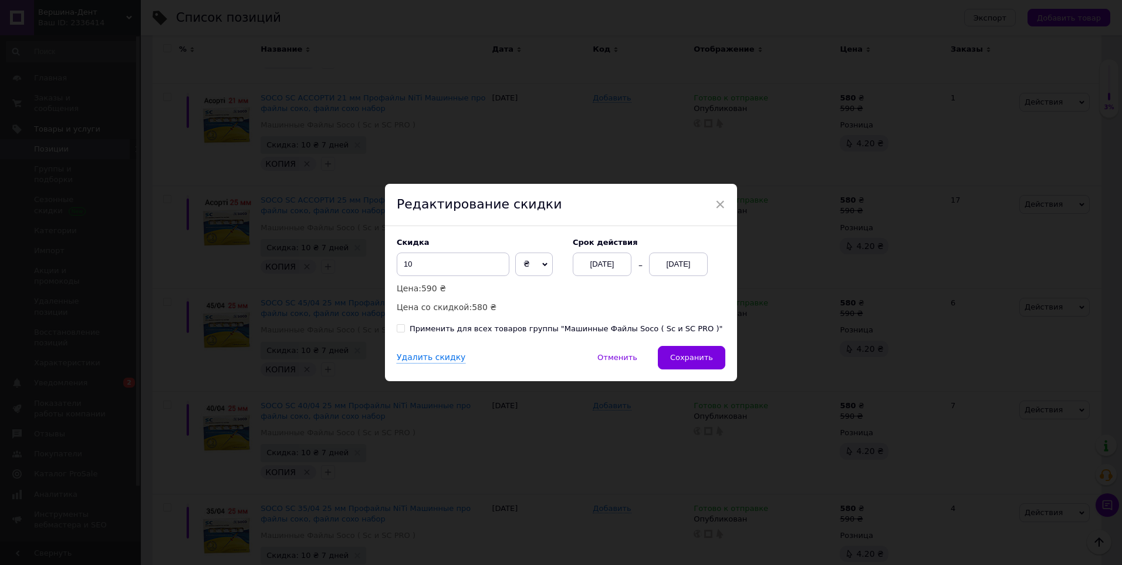
click at [971, 458] on div "× Редактирование скидки Скидка 10 ₴ % Цена: 590 ₴ Цена со скидкой: 580 ₴ Cрок д…" at bounding box center [561, 282] width 1122 height 565
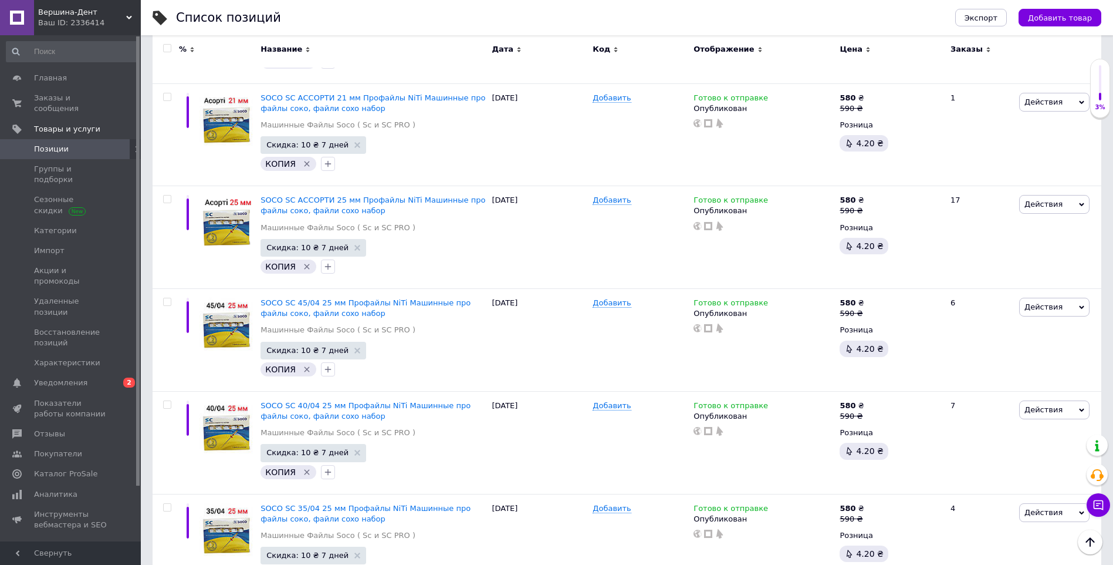
scroll to position [10092, 0]
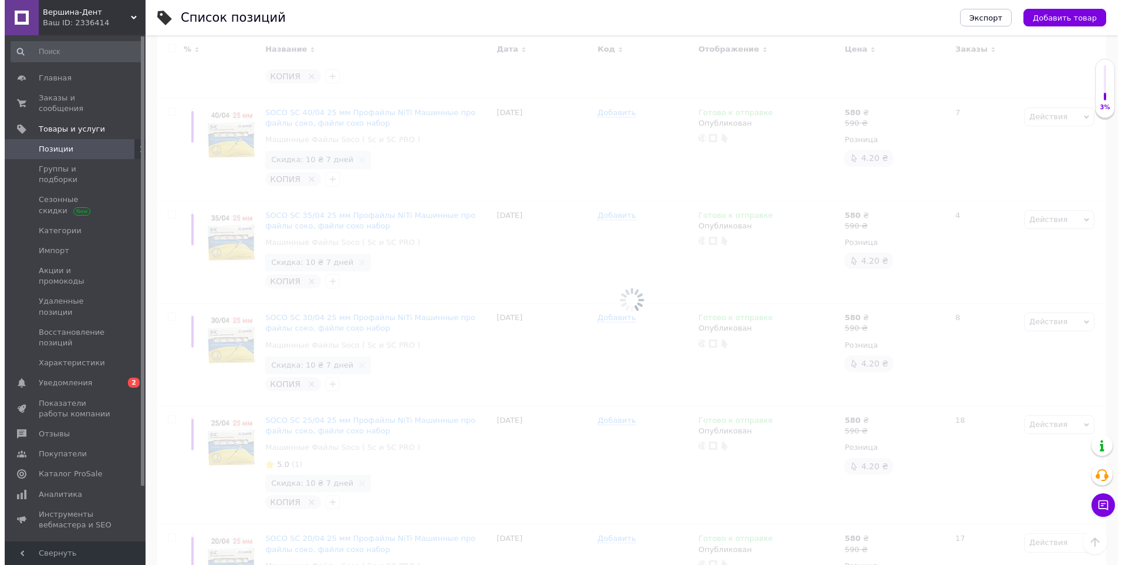
scroll to position [9846, 0]
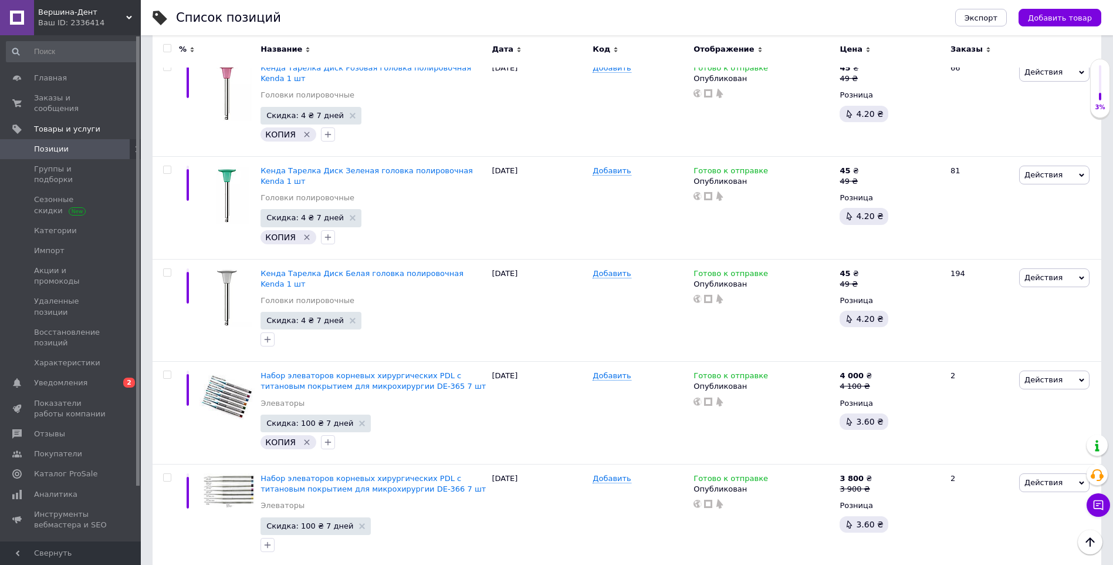
drag, startPoint x: 1039, startPoint y: 332, endPoint x: 1019, endPoint y: 354, distance: 29.5
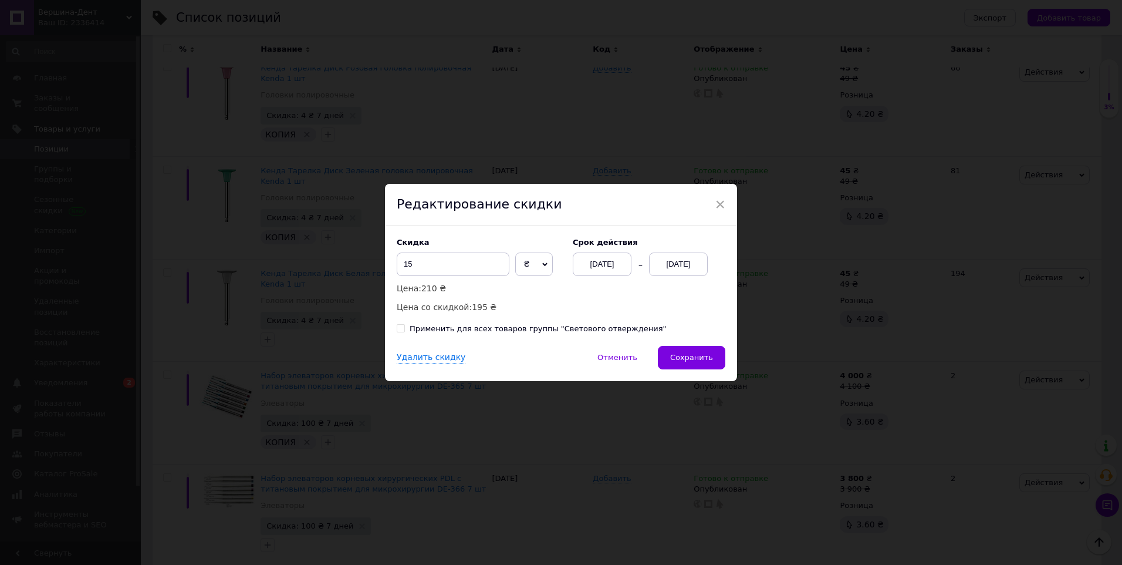
click at [972, 401] on div "× Редактирование скидки Скидка 15 ₴ % Цена: 210 ₴ Цена со скидкой: 195 ₴ Cрок д…" at bounding box center [561, 282] width 1122 height 565
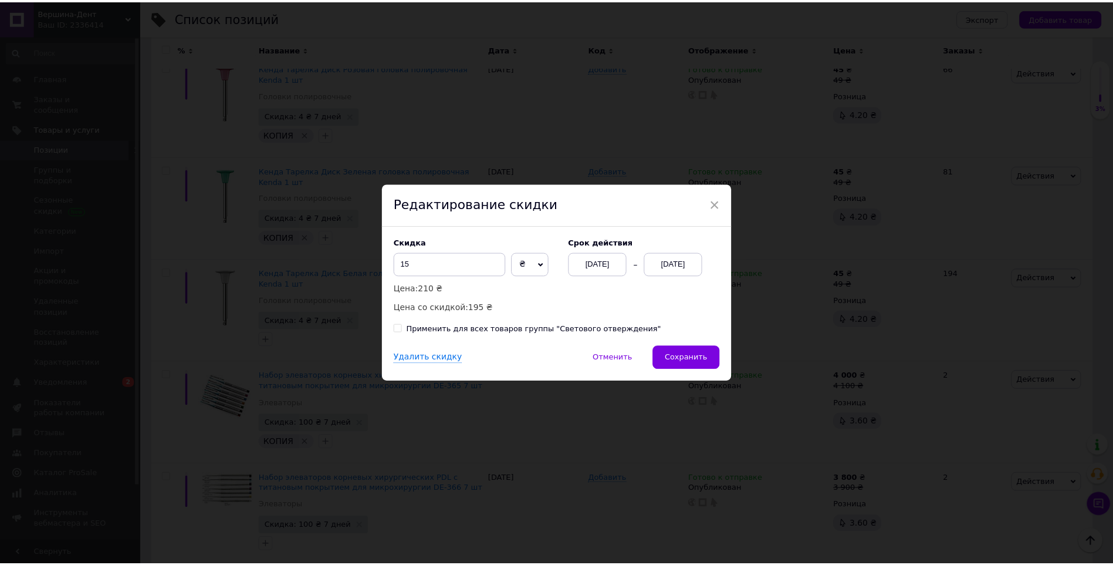
scroll to position [9836, 0]
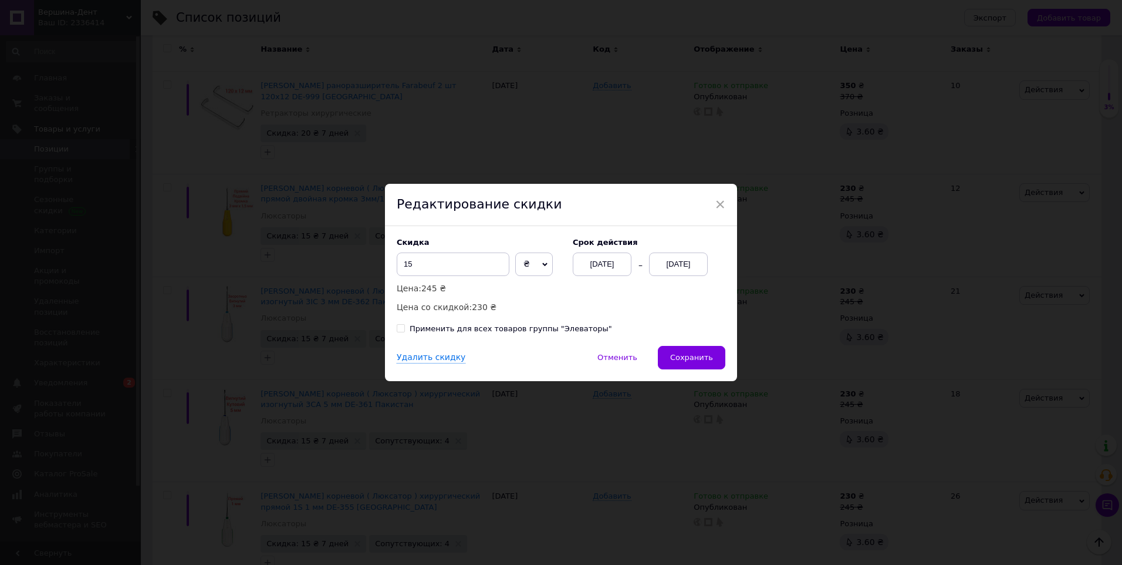
click at [999, 384] on div "× Редактирование скидки Скидка 15 ₴ % Цена: 245 ₴ Цена со скидкой: 230 ₴ Cрок д…" at bounding box center [561, 282] width 1122 height 565
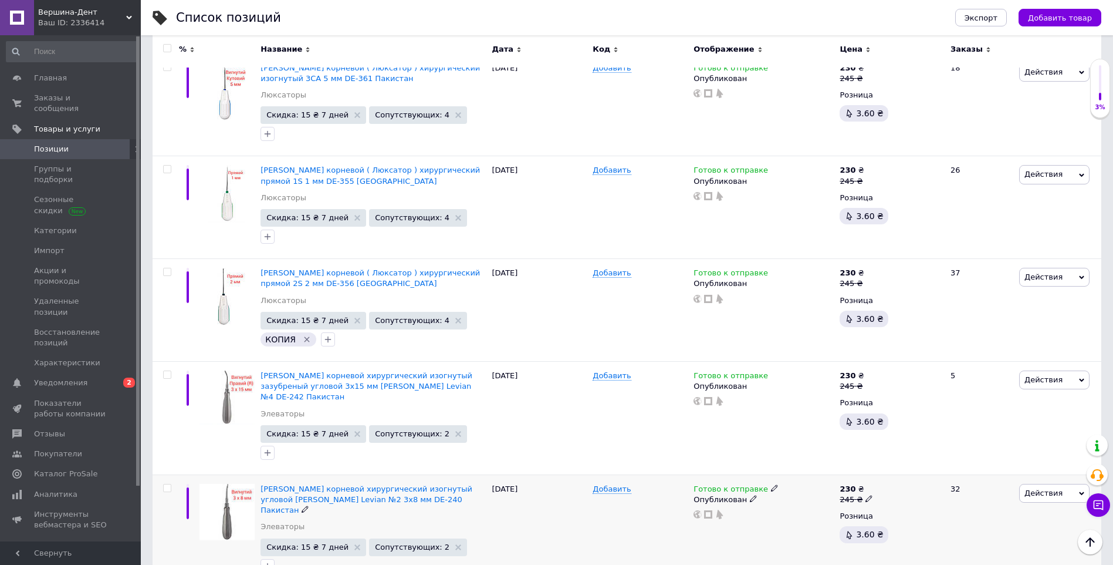
scroll to position [10228, 0]
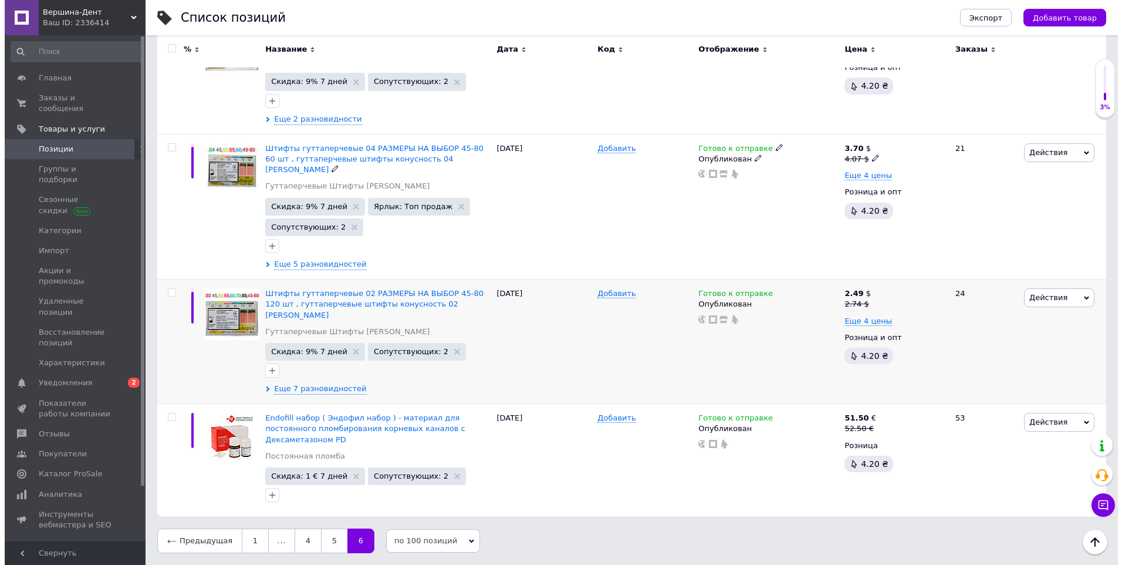
scroll to position [8789, 0]
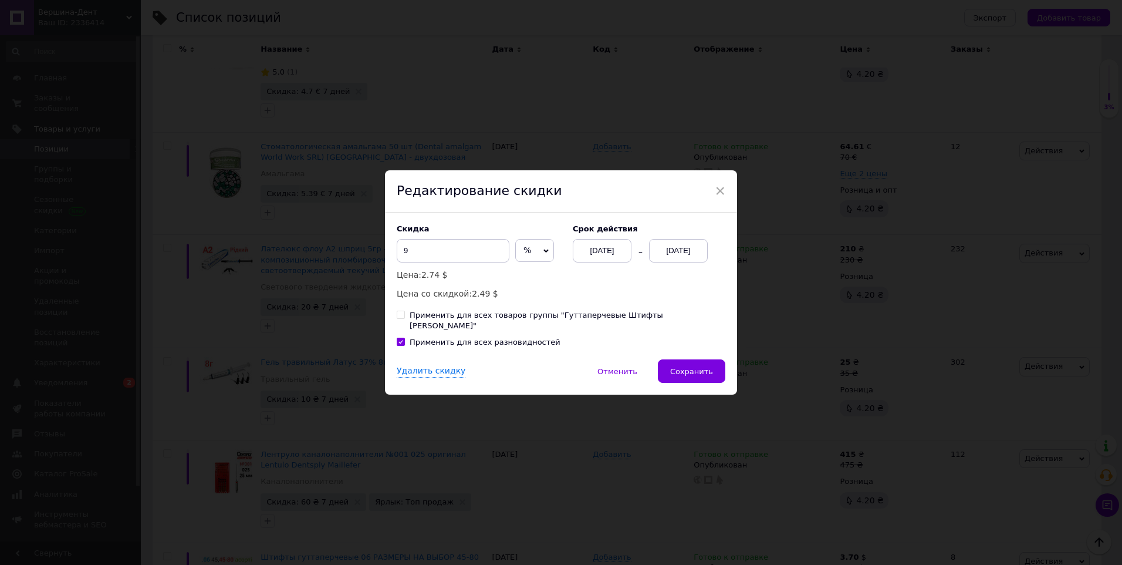
click at [965, 427] on div "× Редактирование скидки Скидка 9 % $ Цена: 2.74 $ Цена со скидкой: 2.49 $ Cрок …" at bounding box center [561, 282] width 1122 height 565
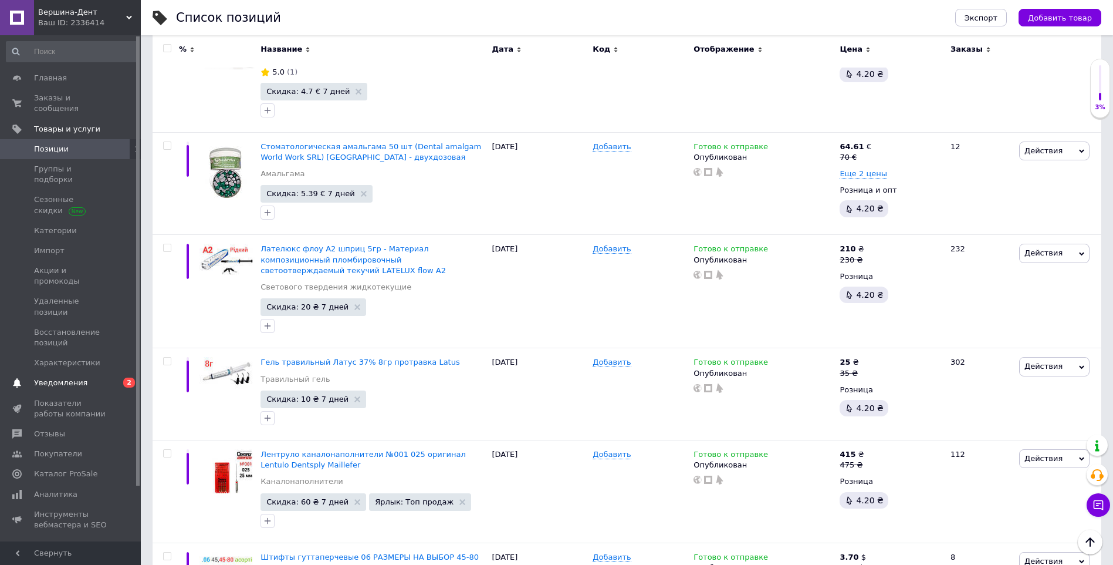
click at [96, 377] on span "Уведомления" at bounding box center [71, 382] width 75 height 11
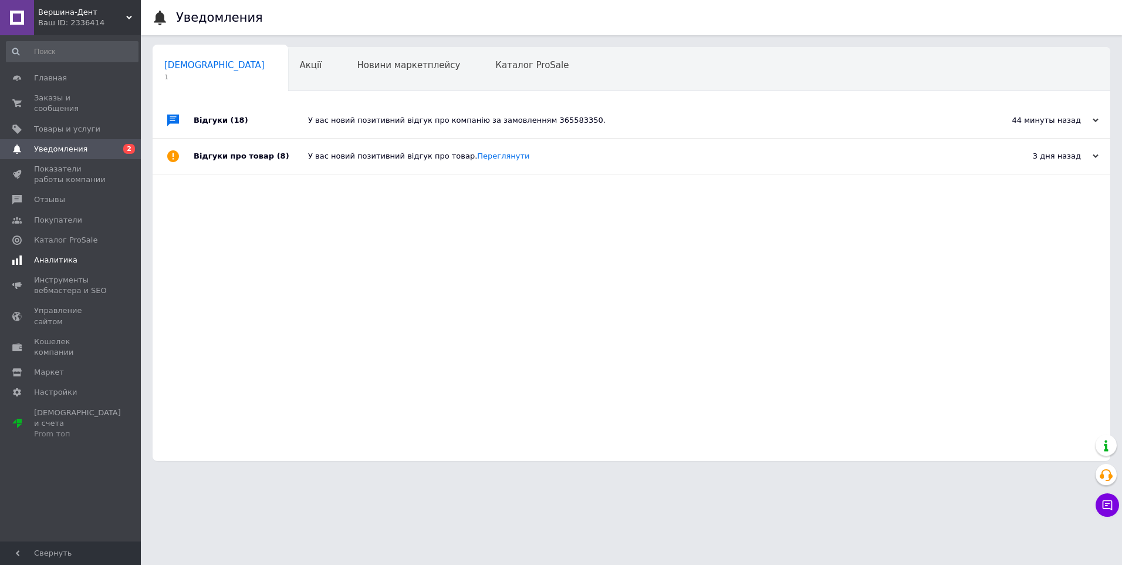
click at [86, 255] on span "Аналитика" at bounding box center [71, 260] width 75 height 11
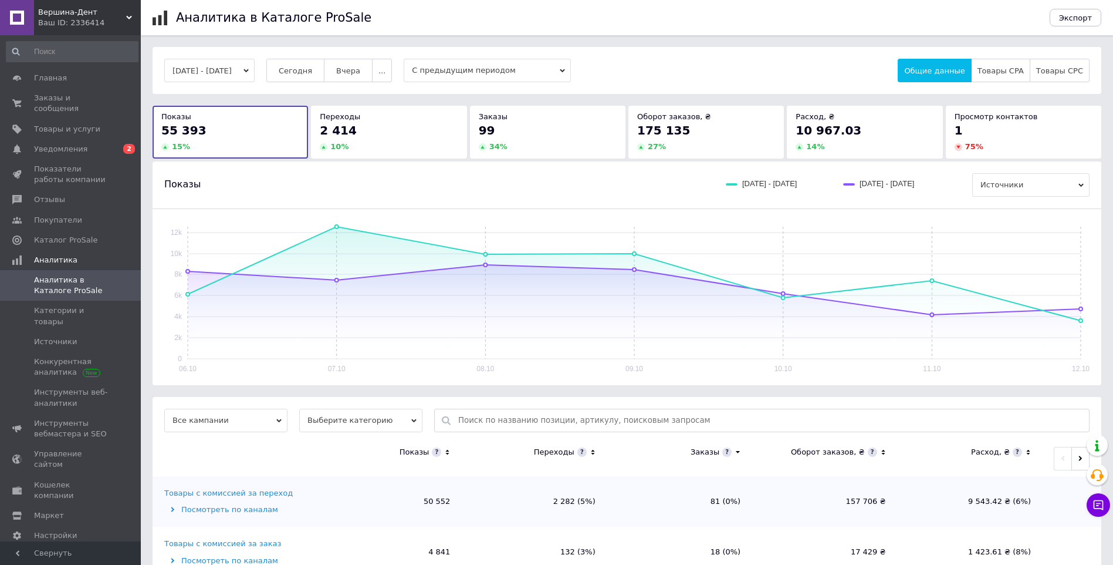
click at [380, 128] on div "2 414" at bounding box center [389, 130] width 138 height 16
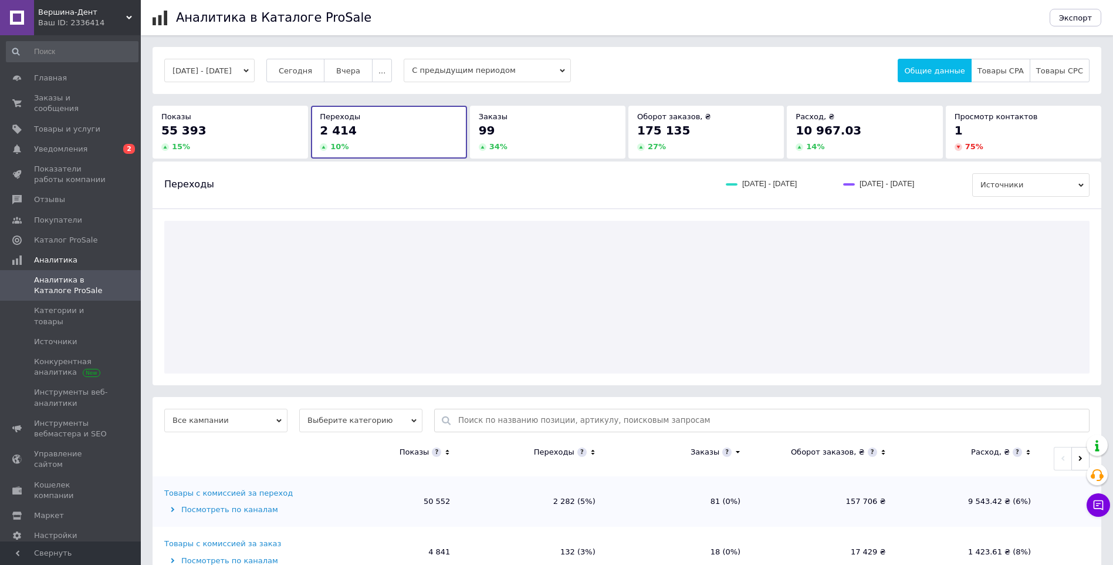
click at [570, 141] on div "34 %" at bounding box center [548, 146] width 138 height 11
click at [697, 141] on div "175 135 27 %" at bounding box center [706, 137] width 138 height 30
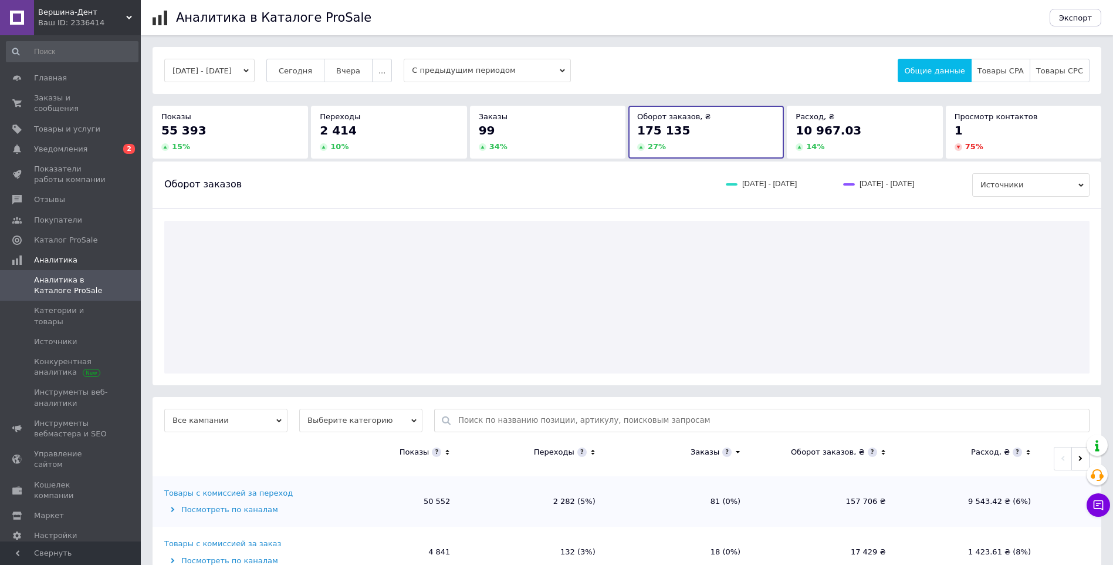
click at [914, 133] on div "10 967.03" at bounding box center [865, 130] width 138 height 16
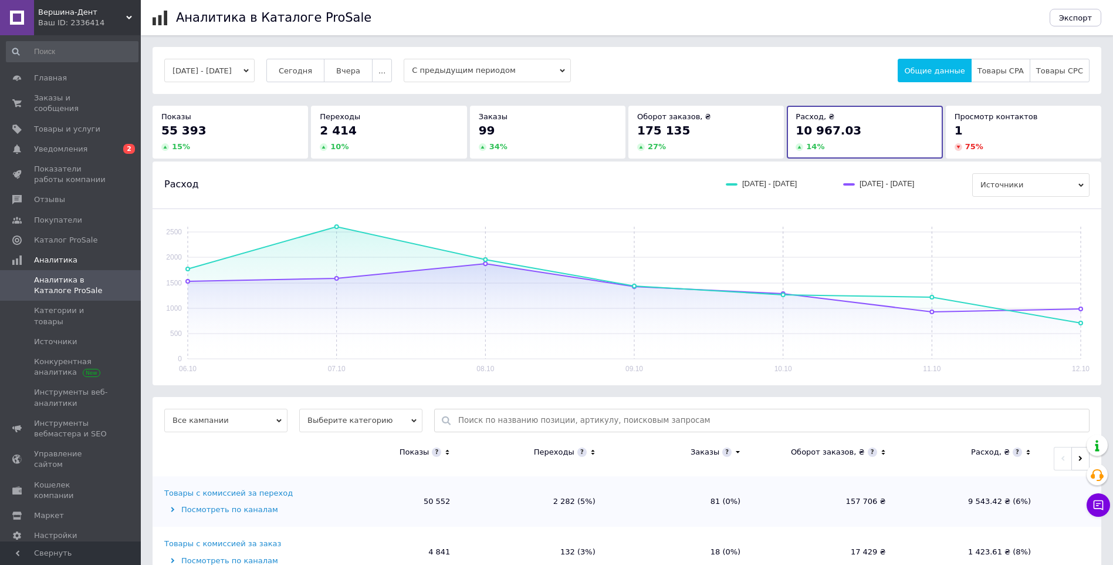
click at [1048, 133] on div "1" at bounding box center [1024, 130] width 138 height 16
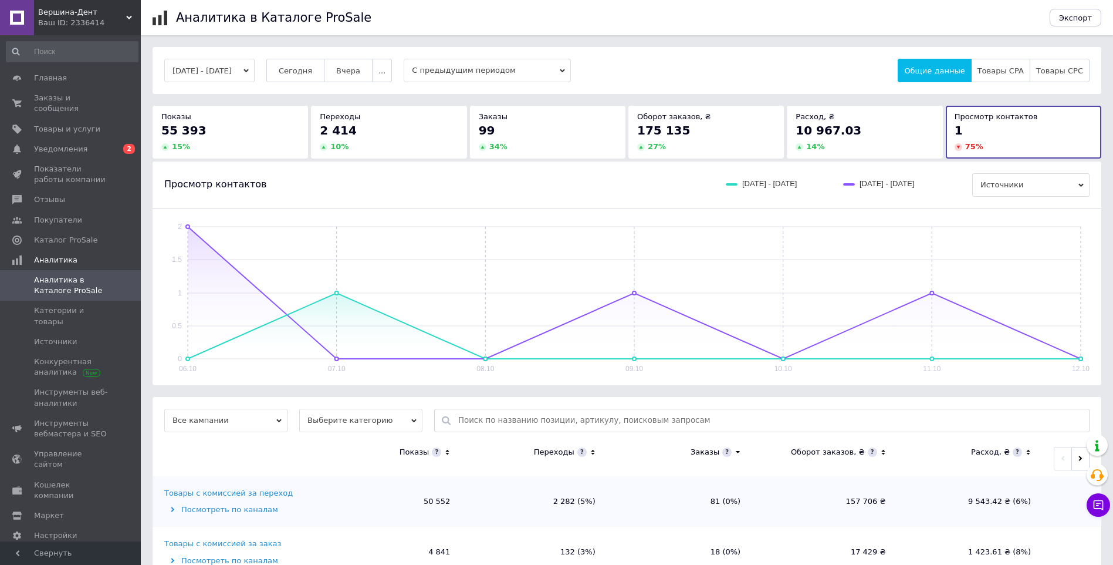
click at [1103, 507] on icon at bounding box center [1099, 505] width 10 height 10
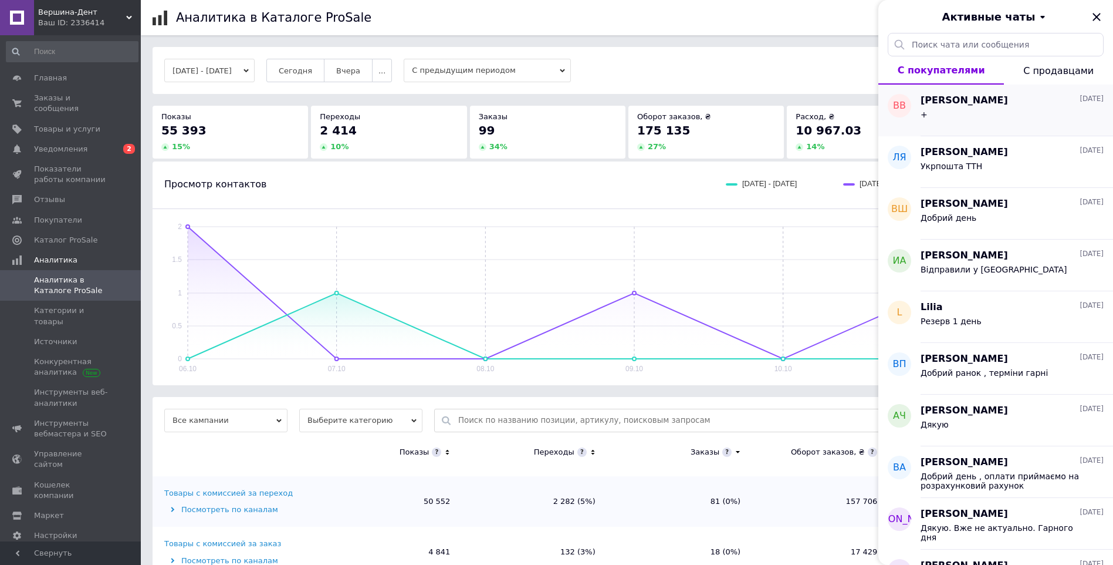
click at [1018, 129] on div "[PERSON_NAME] [DATE] +" at bounding box center [1017, 111] width 192 height 52
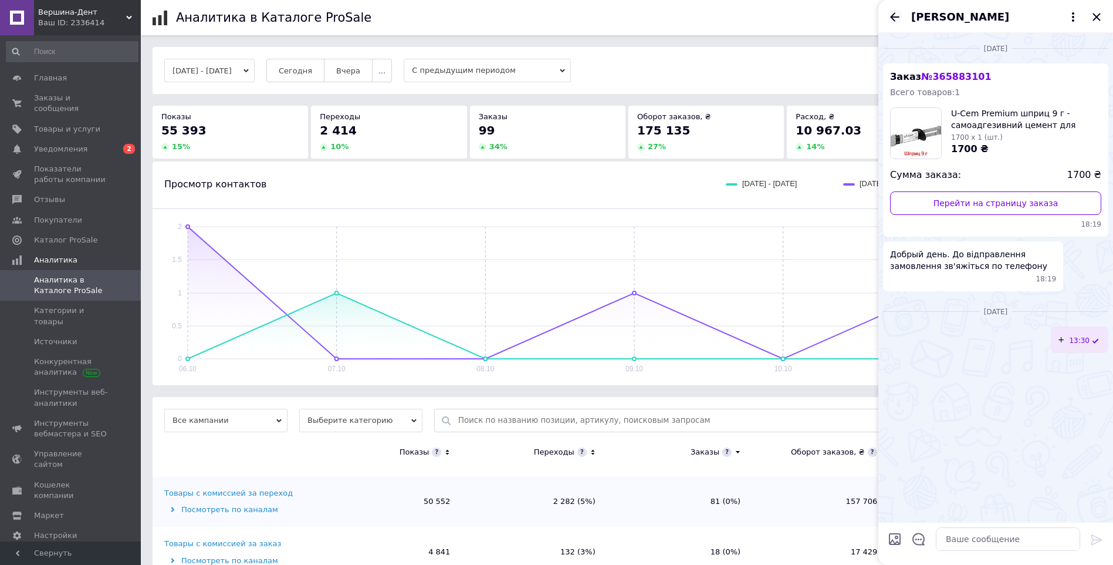
click at [890, 21] on icon "Назад" at bounding box center [895, 17] width 14 height 14
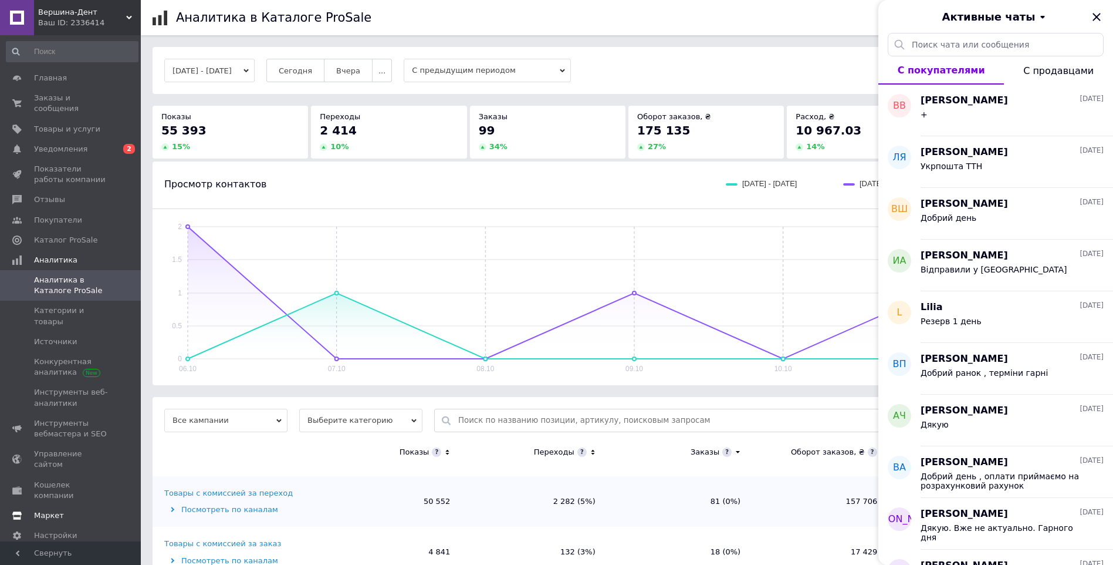
click at [43, 510] on span "Маркет" at bounding box center [49, 515] width 30 height 11
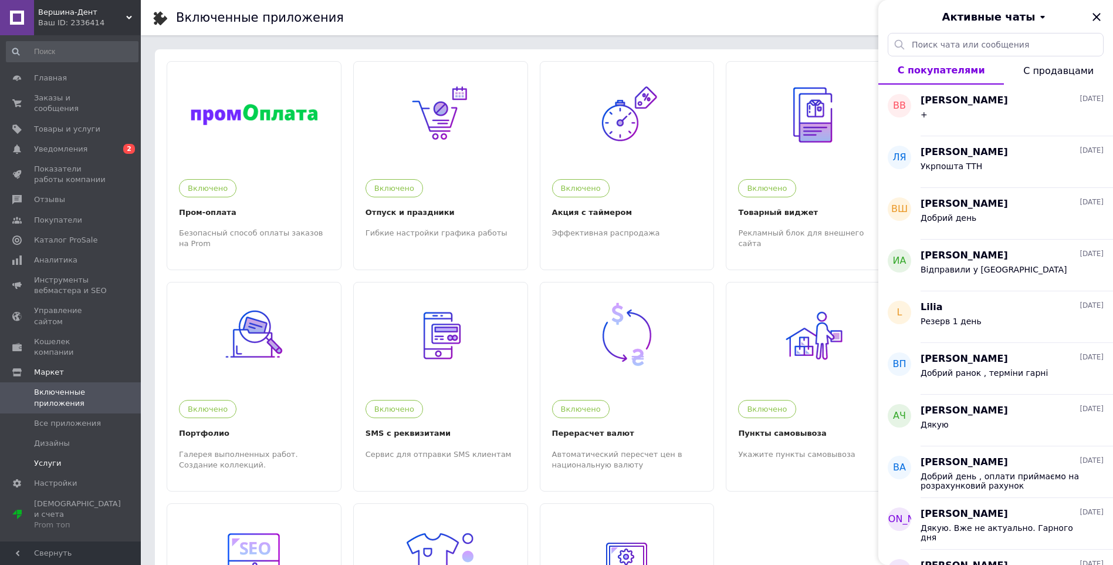
click at [75, 458] on span "Услуги" at bounding box center [71, 463] width 75 height 11
click at [1097, 18] on icon "Закрыть" at bounding box center [1097, 17] width 8 height 8
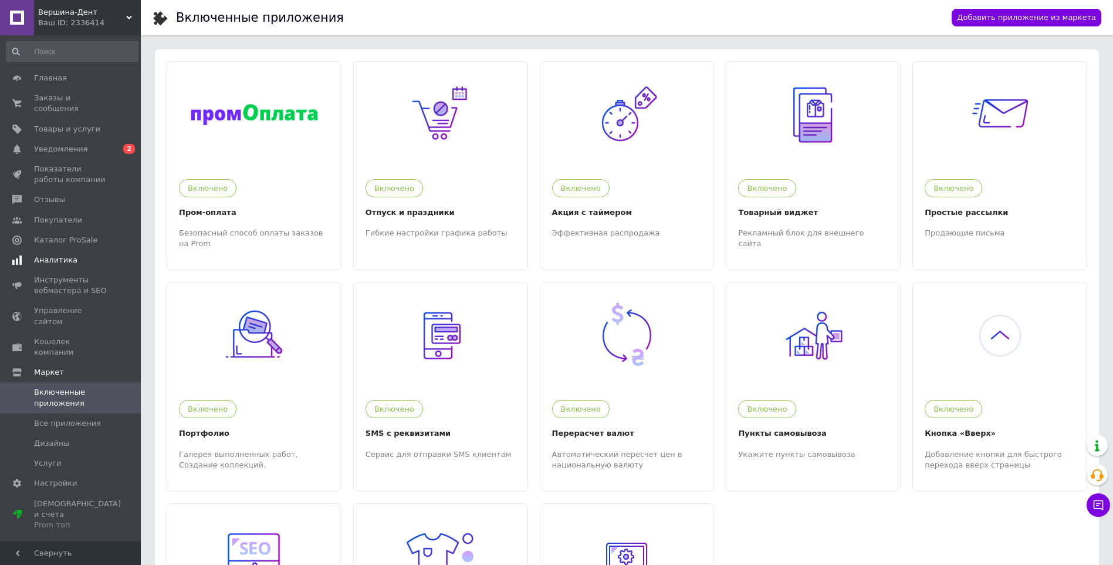
click at [78, 255] on span "Аналитика" at bounding box center [71, 260] width 75 height 11
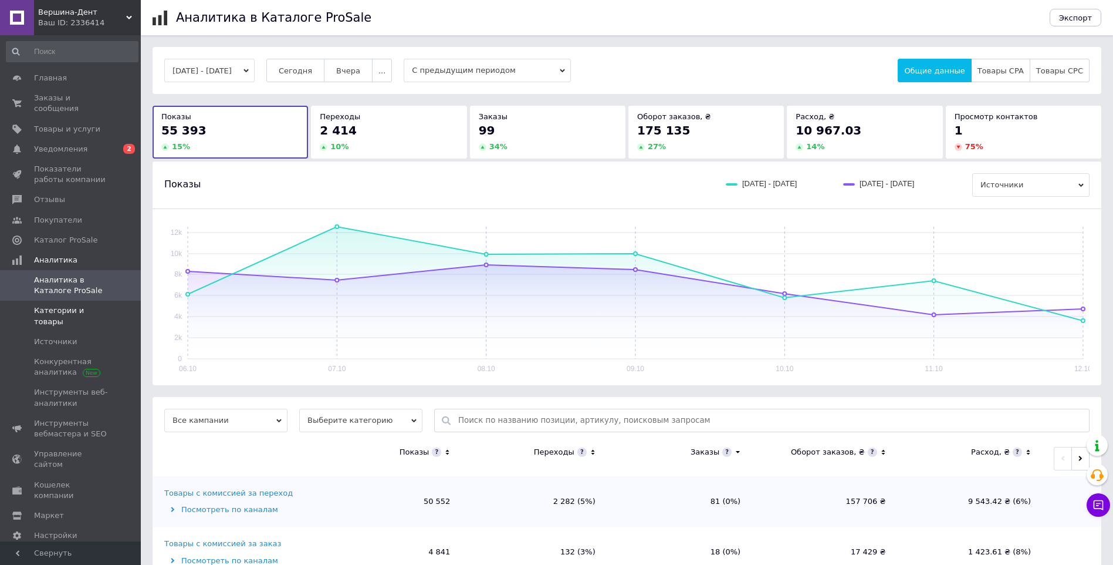
click at [127, 308] on link "Категории и товары" at bounding box center [72, 315] width 144 height 31
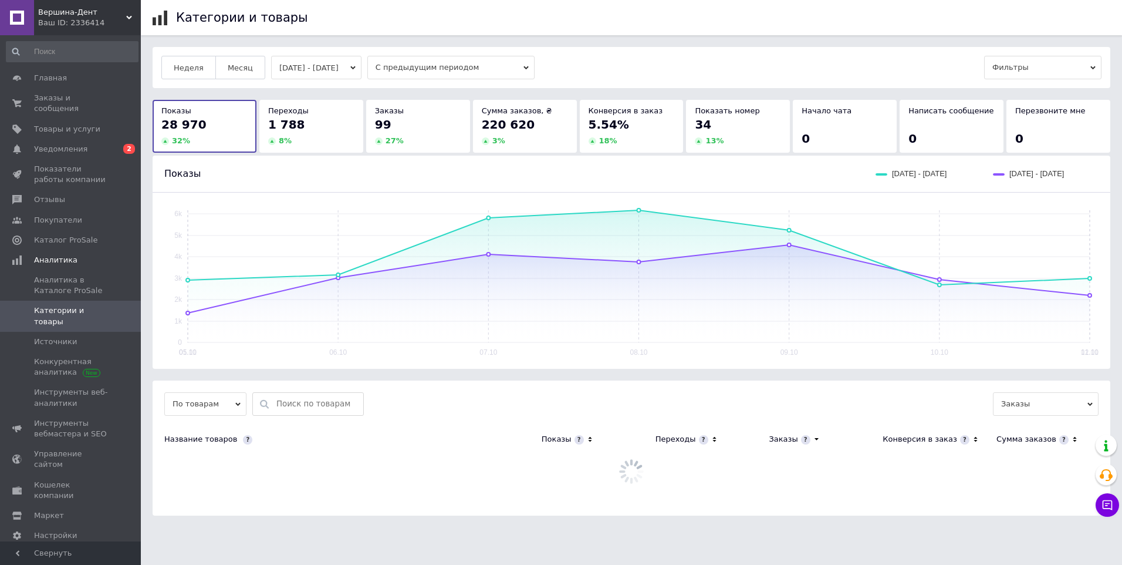
click at [143, 326] on div "Неделя Месяц [DATE] - [DATE] С предыдущим периодом Фильтры Показы 28 970 32 % П…" at bounding box center [631, 281] width 981 height 468
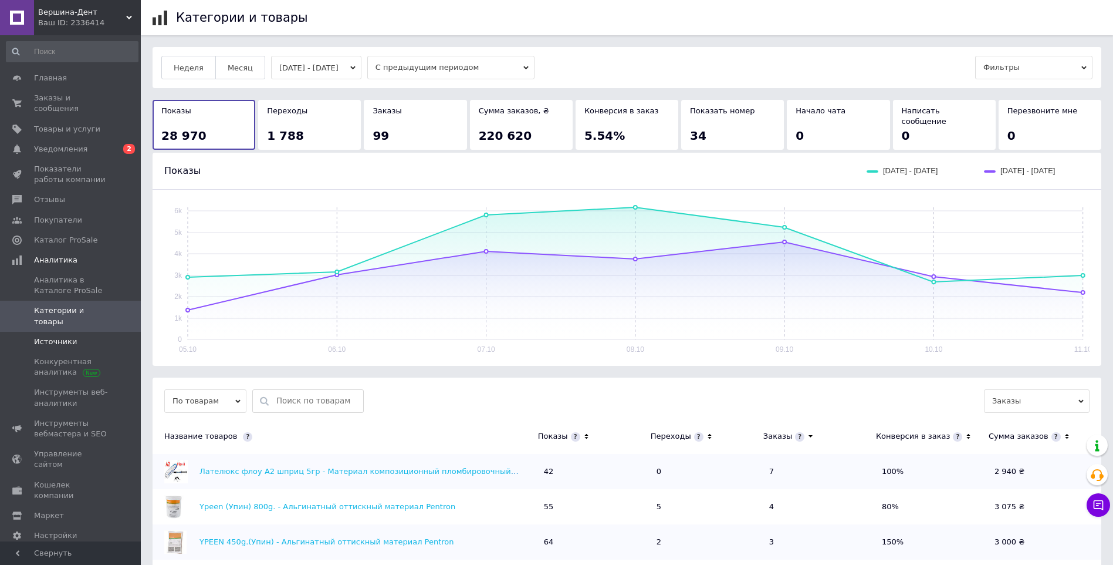
click at [86, 336] on span "Источники" at bounding box center [71, 341] width 75 height 11
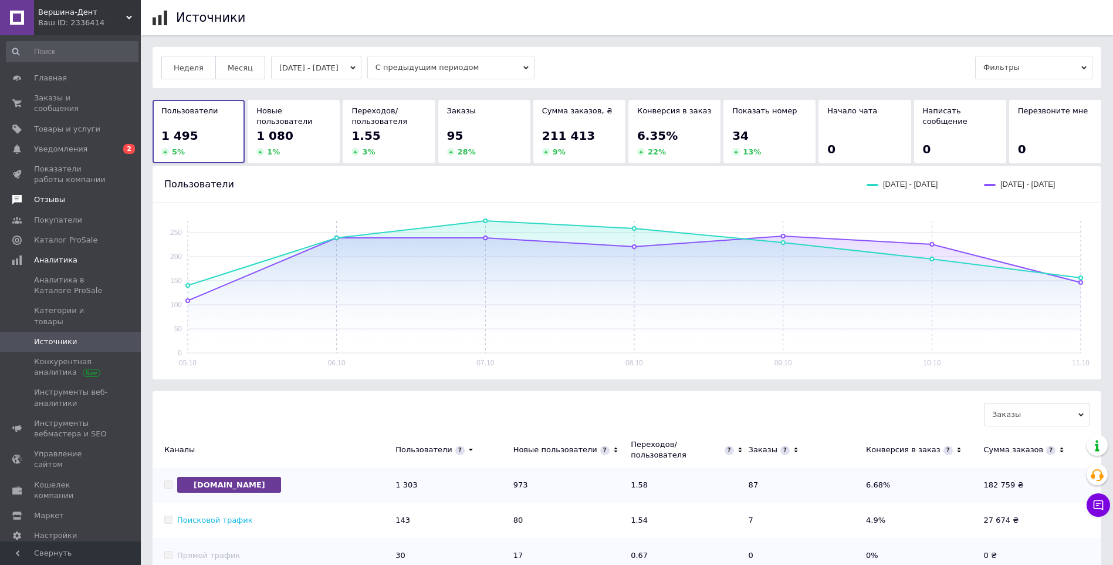
click at [75, 194] on span "Отзывы" at bounding box center [71, 199] width 75 height 11
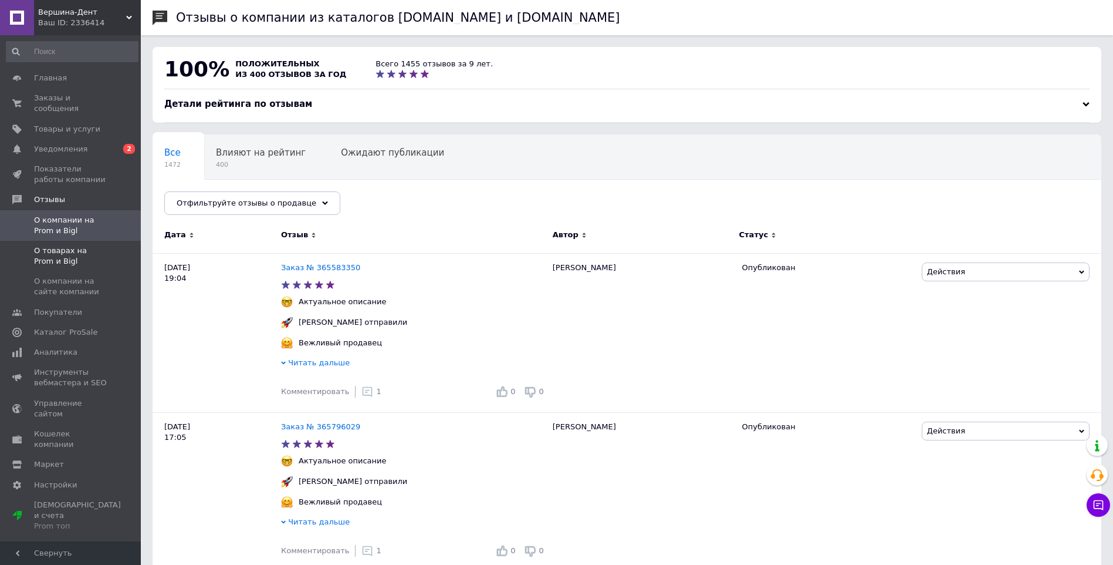
click at [77, 250] on span "О товарах на Prom и Bigl" at bounding box center [71, 255] width 75 height 21
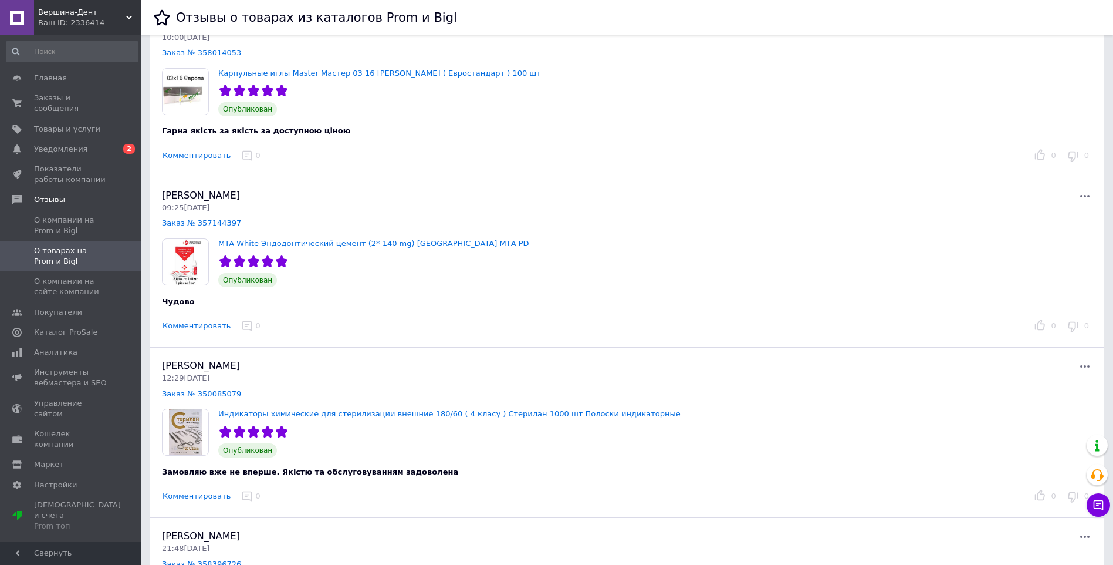
scroll to position [2406, 0]
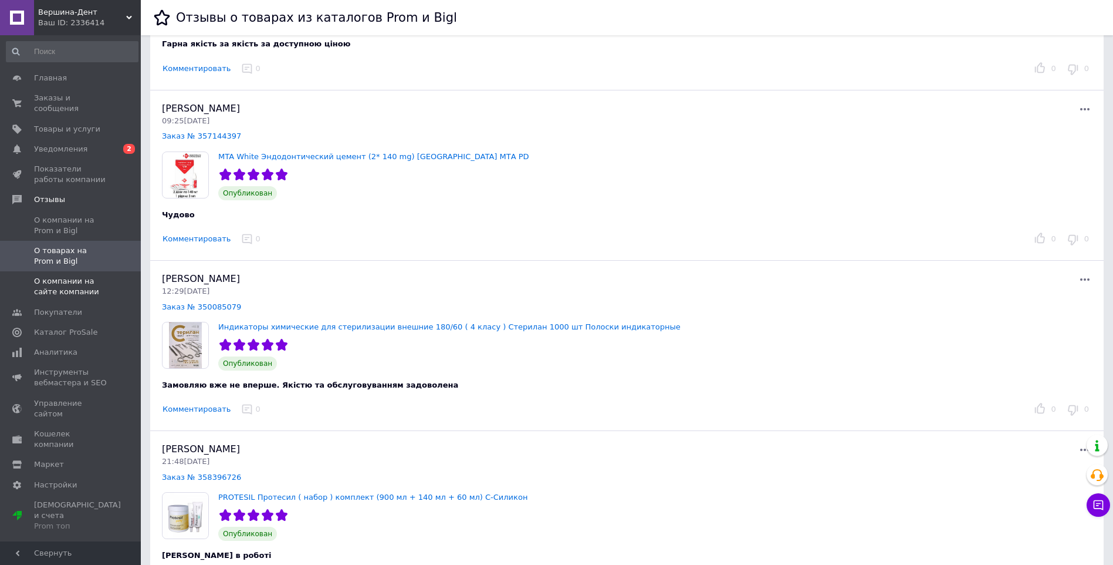
click at [107, 280] on span "О компании на сайте компании" at bounding box center [71, 286] width 75 height 21
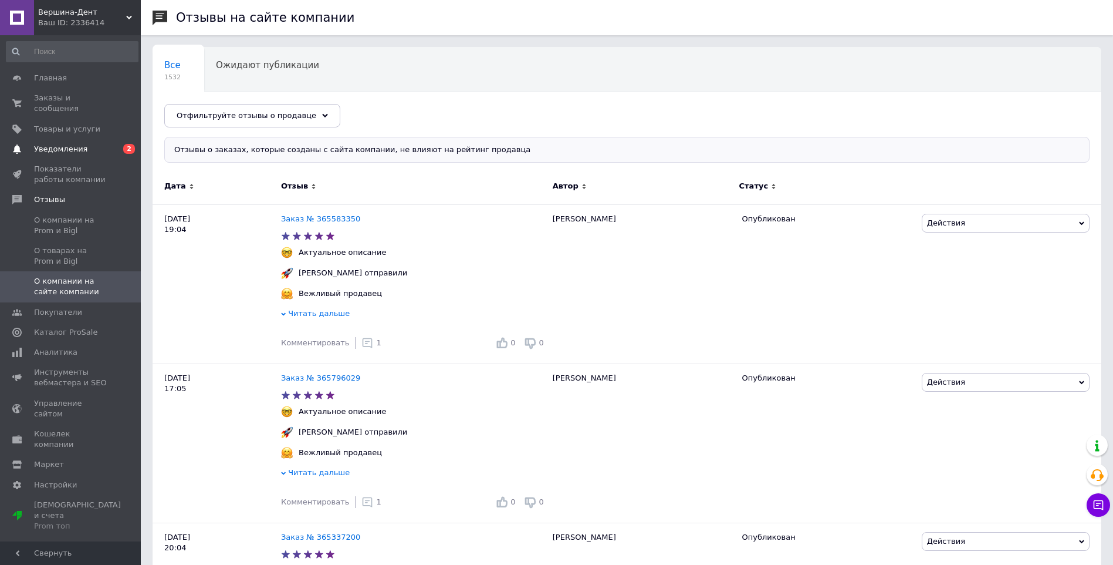
click at [58, 139] on link "Уведомления 0 2" at bounding box center [72, 149] width 144 height 20
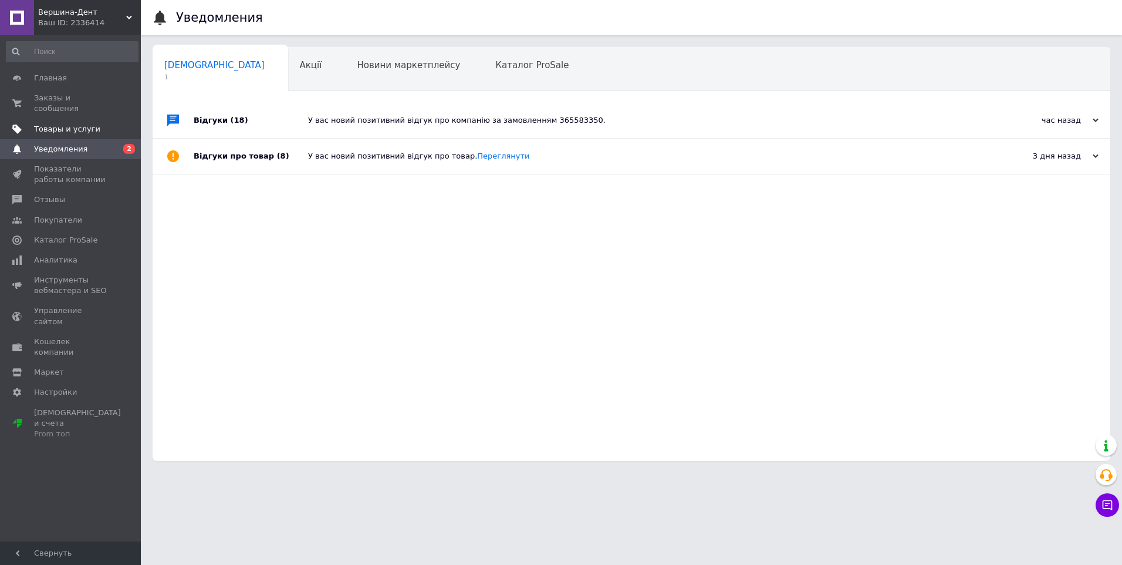
click at [79, 124] on span "Товары и услуги" at bounding box center [67, 129] width 66 height 11
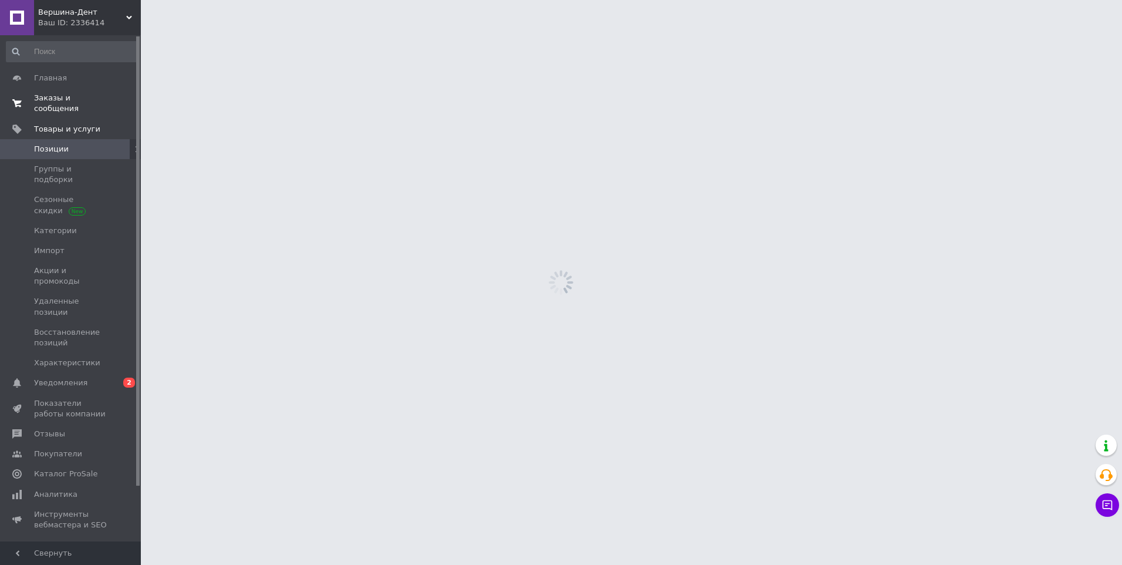
click at [93, 99] on span "Заказы и сообщения" at bounding box center [71, 103] width 75 height 21
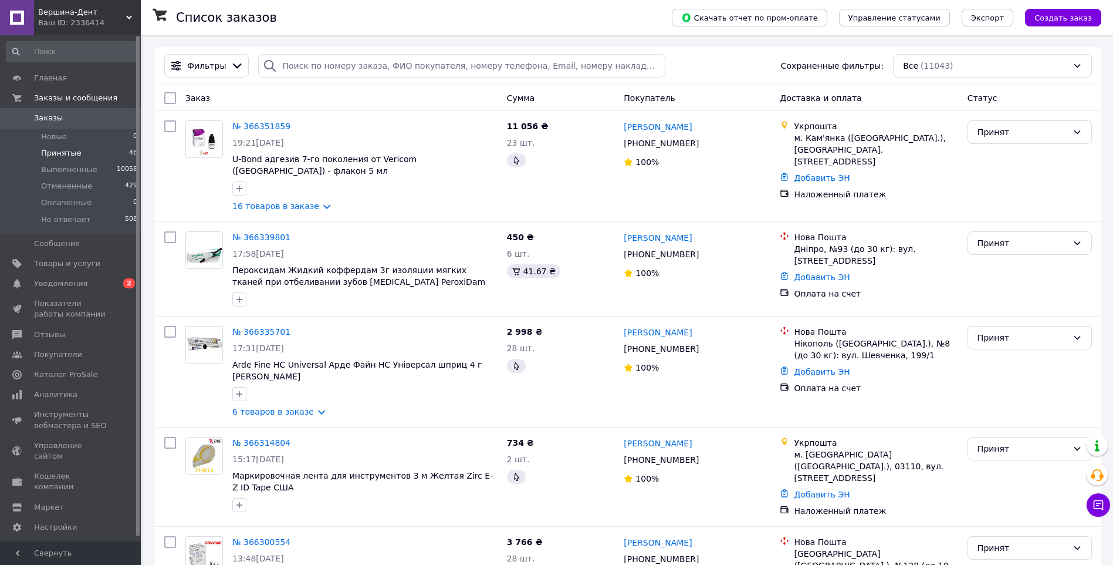
click at [87, 154] on li "Принятые 48" at bounding box center [72, 153] width 144 height 16
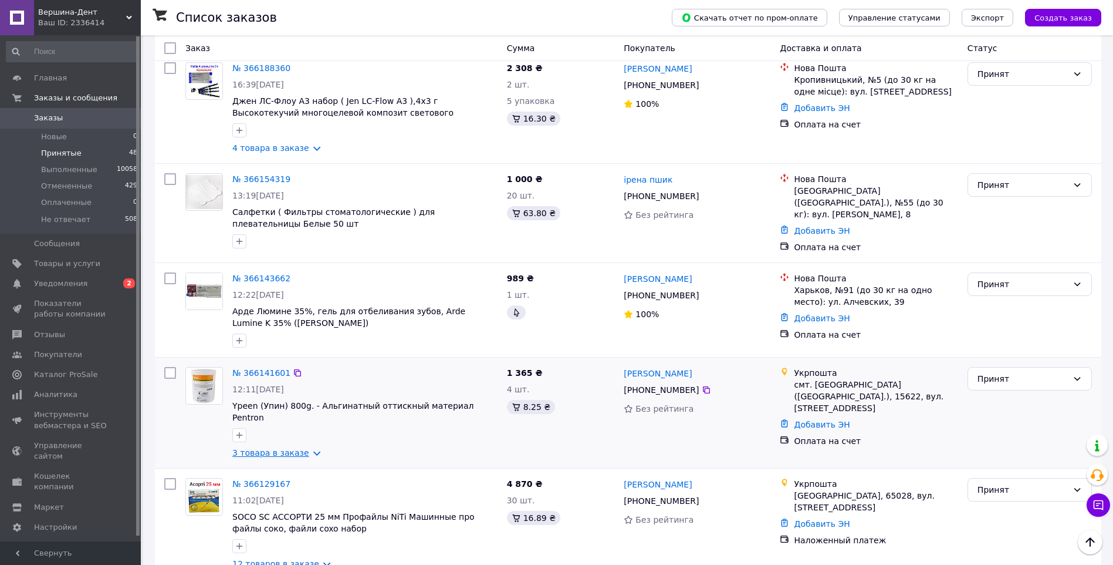
scroll to position [1291, 0]
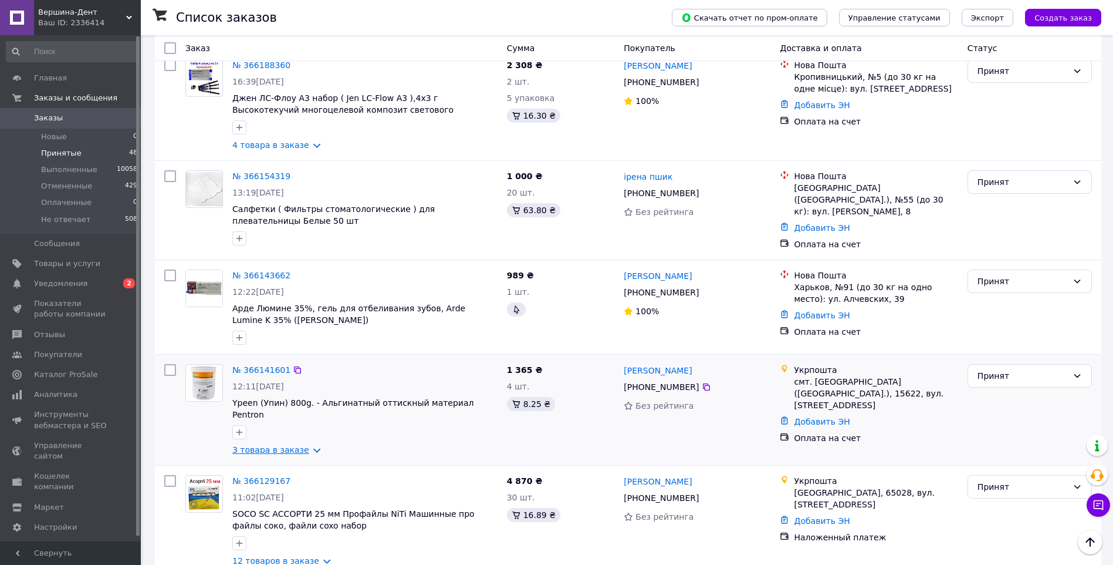
click at [284, 445] on link "3 товара в заказе" at bounding box center [270, 449] width 77 height 9
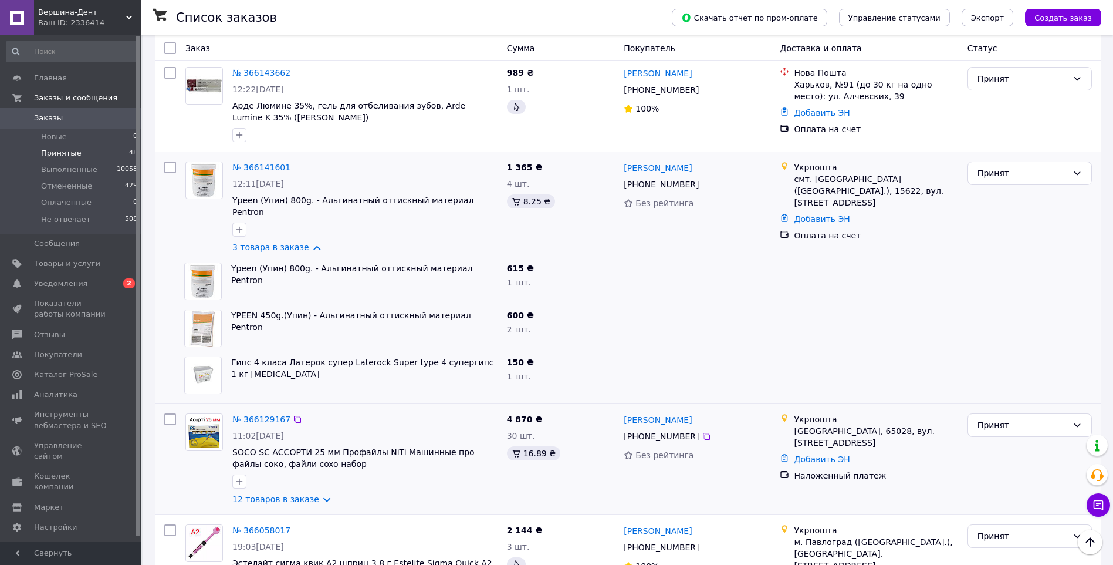
scroll to position [1526, 0]
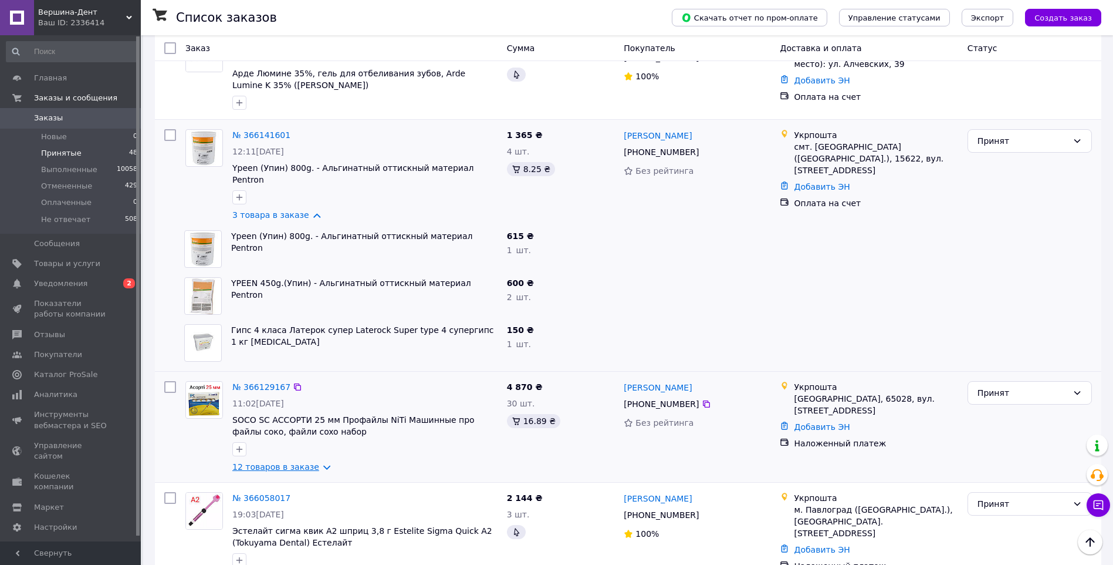
click at [272, 462] on link "12 товаров в заказе" at bounding box center [275, 466] width 87 height 9
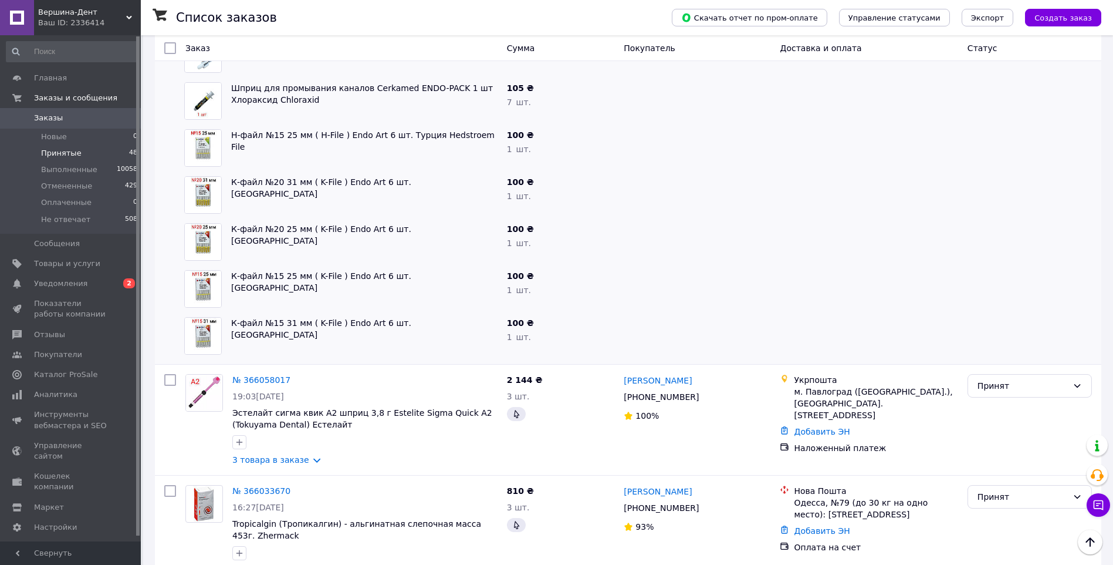
scroll to position [2230, 0]
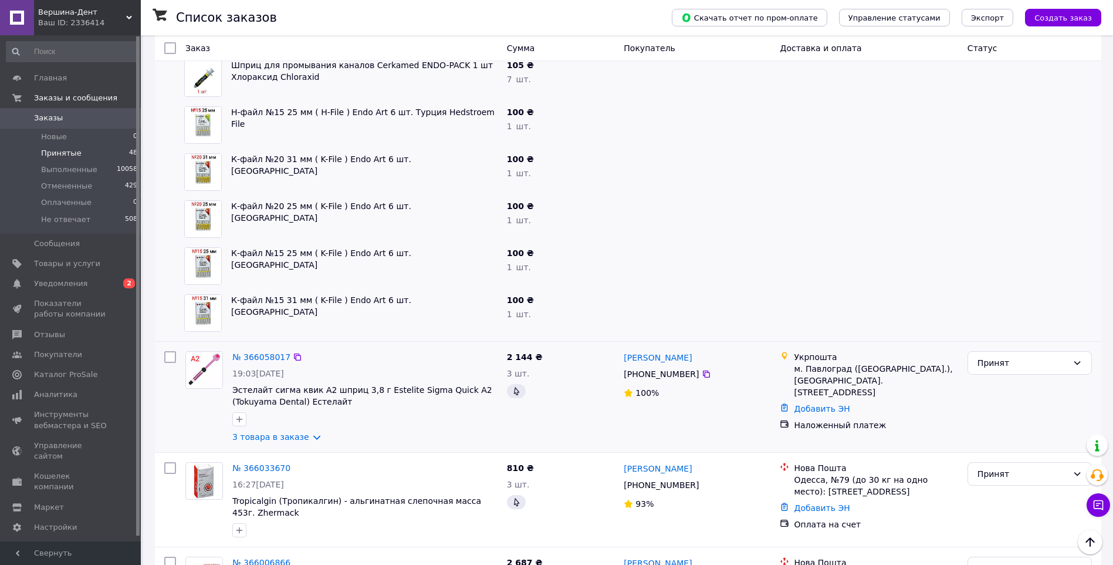
click at [273, 379] on div "№ 366058017 19:03[DATE] Эстелайт сигма квик А2 шприц 3,8 г Estelite Sigma Quick…" at bounding box center [365, 396] width 275 height 101
click at [282, 432] on link "3 товара в заказе" at bounding box center [270, 436] width 77 height 9
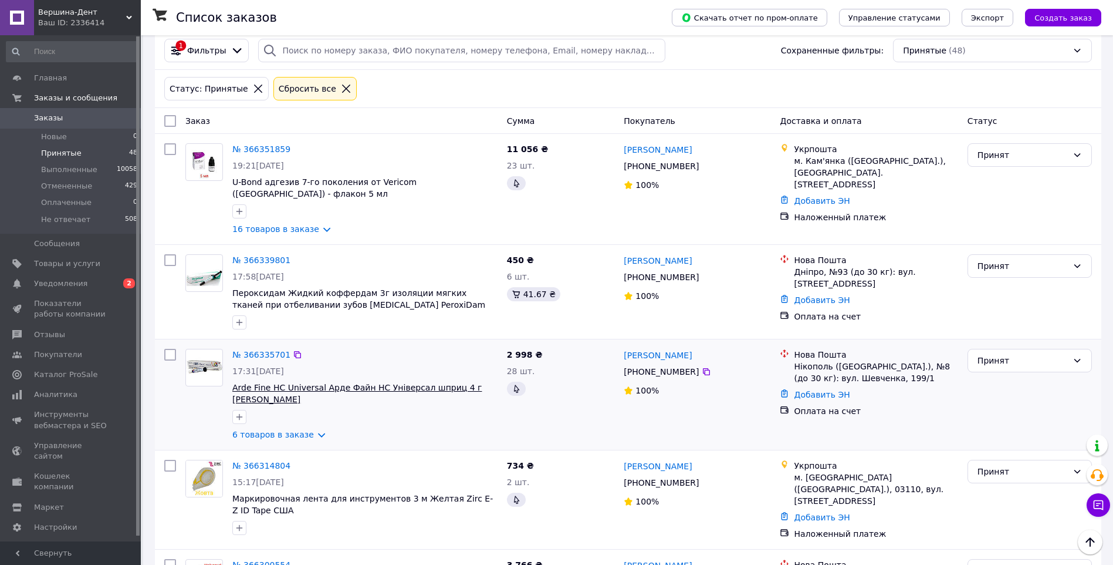
scroll to position [0, 0]
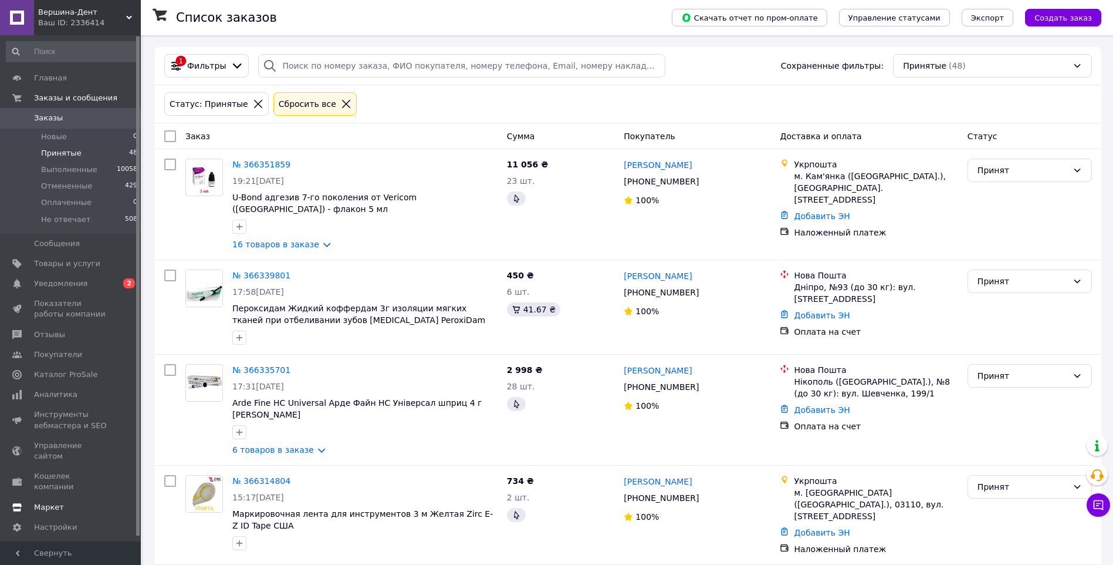
click at [50, 345] on link "Покупатели" at bounding box center [72, 355] width 144 height 20
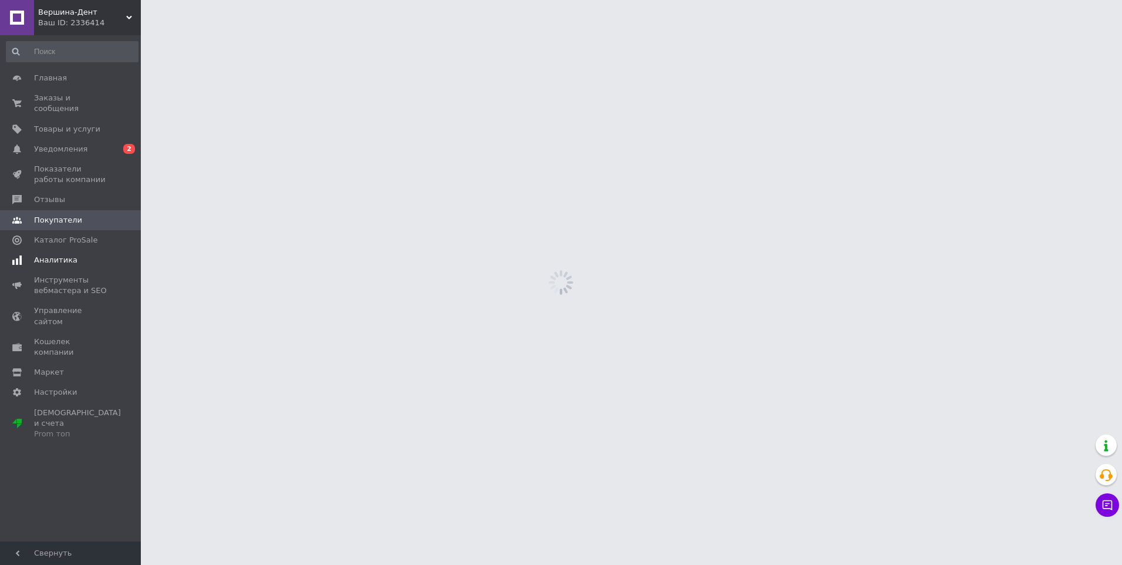
click at [81, 255] on span "Аналитика" at bounding box center [71, 260] width 75 height 11
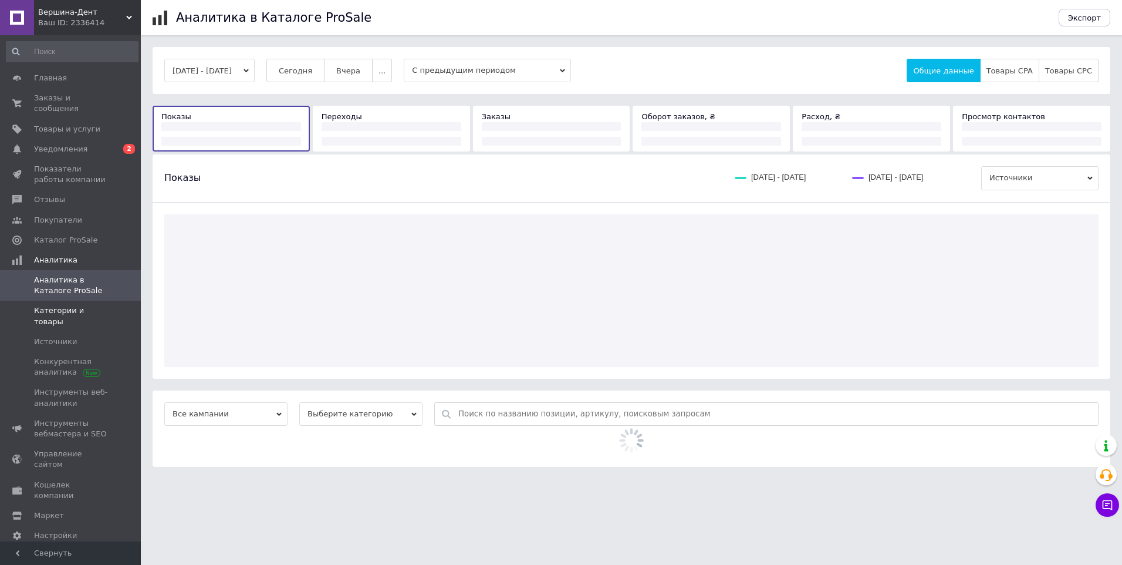
click at [94, 305] on span "Категории и товары" at bounding box center [71, 315] width 75 height 21
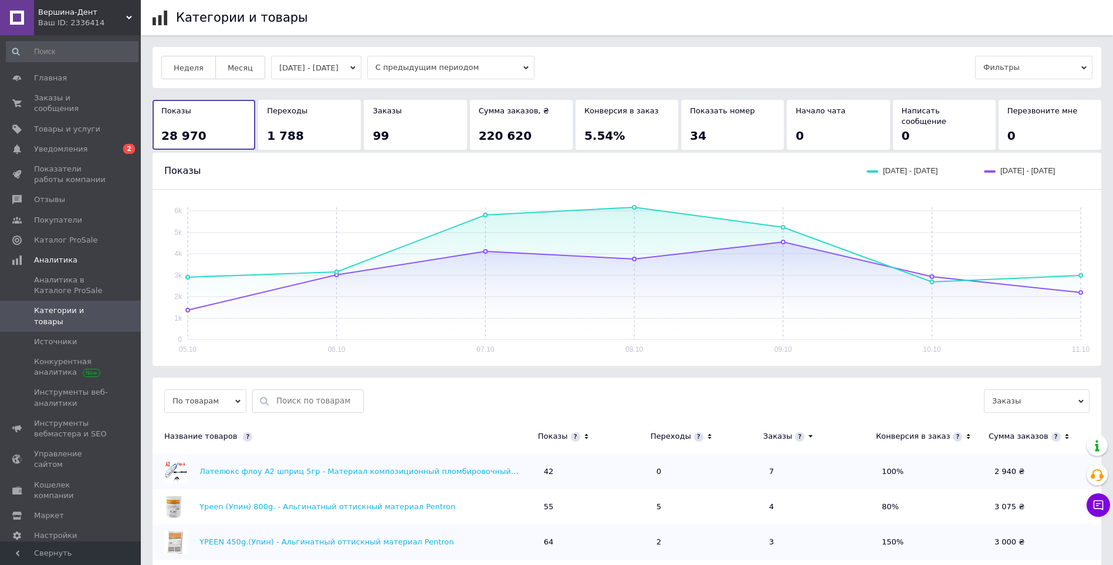
click at [706, 431] on icon at bounding box center [710, 436] width 8 height 10
drag, startPoint x: 1014, startPoint y: 461, endPoint x: 957, endPoint y: 462, distance: 56.9
click at [957, 462] on tr "Перчатки нитриловые cиние 100 штук ( 50 пар ) L текстурированные Care 365 Premi…" at bounding box center [627, 471] width 949 height 35
click at [957, 462] on td "1.12%" at bounding box center [932, 471] width 113 height 35
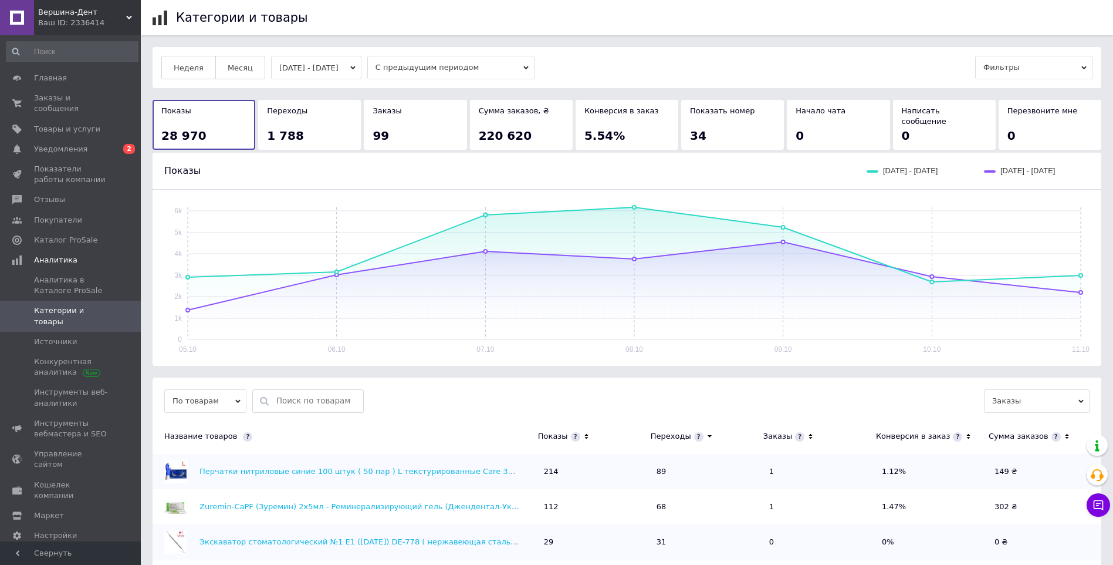
click at [333, 72] on button "[DATE] - [DATE]" at bounding box center [316, 67] width 90 height 23
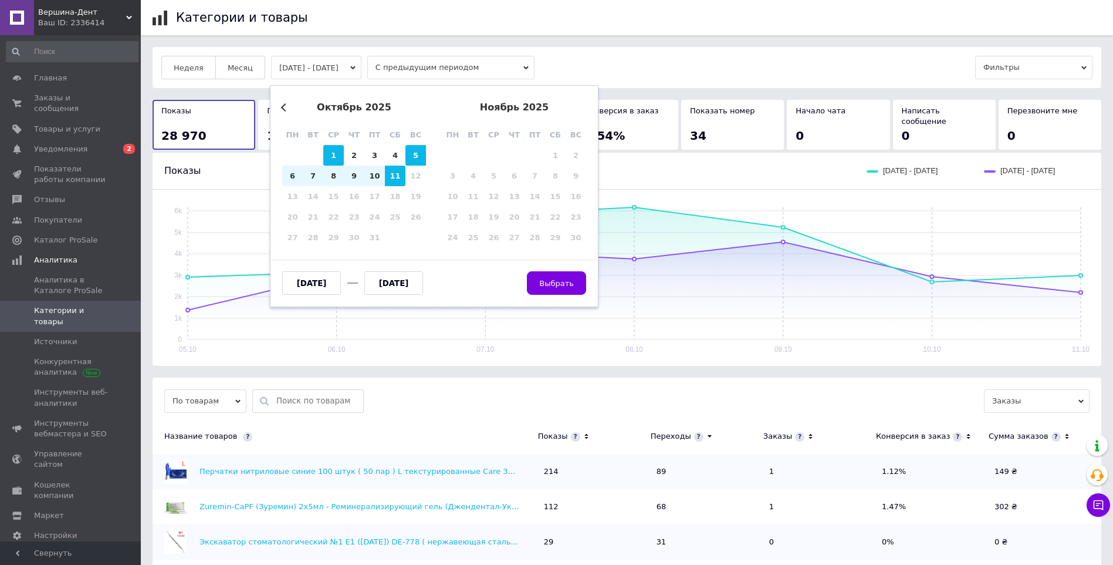
click at [331, 156] on div "1" at bounding box center [333, 155] width 21 height 21
click at [331, 154] on div "1" at bounding box center [333, 155] width 21 height 21
click at [288, 107] on button "Previous Month" at bounding box center [285, 107] width 8 height 8
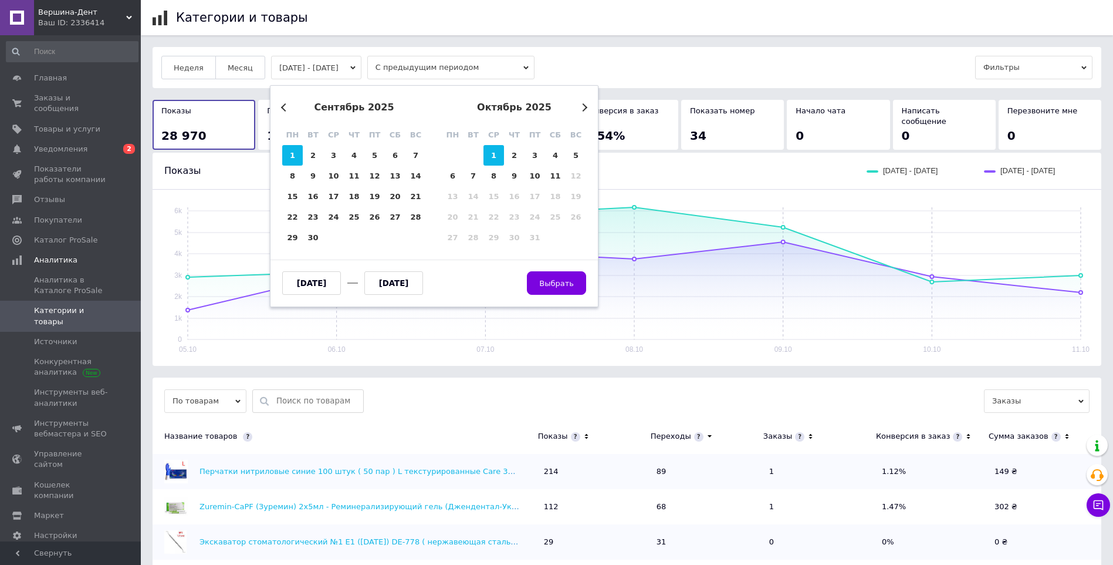
click at [296, 154] on div "1" at bounding box center [292, 155] width 21 height 21
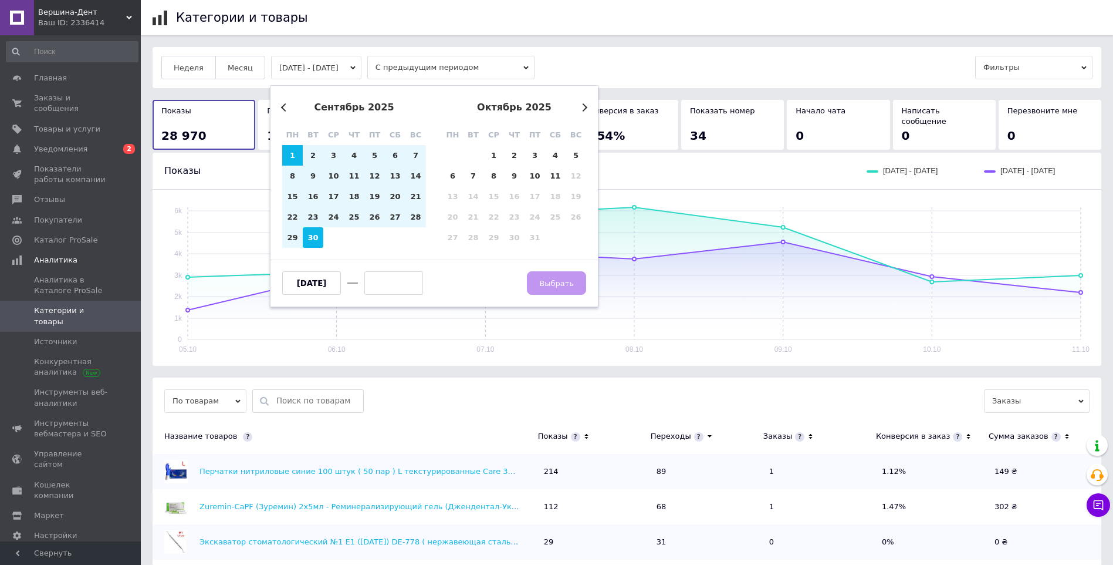
click at [316, 239] on div "30" at bounding box center [313, 237] width 21 height 21
click at [583, 278] on button "Выбрать" at bounding box center [556, 282] width 59 height 23
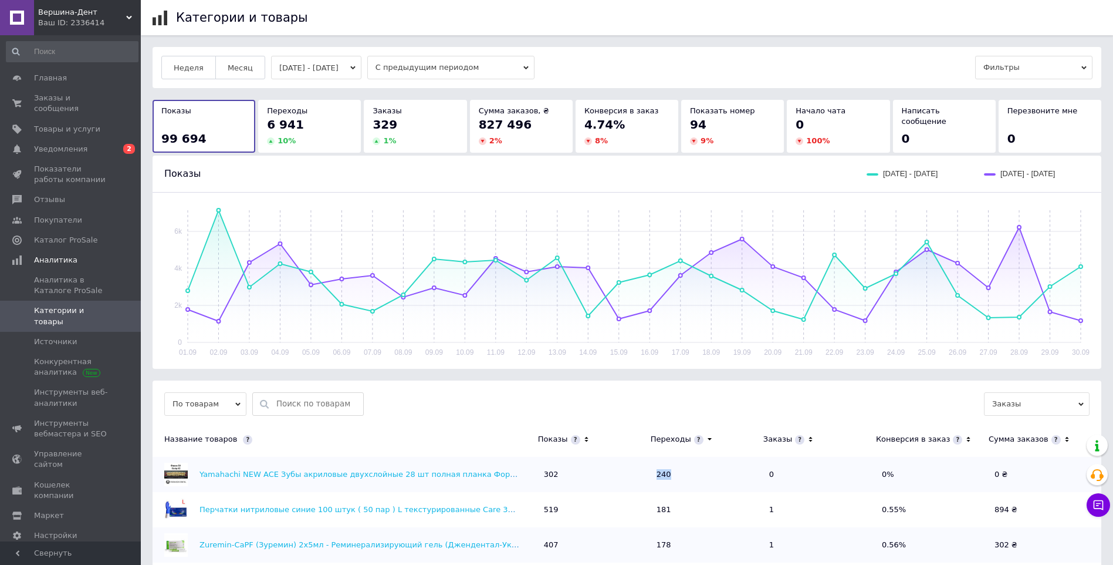
drag, startPoint x: 685, startPoint y: 479, endPoint x: 647, endPoint y: 474, distance: 37.9
click at [647, 474] on tr "Yamahachi NEW ACE Зубы акриловые двухслойные 28 шт полная планка Форма S4 Цвет …" at bounding box center [627, 474] width 949 height 35
click at [654, 475] on td "240" at bounding box center [707, 474] width 113 height 35
click at [304, 72] on button "[DATE] - [DATE]" at bounding box center [316, 67] width 90 height 23
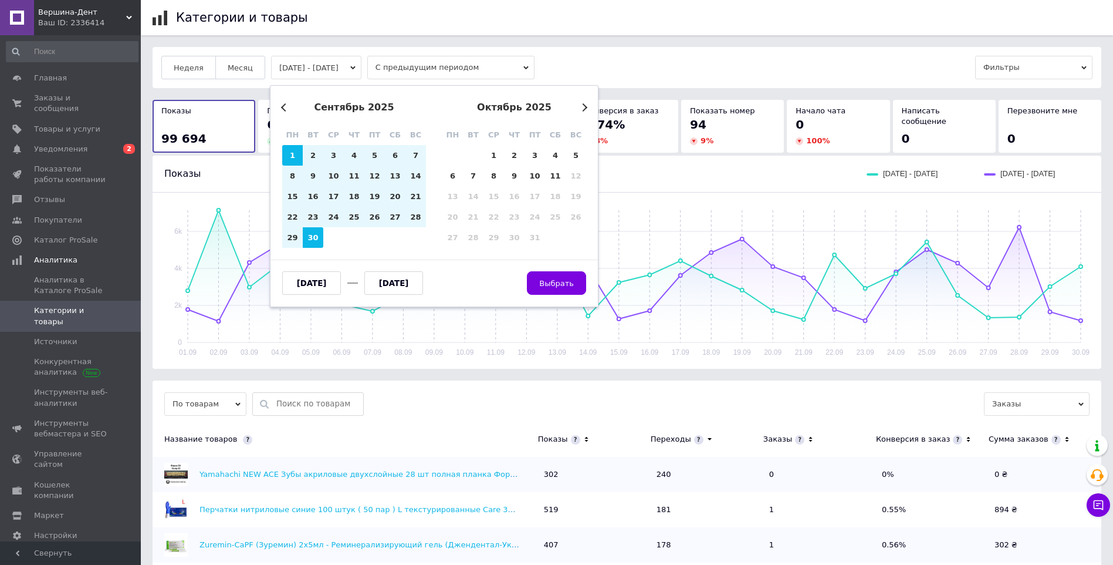
click at [306, 70] on button "[DATE] - [DATE]" at bounding box center [316, 67] width 90 height 23
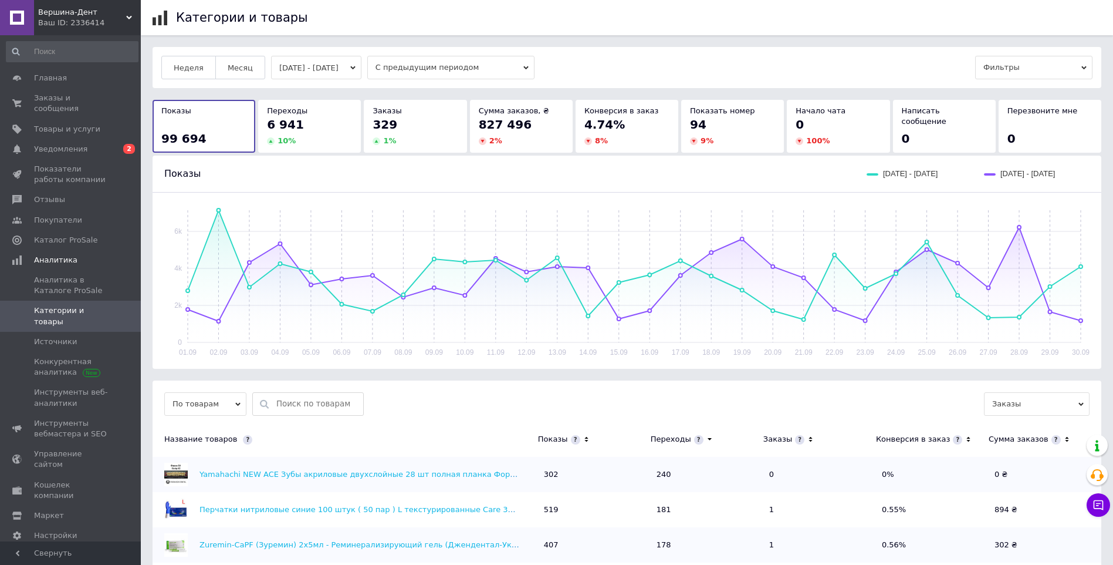
click at [306, 70] on button "[DATE] - [DATE]" at bounding box center [316, 67] width 90 height 23
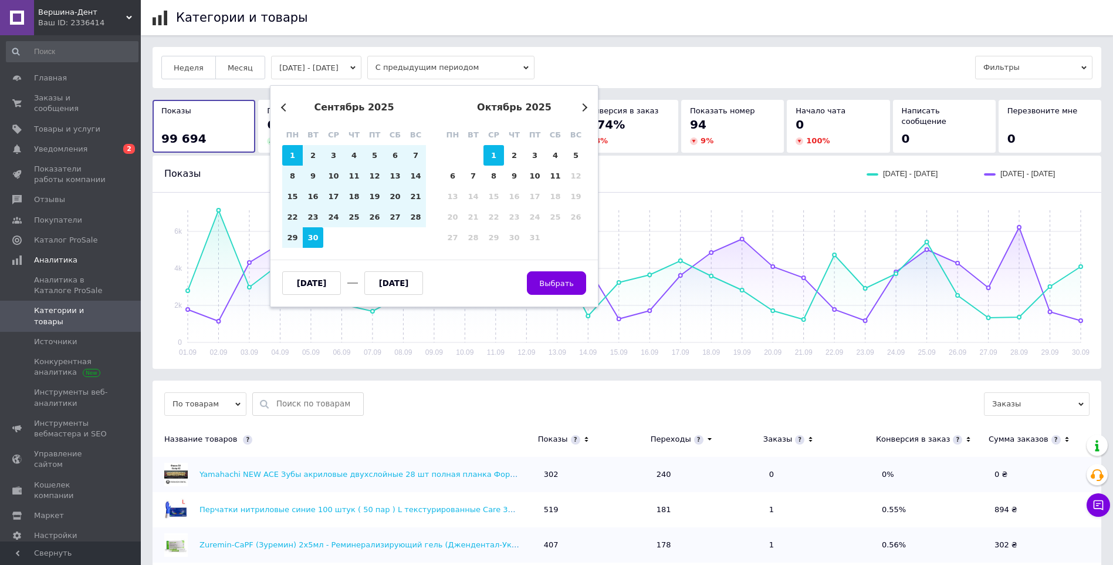
click at [494, 149] on div "1" at bounding box center [494, 155] width 21 height 21
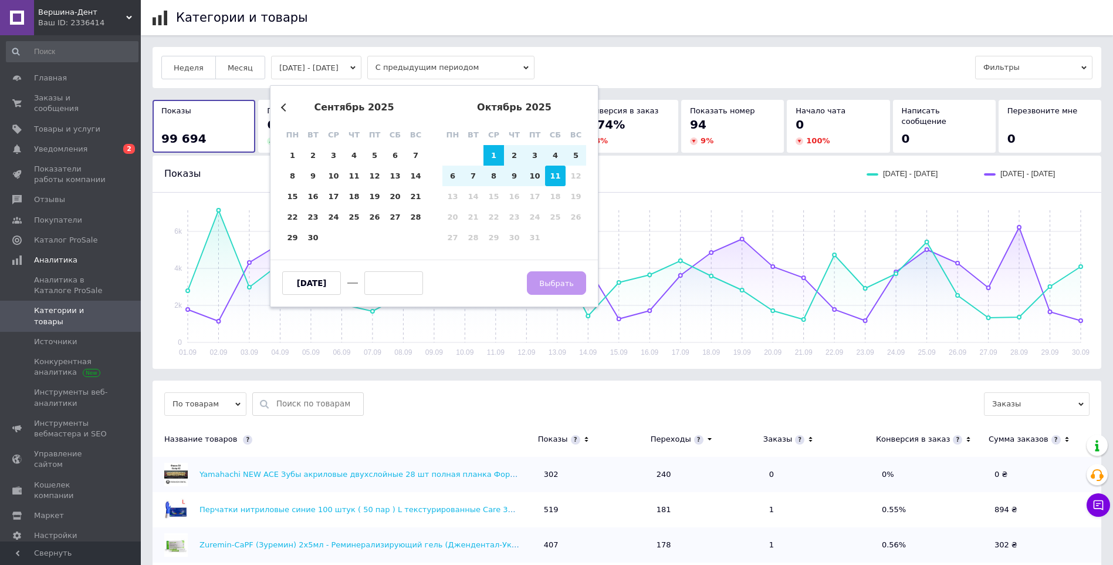
click at [559, 180] on div "11" at bounding box center [555, 176] width 21 height 21
click at [562, 284] on span "Выбрать" at bounding box center [556, 283] width 35 height 9
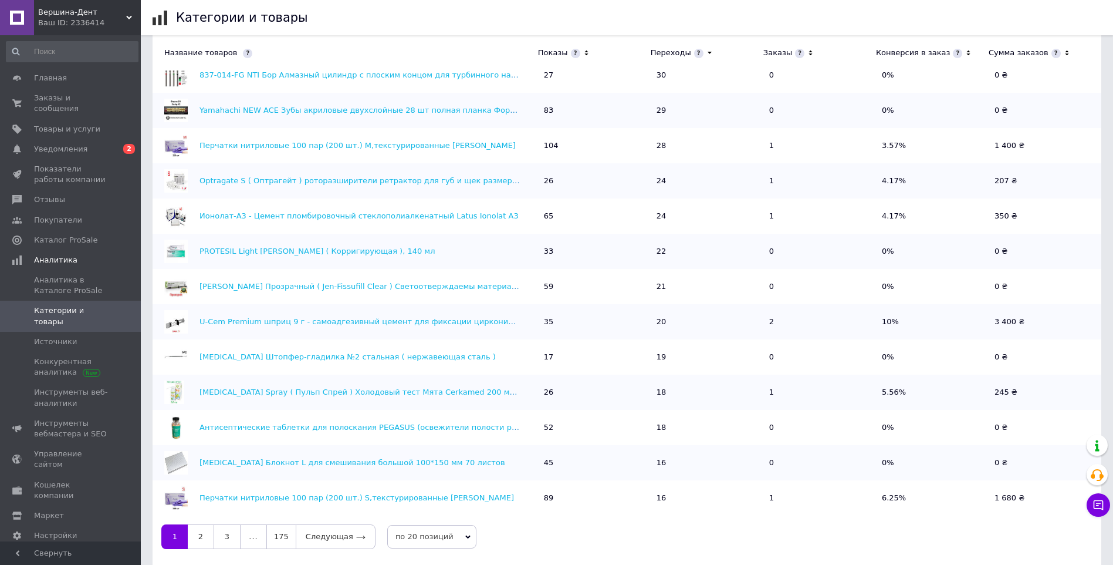
scroll to position [411, 0]
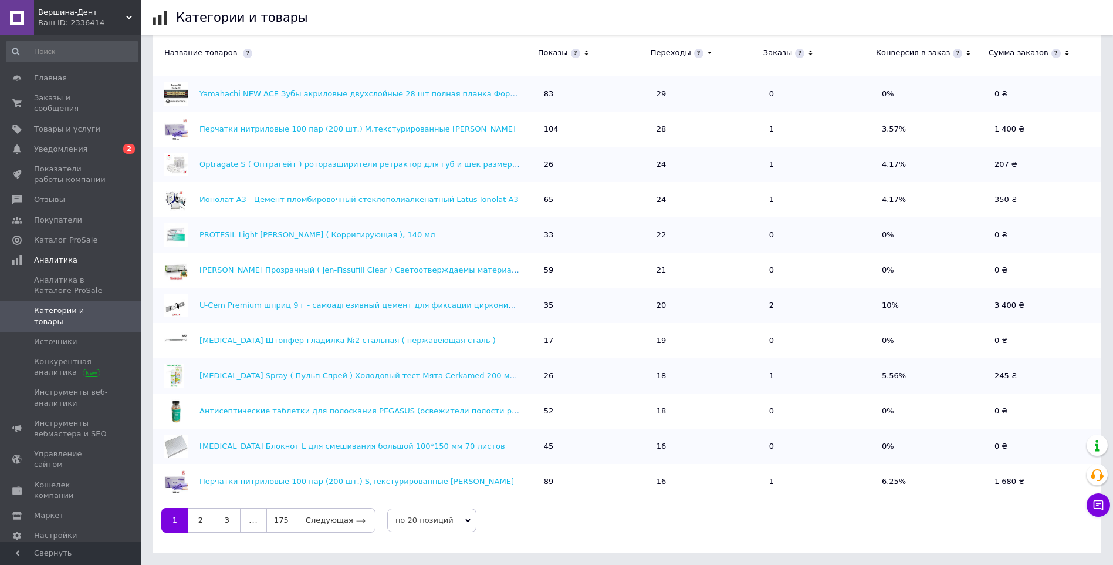
click at [431, 525] on span "по 20 позиций" at bounding box center [431, 519] width 89 height 23
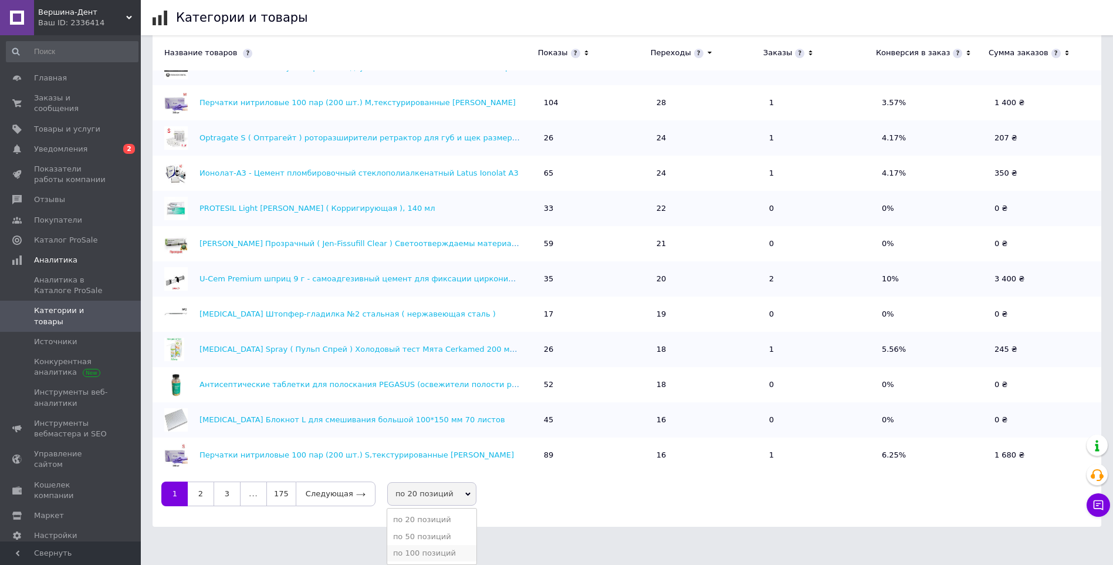
click at [437, 556] on li "по 100 позиций" at bounding box center [431, 553] width 89 height 16
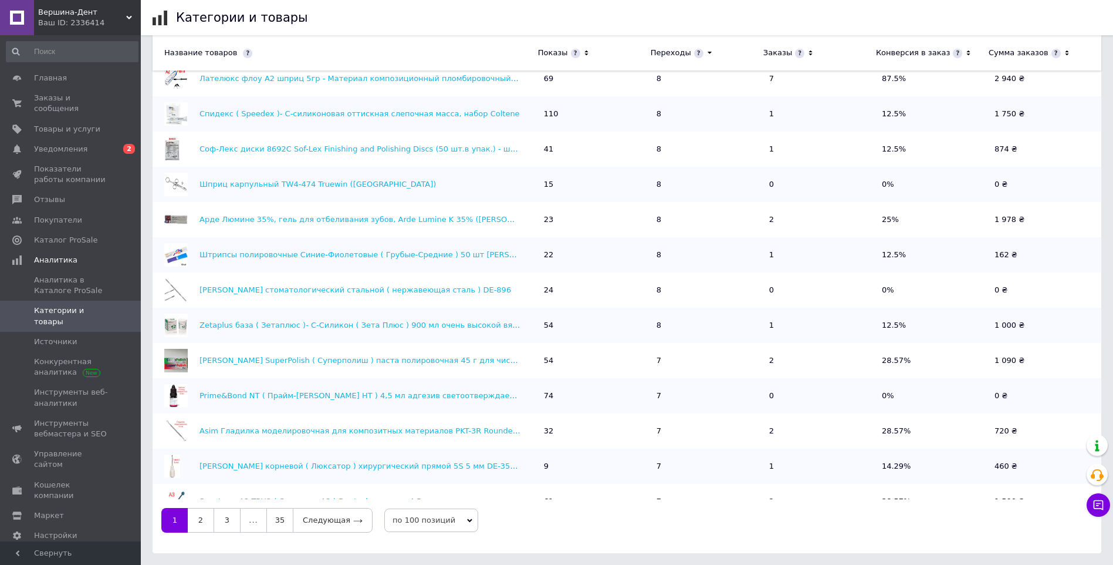
scroll to position [2012, 0]
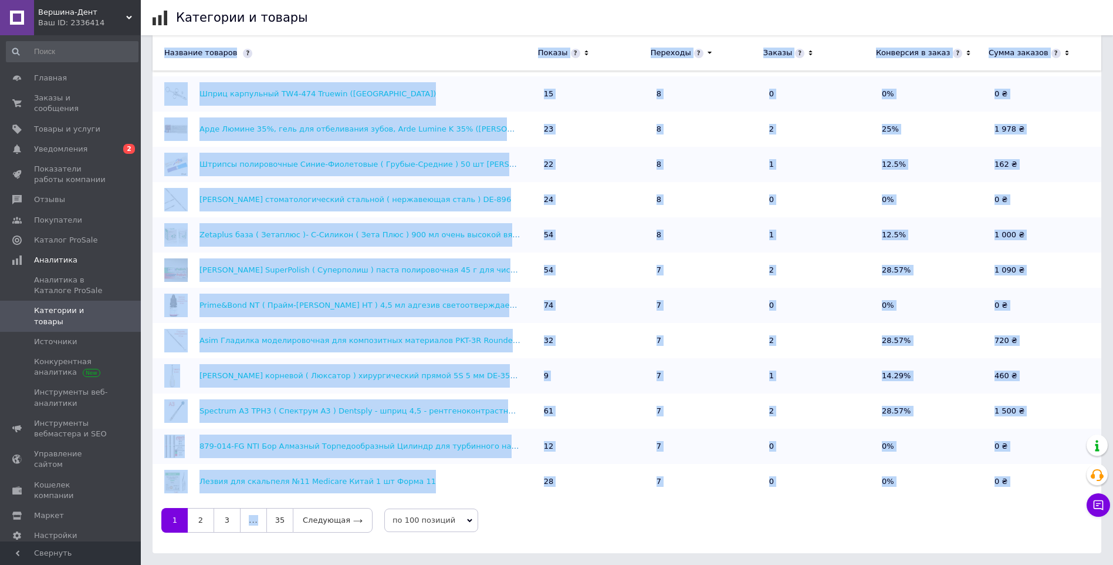
drag, startPoint x: 1106, startPoint y: 464, endPoint x: 1119, endPoint y: 261, distance: 202.9
click at [1113, 261] on html "Вершина-Дент Ваш ID: 2336414 Сайт Вершина-Дент Кабинет покупателя Проверить сос…" at bounding box center [556, 76] width 1113 height 975
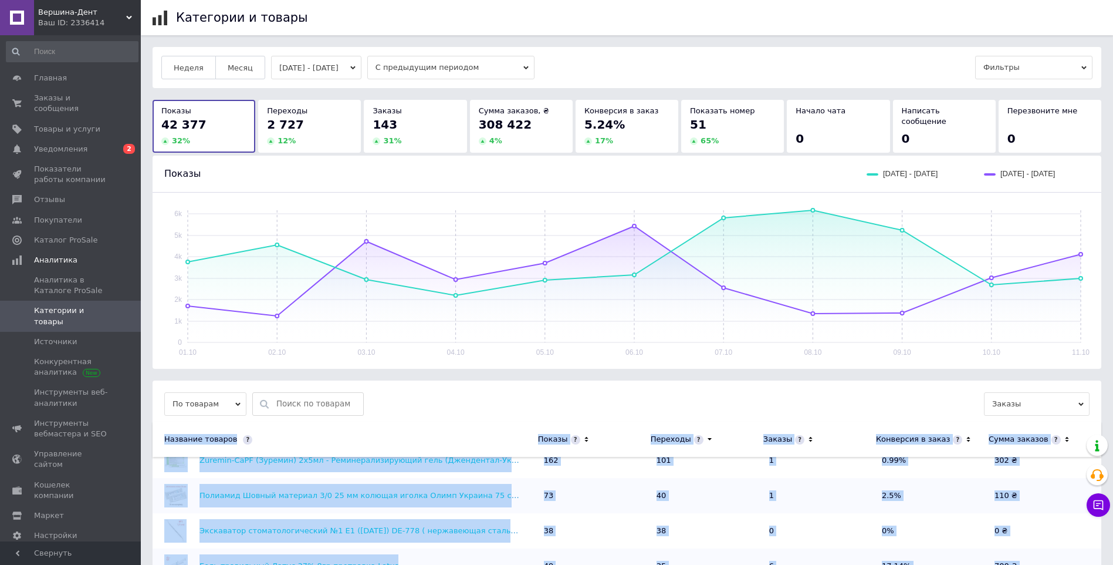
scroll to position [0, 0]
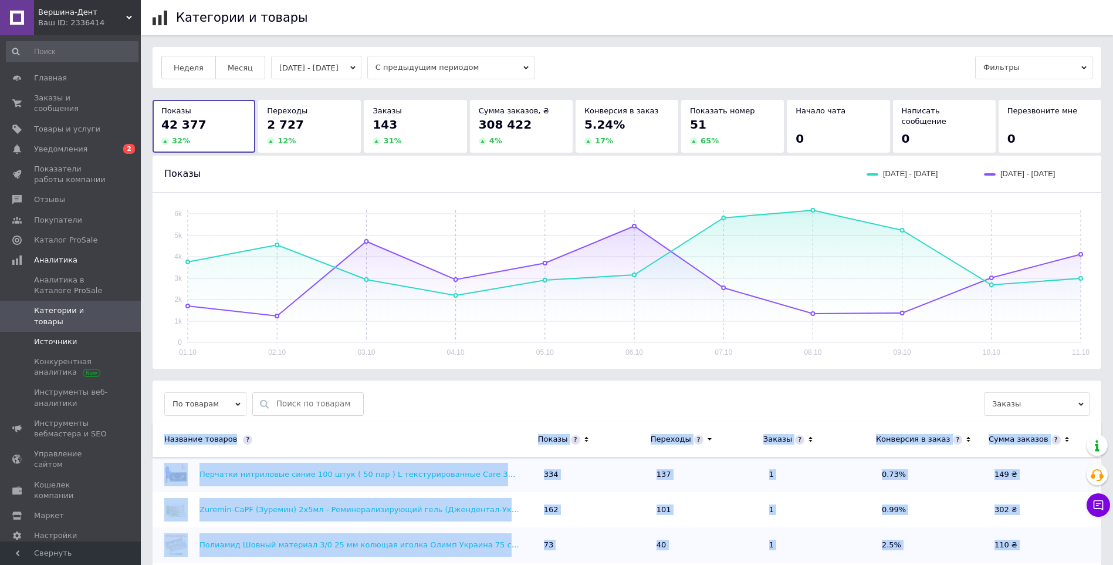
click at [109, 336] on span at bounding box center [125, 341] width 32 height 11
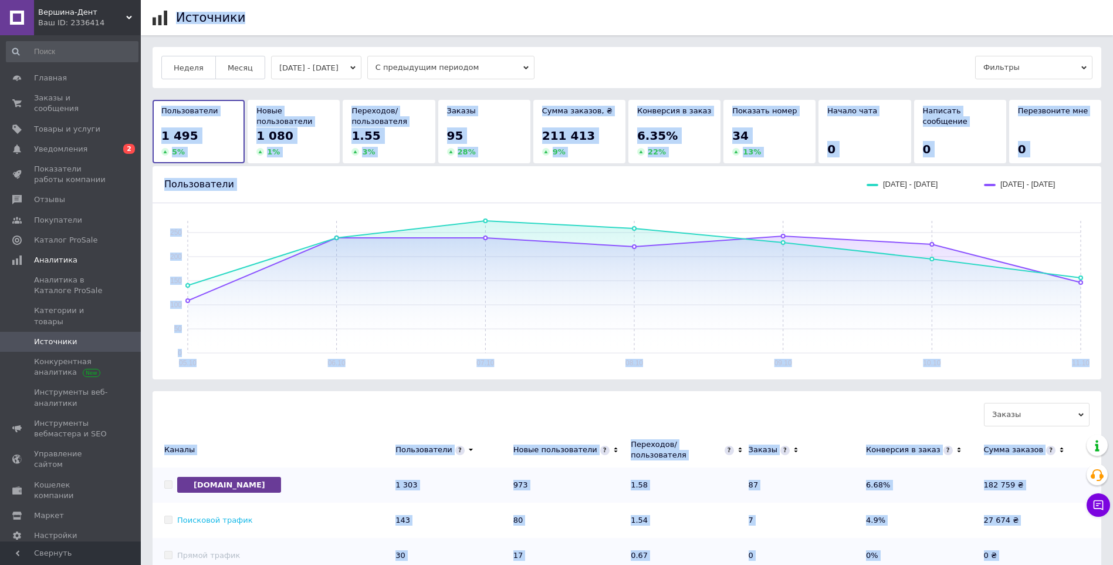
click at [626, 427] on div "Заказы Каналы Пользователи Новые пользователи Переходов/пользователя Заказы Кон…" at bounding box center [627, 558] width 949 height 335
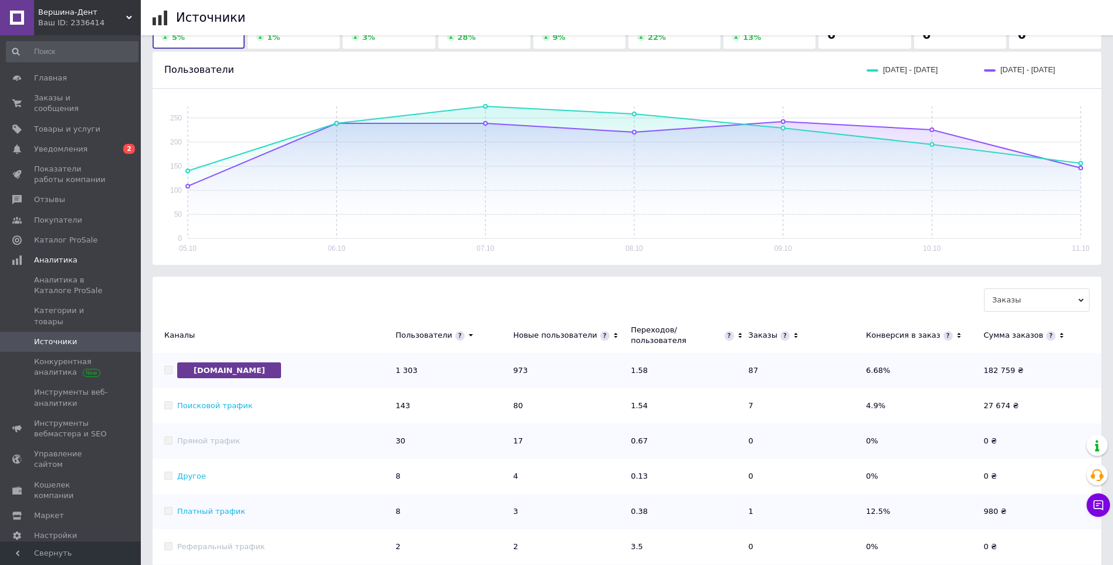
scroll to position [117, 0]
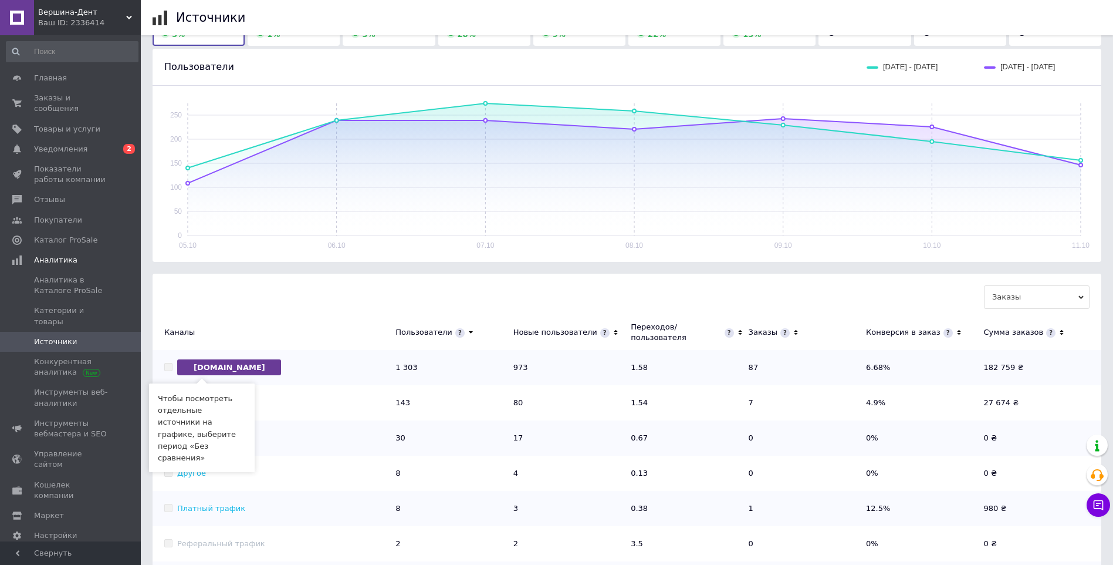
click at [172, 366] on span at bounding box center [168, 367] width 8 height 8
click at [223, 370] on span "[DOMAIN_NAME]" at bounding box center [229, 367] width 104 height 16
drag, startPoint x: 469, startPoint y: 369, endPoint x: 557, endPoint y: 372, distance: 88.1
click at [485, 371] on td "1 303" at bounding box center [454, 367] width 117 height 35
drag, startPoint x: 558, startPoint y: 371, endPoint x: 601, endPoint y: 373, distance: 42.9
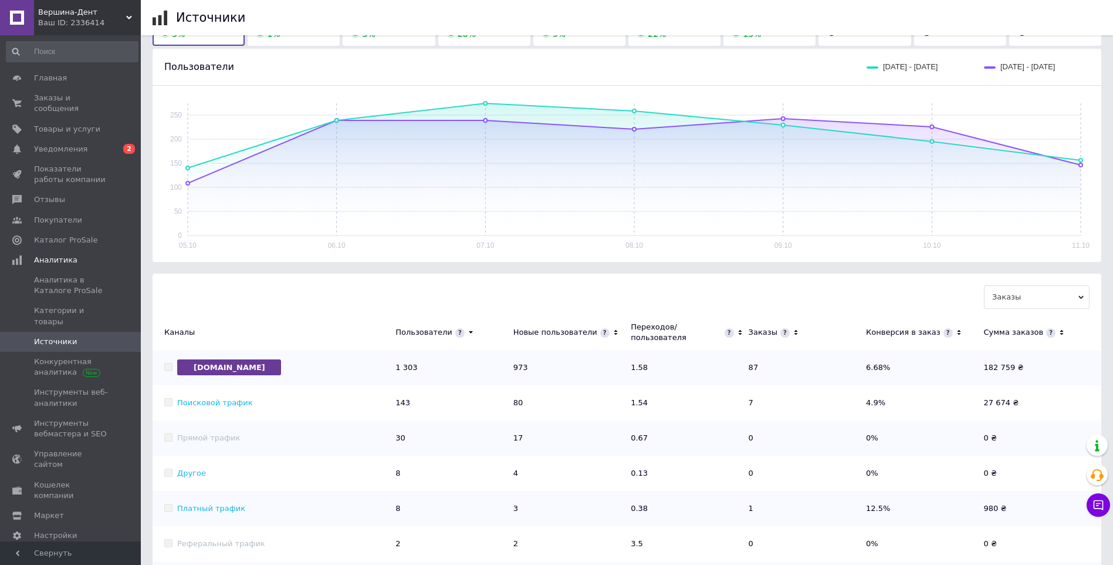
click at [567, 371] on td "973" at bounding box center [572, 367] width 117 height 35
drag, startPoint x: 48, startPoint y: 212, endPoint x: 66, endPoint y: 200, distance: 21.5
click at [49, 215] on span "Покупатели" at bounding box center [58, 220] width 48 height 11
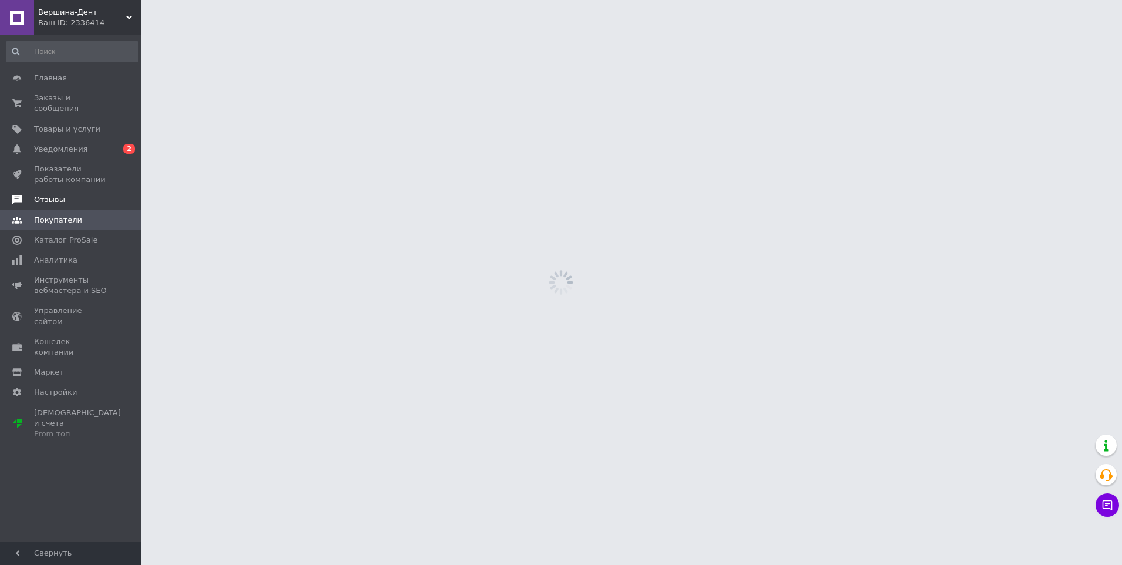
click at [86, 196] on link "Отзывы" at bounding box center [72, 200] width 144 height 20
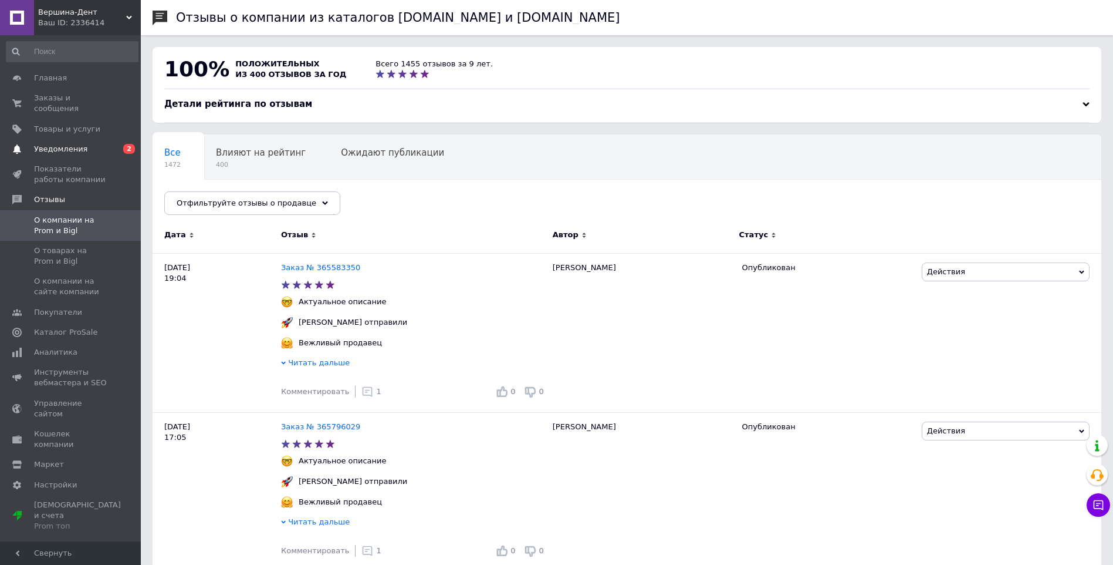
click at [87, 144] on span "Уведомления" at bounding box center [71, 149] width 75 height 11
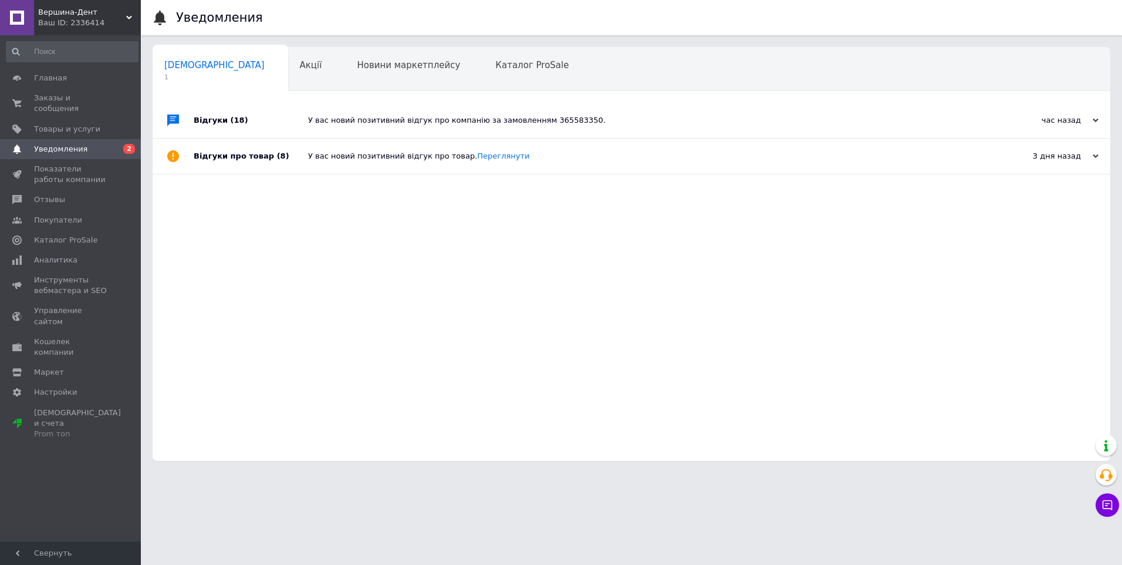
click at [234, 126] on div "Відгуки (18)" at bounding box center [251, 120] width 114 height 35
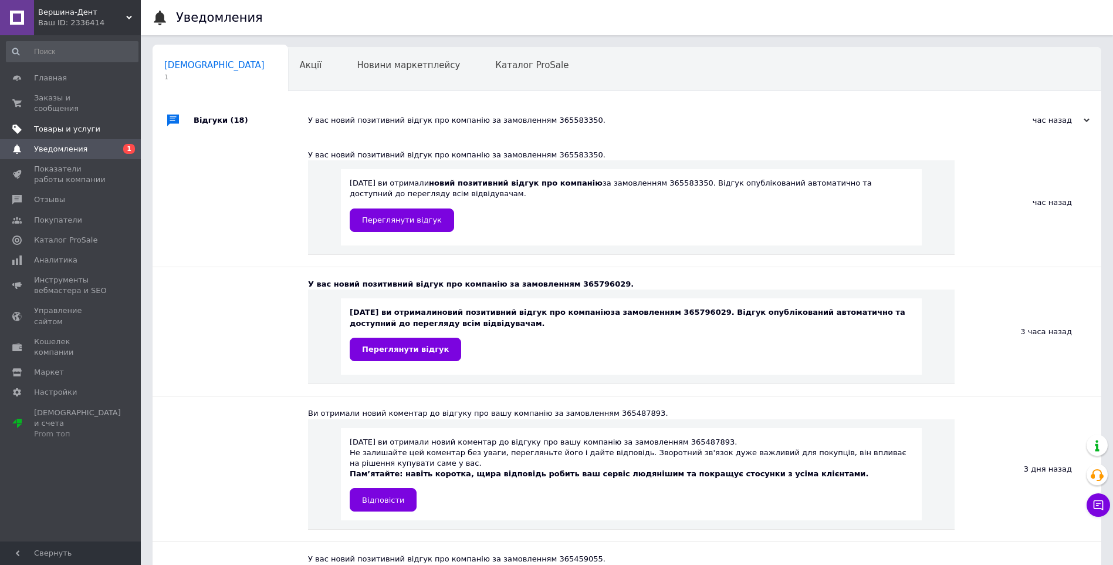
click at [85, 124] on span "Товары и услуги" at bounding box center [67, 129] width 66 height 11
